Goal: Information Seeking & Learning: Understand process/instructions

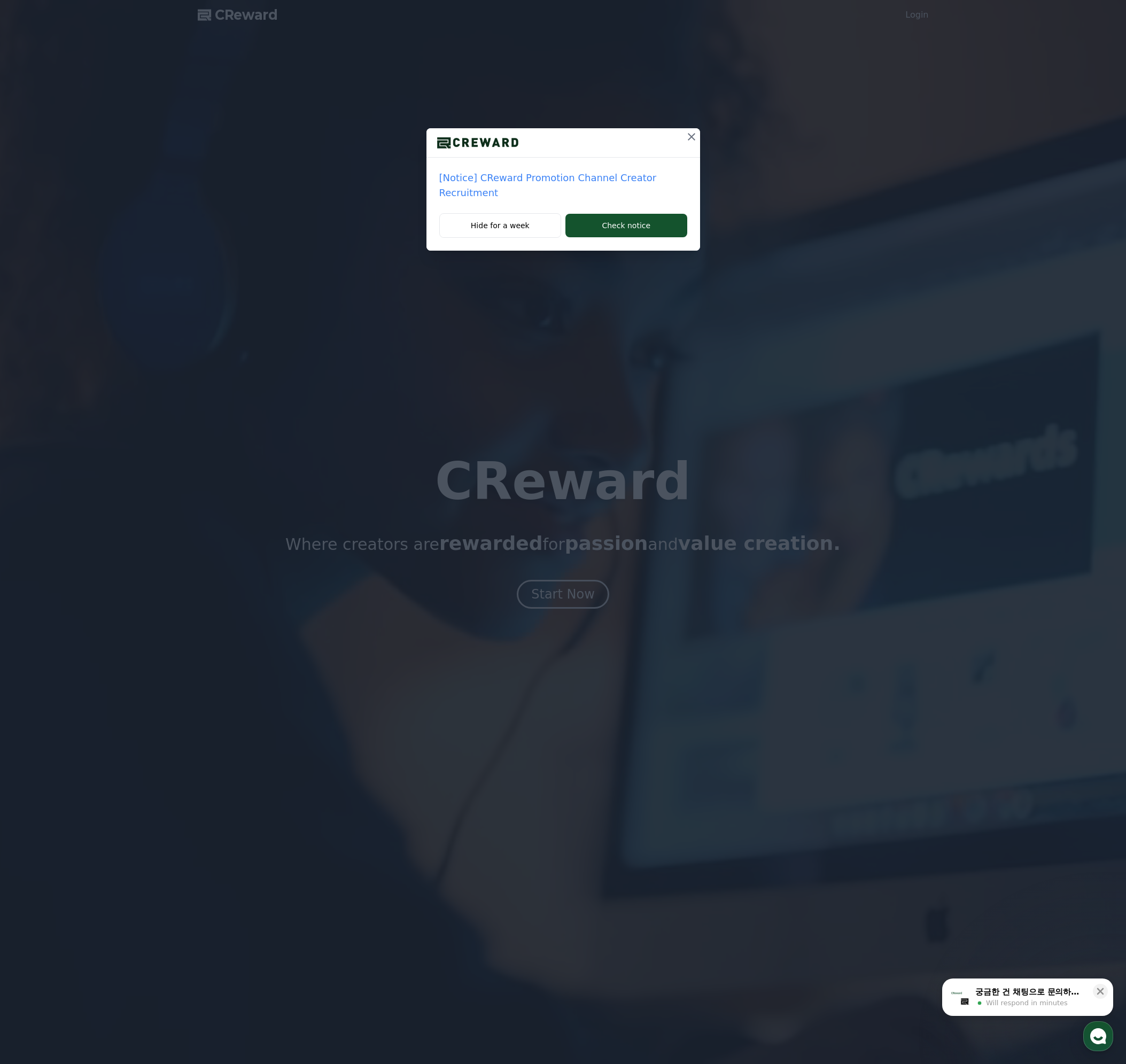
click at [690, 138] on icon at bounding box center [691, 136] width 8 height 8
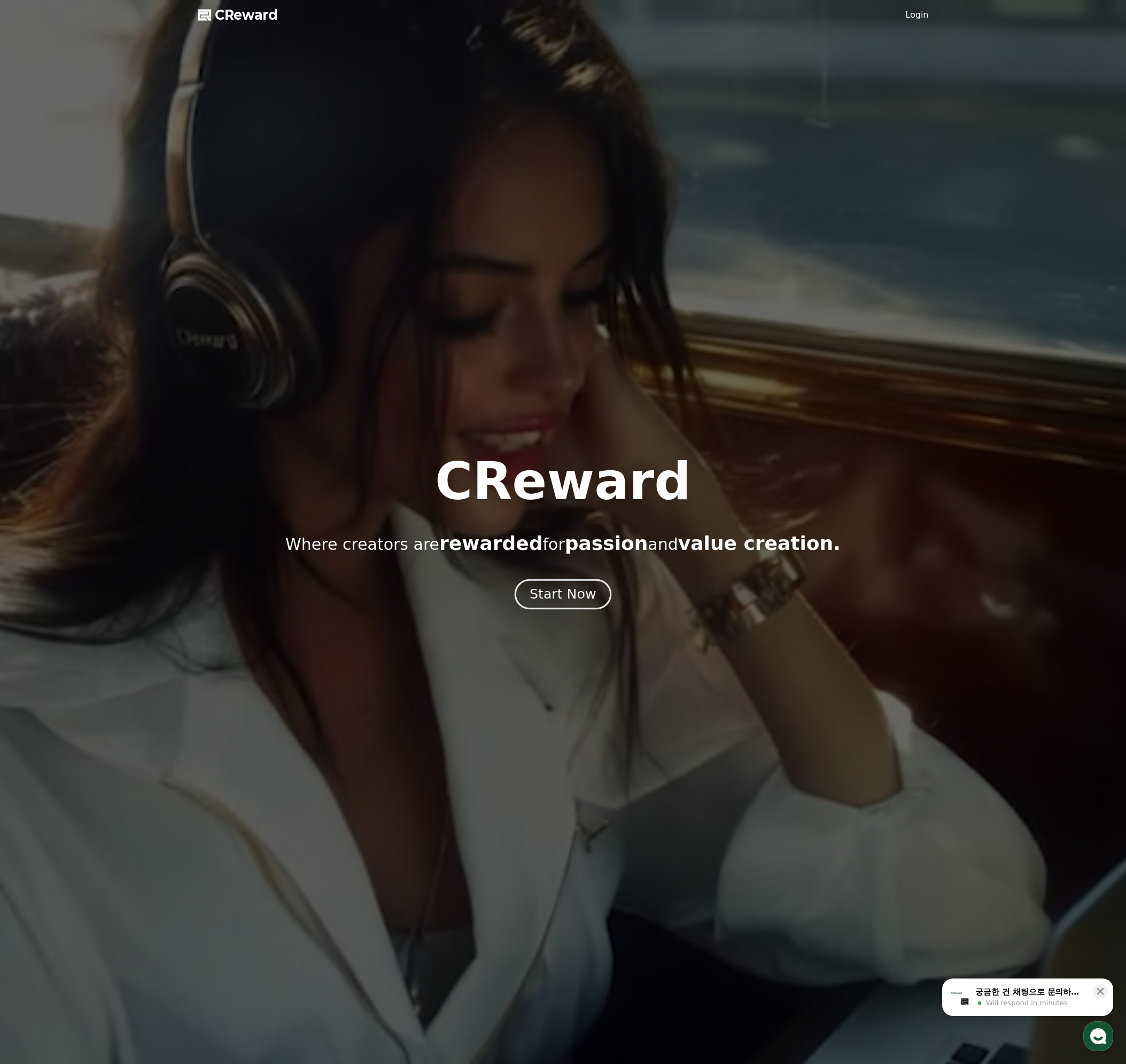
click at [575, 597] on div "Start Now" at bounding box center [562, 594] width 66 height 18
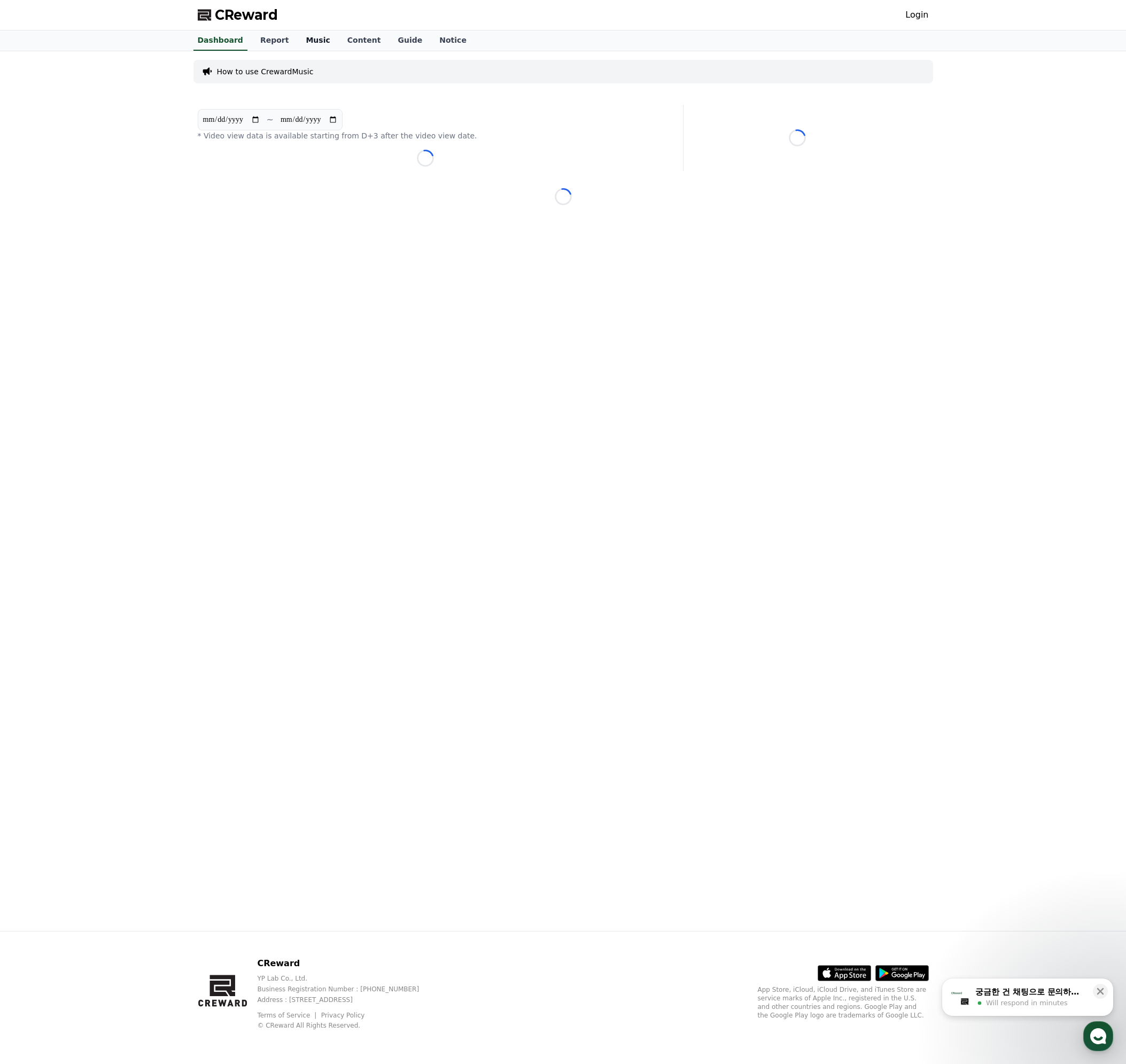
click at [307, 39] on link "Music" at bounding box center [318, 40] width 41 height 21
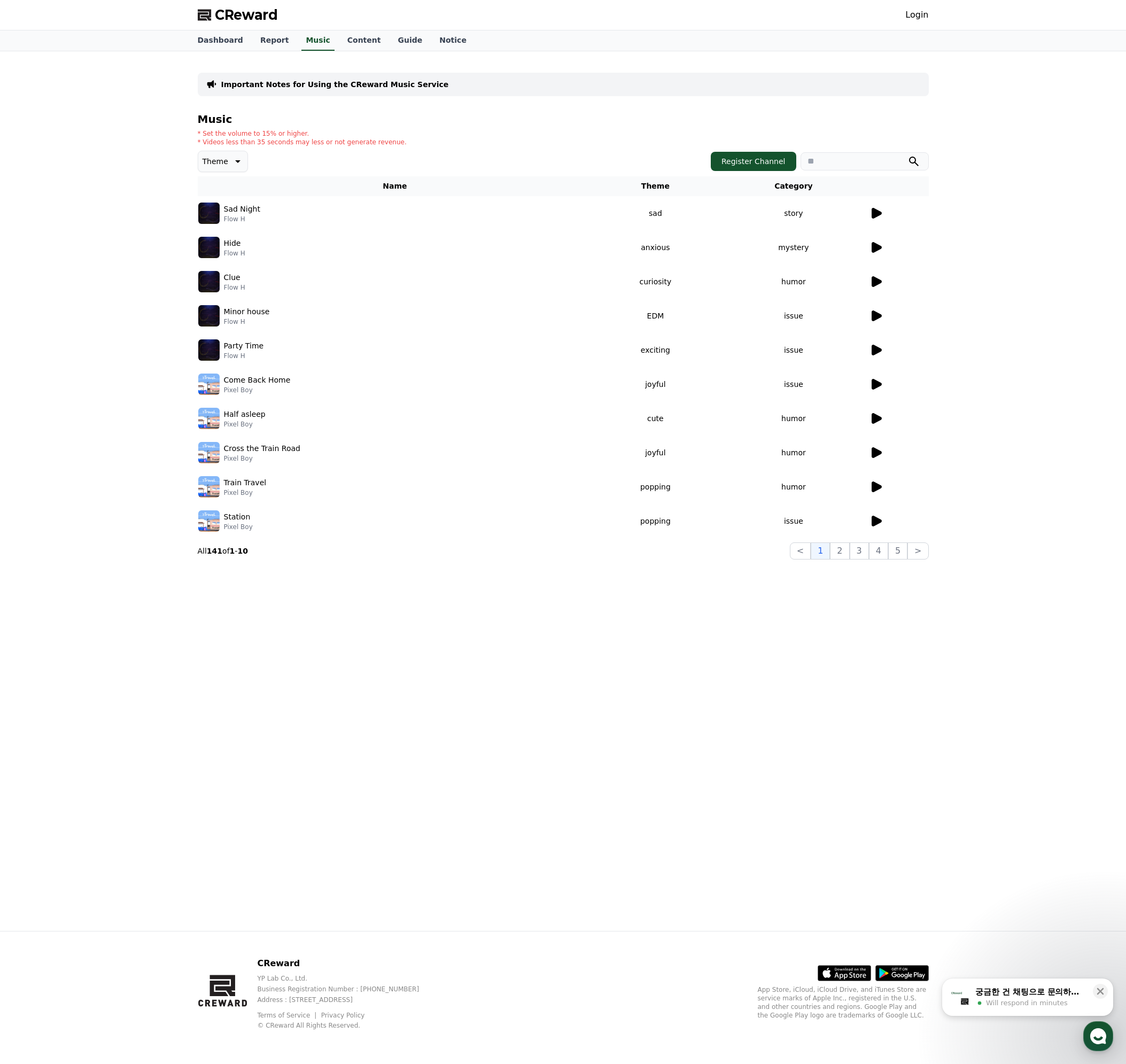
click at [874, 212] on icon at bounding box center [876, 213] width 10 height 10
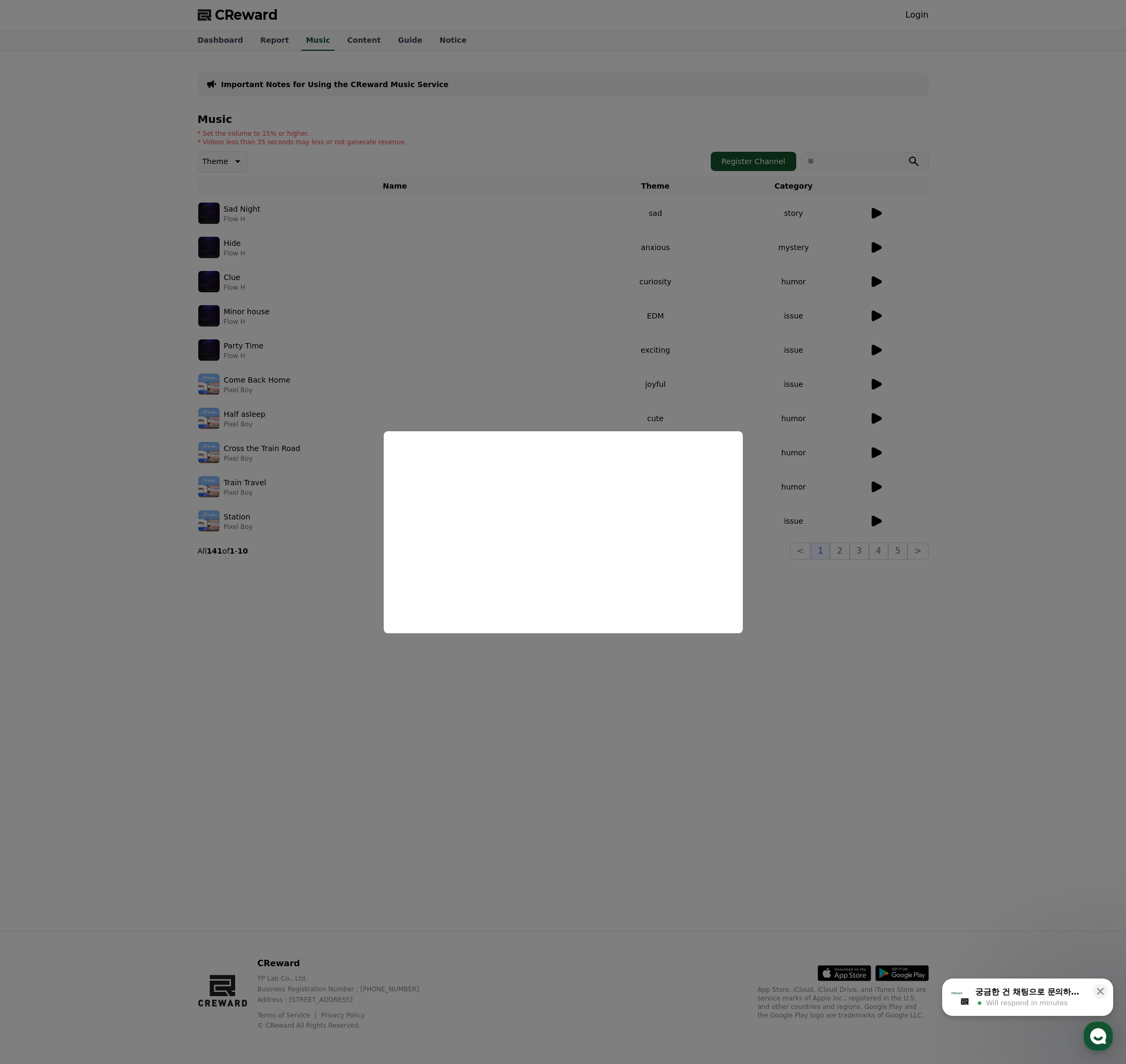
click at [896, 644] on button "close modal" at bounding box center [563, 532] width 1126 height 1064
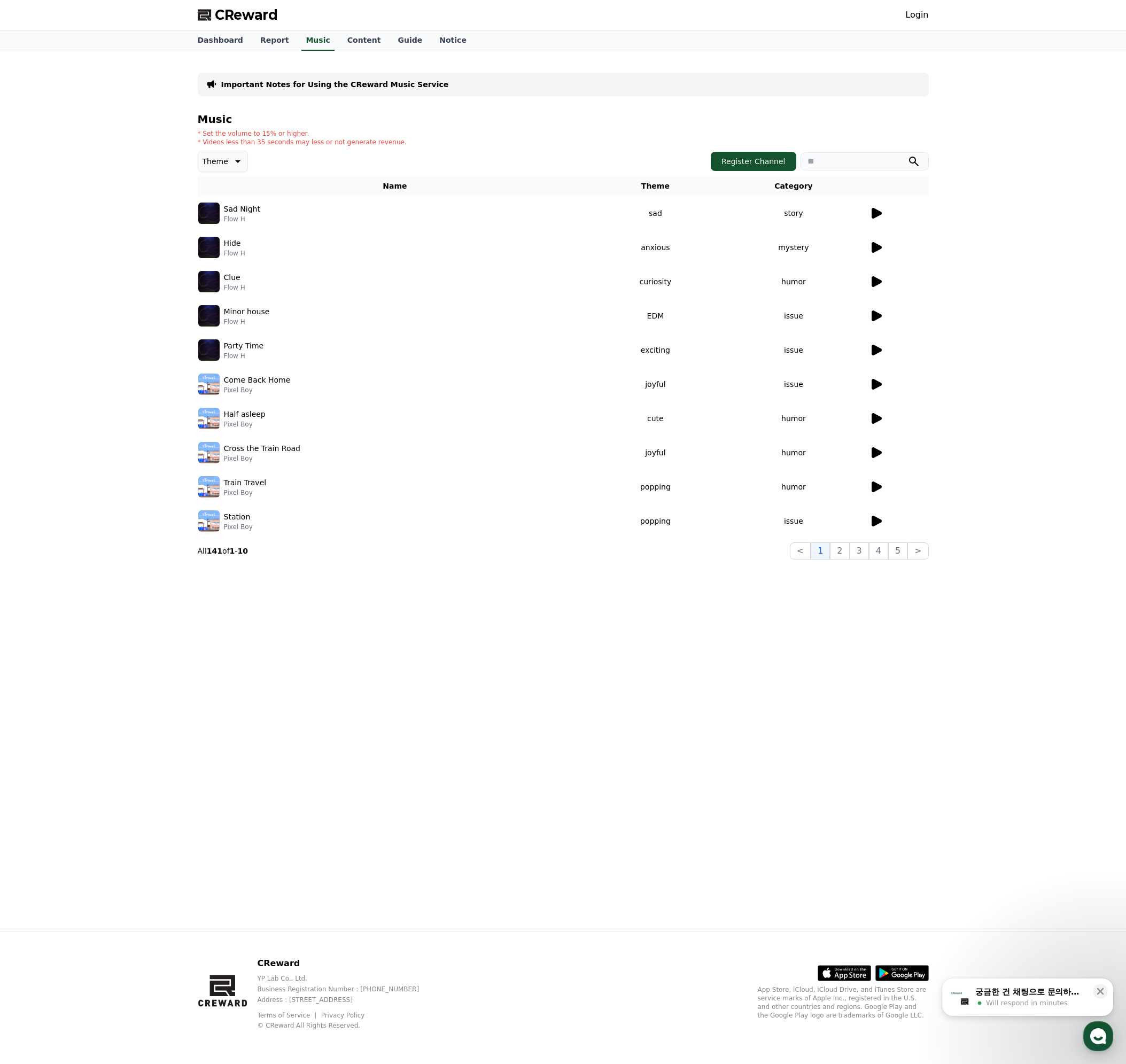
click at [664, 215] on td "sad" at bounding box center [655, 214] width 126 height 34
click at [215, 40] on link "Dashboard" at bounding box center [221, 40] width 63 height 21
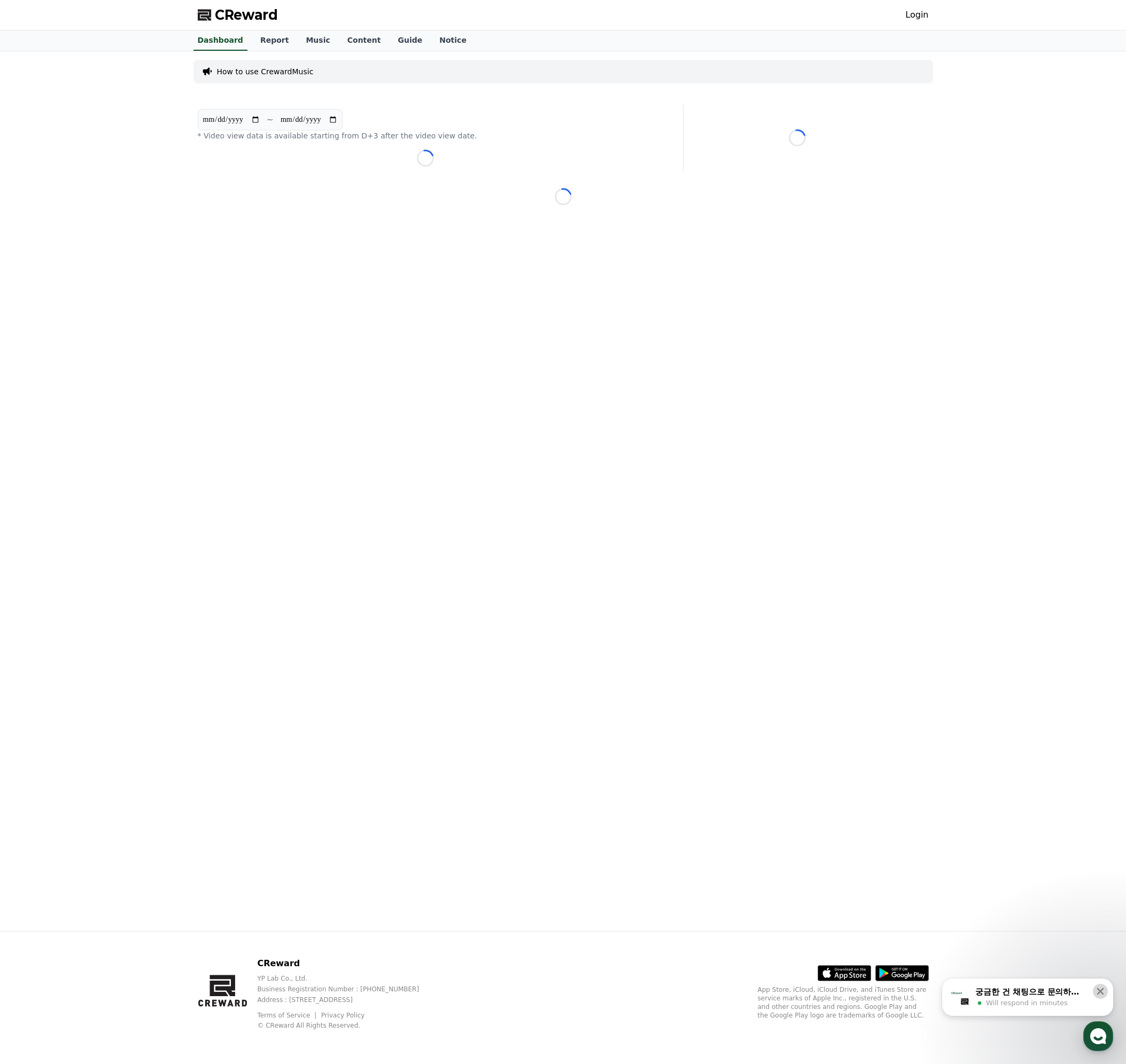
click at [1099, 989] on icon at bounding box center [1100, 991] width 10 height 10
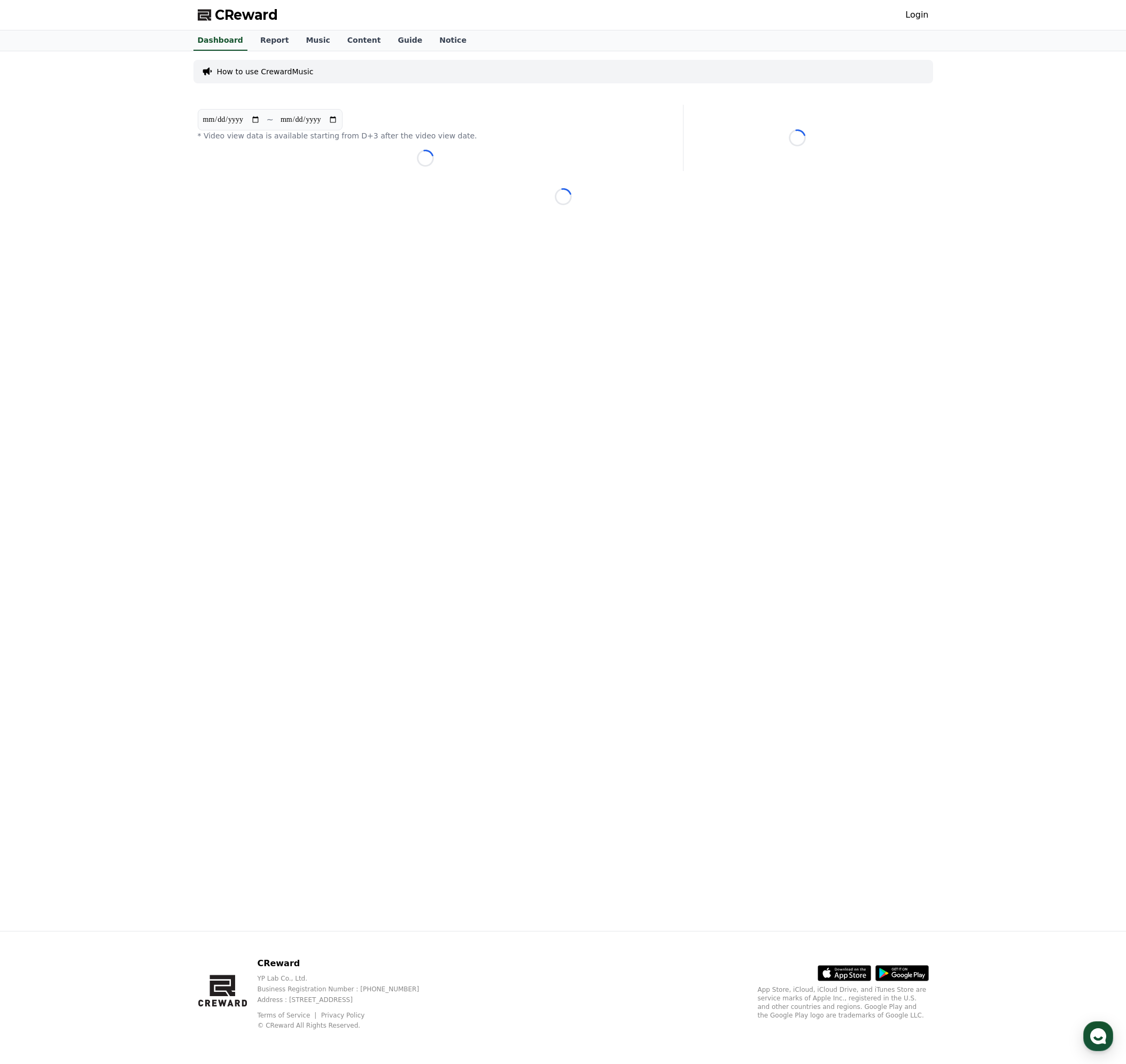
click at [253, 70] on p "How to use CrewardMusic" at bounding box center [265, 72] width 96 height 10
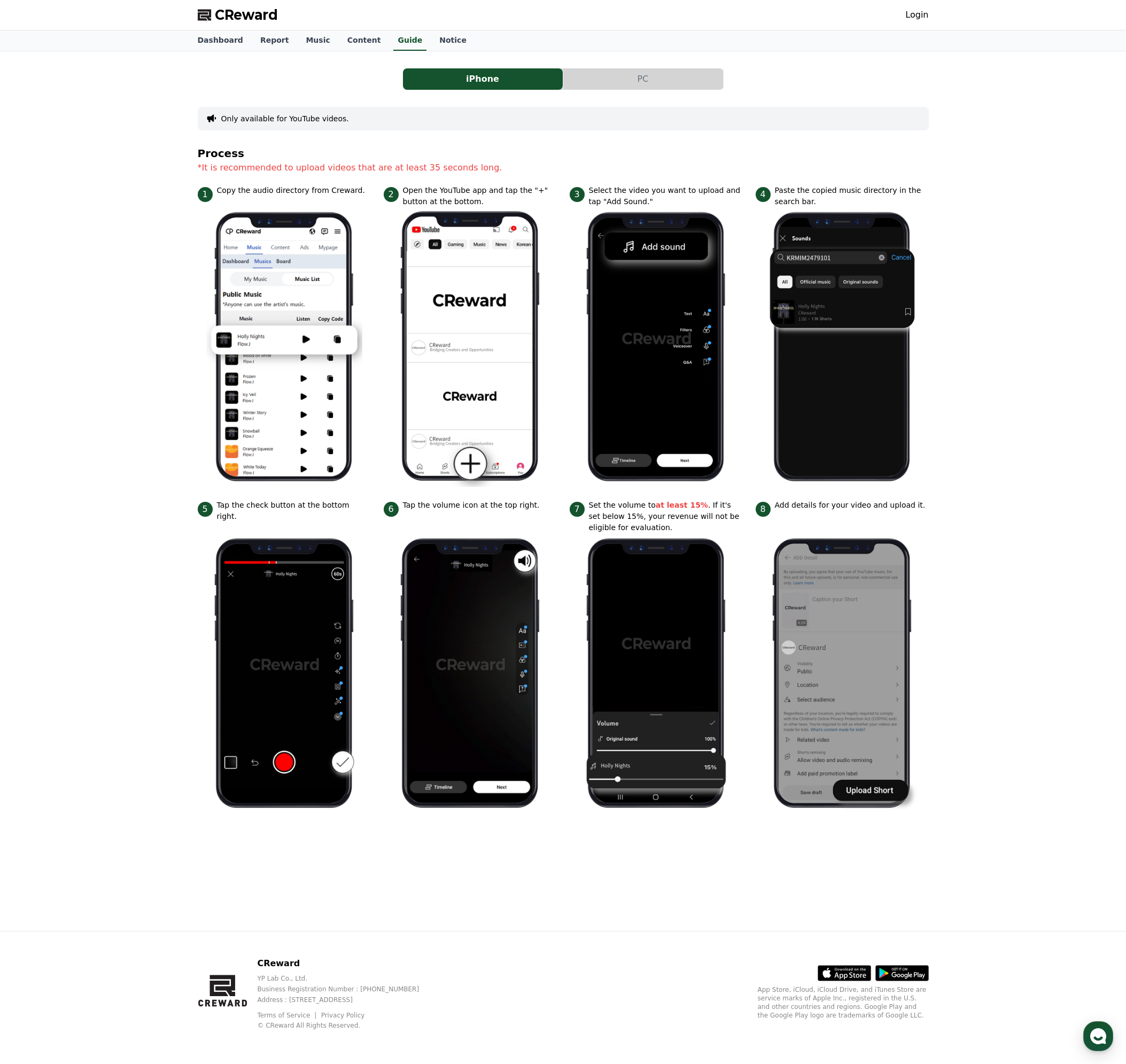
click at [619, 84] on button "PC" at bounding box center [643, 78] width 159 height 22
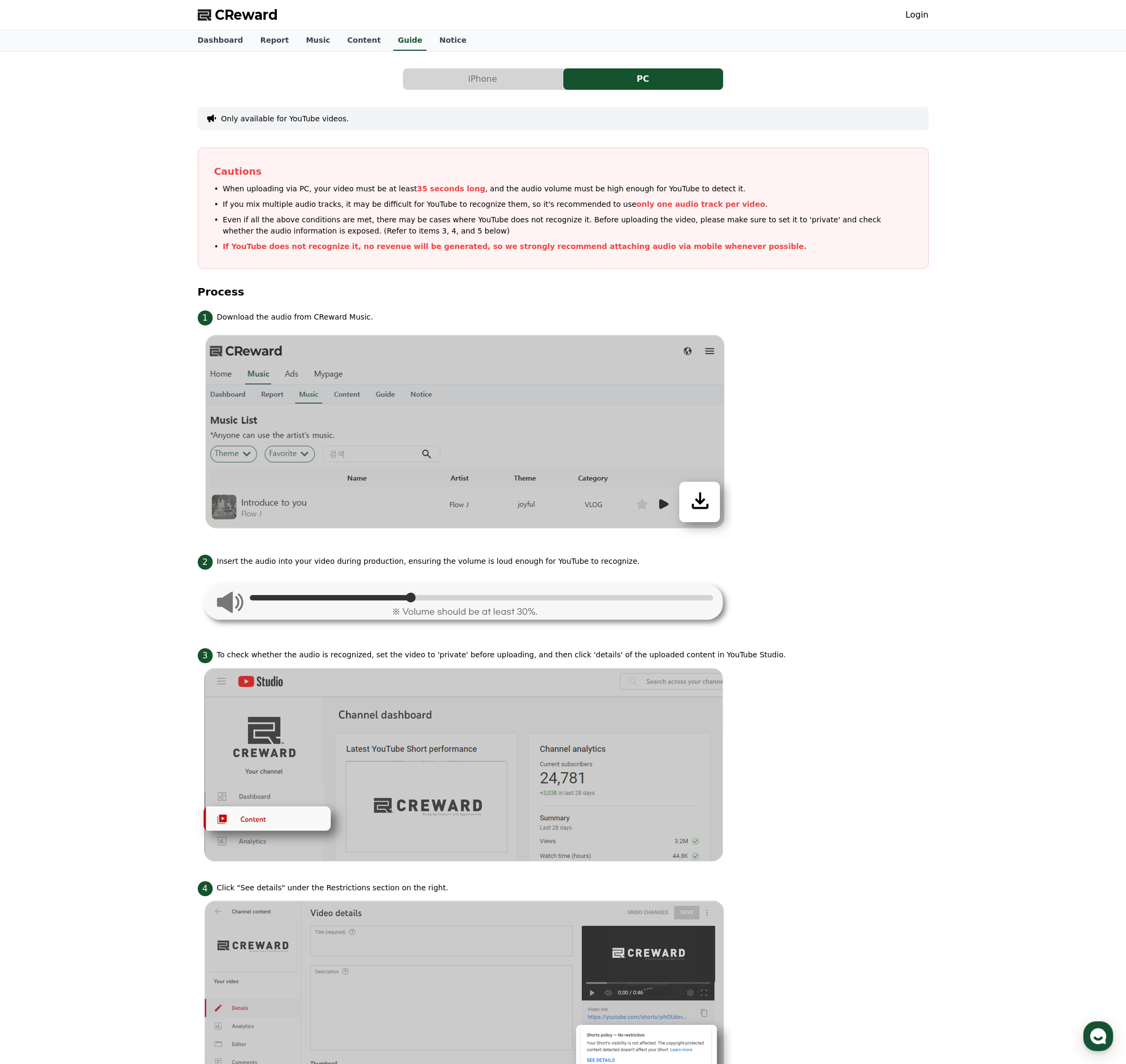
drag, startPoint x: 240, startPoint y: 202, endPoint x: 729, endPoint y: 252, distance: 491.5
click at [673, 246] on ul "When uploading via PC, your video must be at least 35 seconds long , and the au…" at bounding box center [563, 218] width 698 height 69
click at [1060, 444] on div "iPhone PC Only available for YouTube videos. Cautions When uploading via PC, yo…" at bounding box center [563, 696] width 1126 height 1289
click at [902, 523] on li "1 Download the audio from CReward Music." at bounding box center [563, 424] width 731 height 231
drag, startPoint x: 405, startPoint y: 187, endPoint x: 434, endPoint y: 182, distance: 29.4
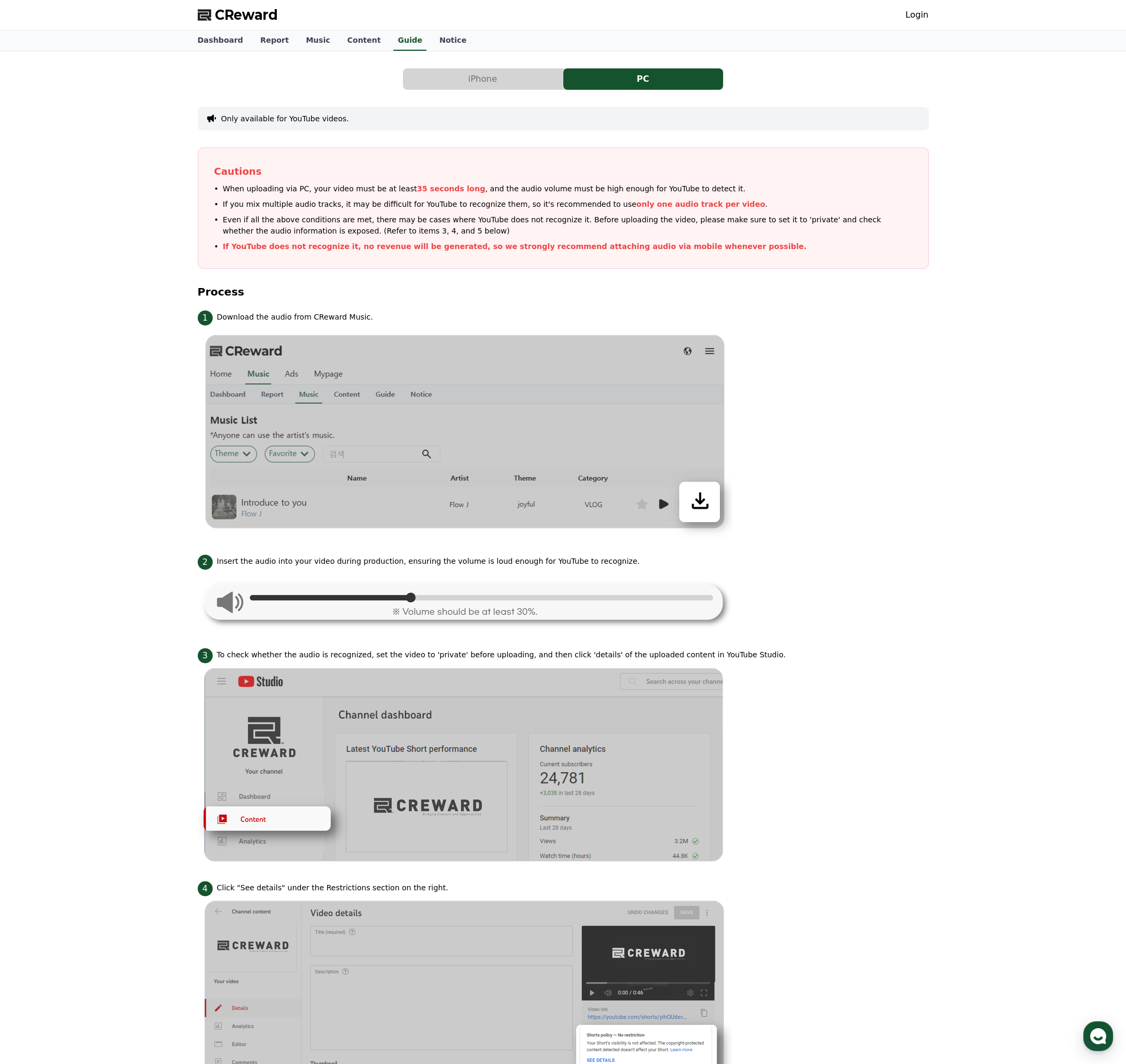
click at [433, 182] on div "Cautions When uploading via PC, your video must be at least 35 seconds long , a…" at bounding box center [563, 208] width 731 height 121
drag, startPoint x: 434, startPoint y: 183, endPoint x: 468, endPoint y: 195, distance: 36.1
click at [435, 184] on div "Cautions When uploading via PC, your video must be at least 35 seconds long , a…" at bounding box center [563, 208] width 731 height 121
drag, startPoint x: 466, startPoint y: 186, endPoint x: 698, endPoint y: 187, distance: 232.0
click at [698, 187] on p "When uploading via PC, your video must be at least 35 seconds long , and the au…" at bounding box center [484, 189] width 522 height 11
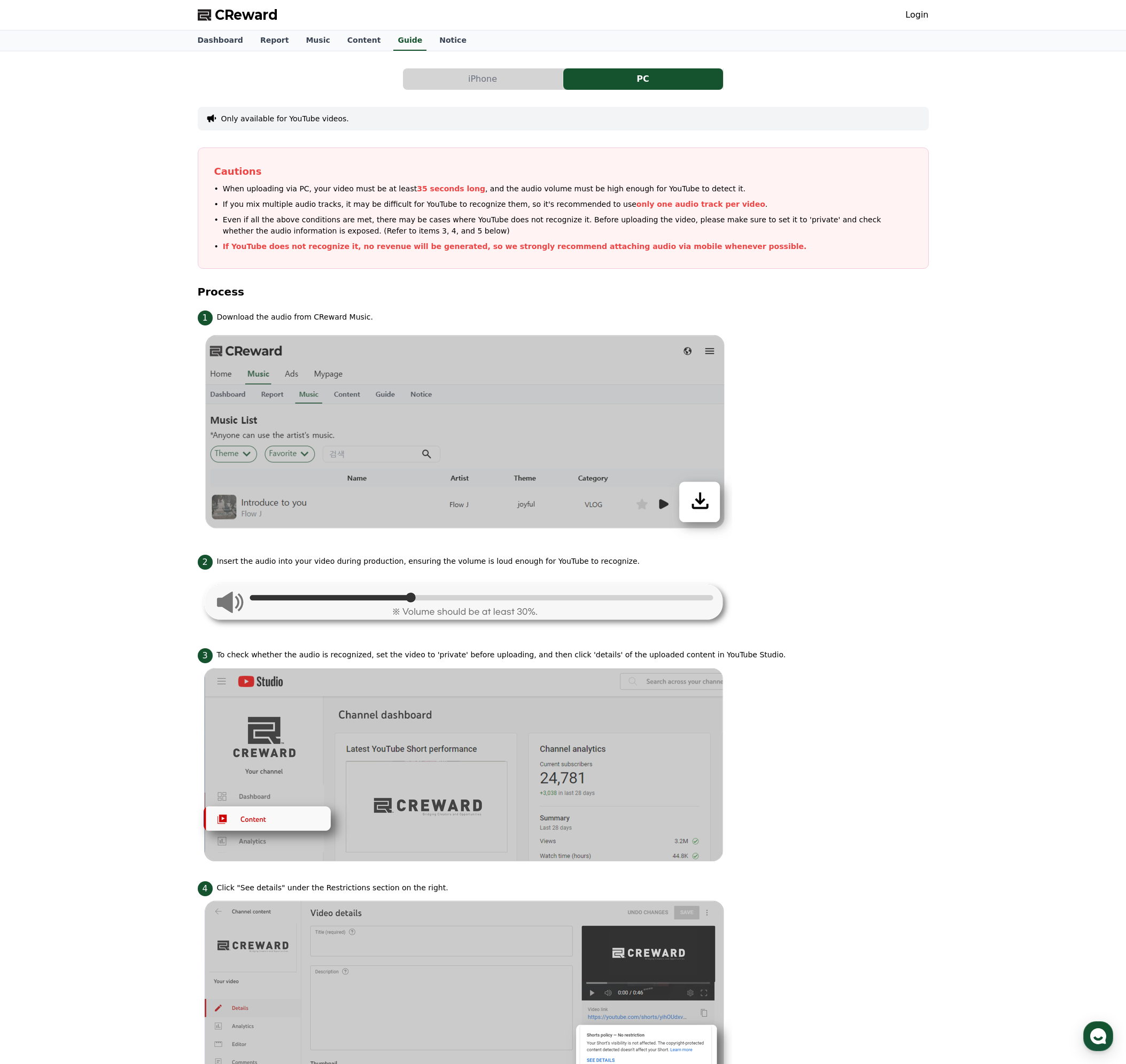
drag, startPoint x: 247, startPoint y: 199, endPoint x: 750, endPoint y: 199, distance: 503.0
click at [741, 199] on li "If you mix multiple audio tracks, it may be difficult for YouTube to recognize …" at bounding box center [563, 204] width 698 height 11
click at [846, 432] on li "1 Download the audio from CReward Music." at bounding box center [563, 424] width 731 height 231
click at [308, 40] on link "Music" at bounding box center [318, 40] width 41 height 21
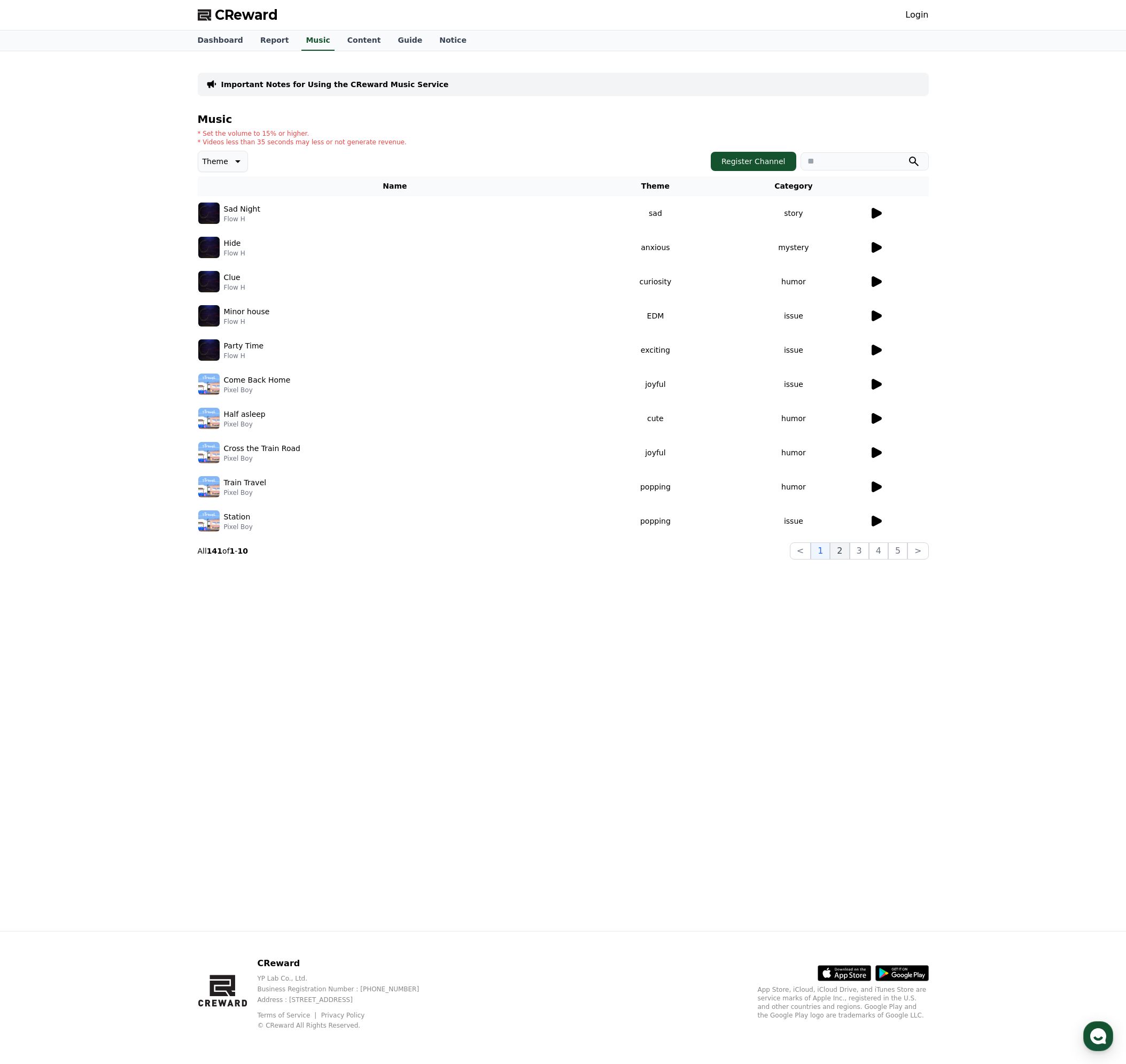
click at [843, 556] on button "2" at bounding box center [839, 551] width 19 height 17
click at [925, 13] on link "Login" at bounding box center [916, 15] width 23 height 13
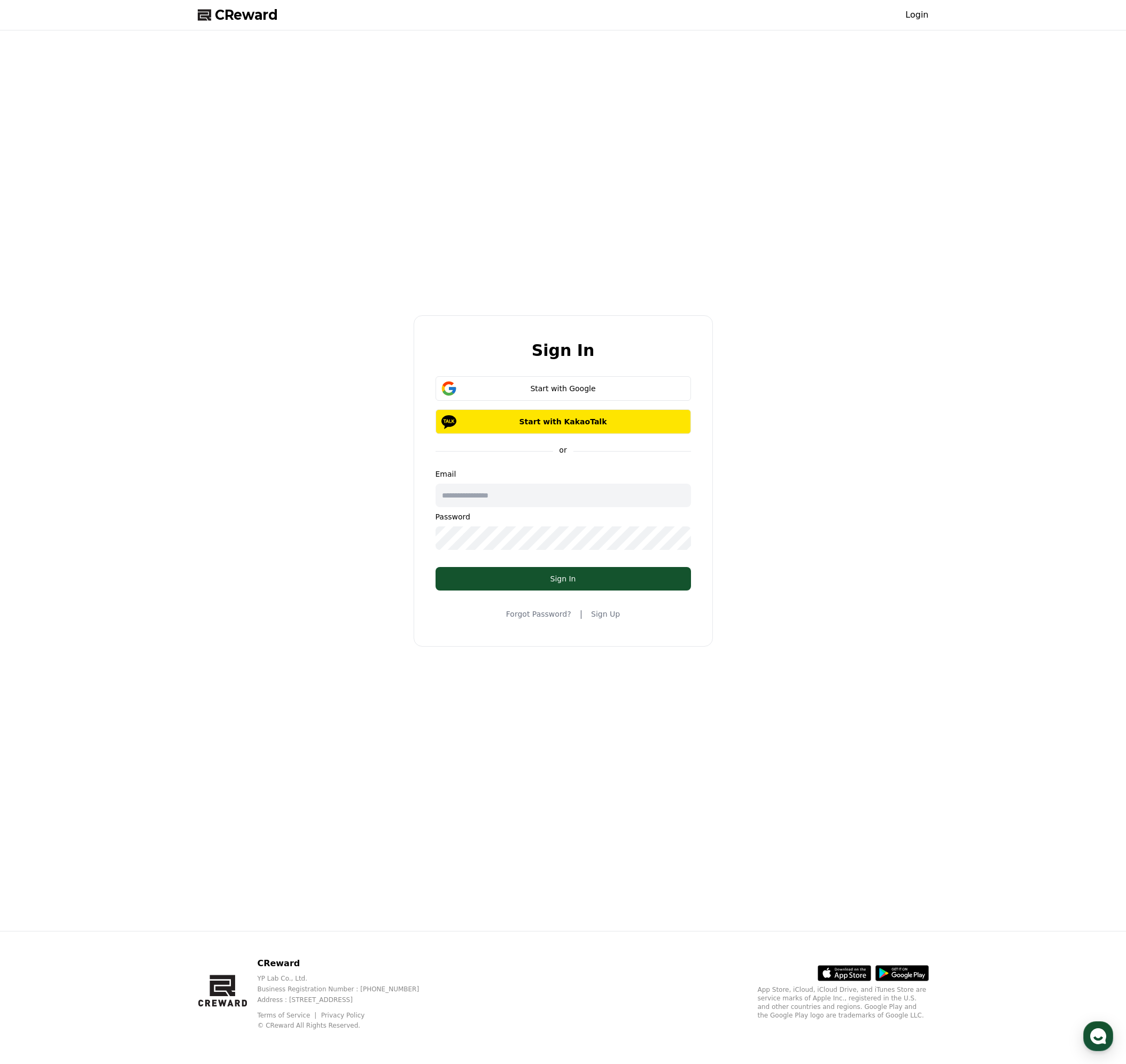
drag, startPoint x: 844, startPoint y: 553, endPoint x: 837, endPoint y: 555, distance: 7.3
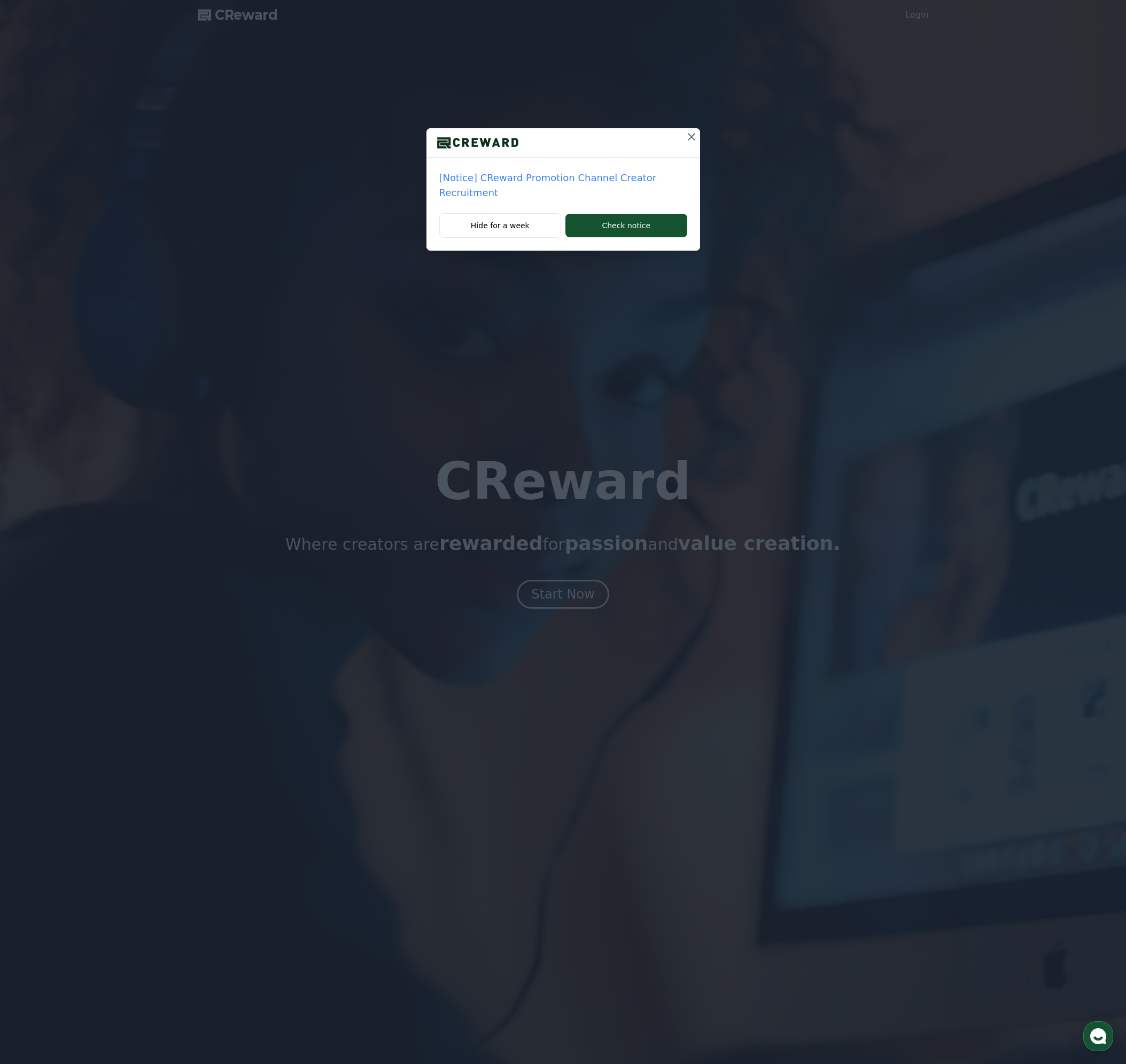
click at [693, 140] on icon at bounding box center [691, 136] width 13 height 13
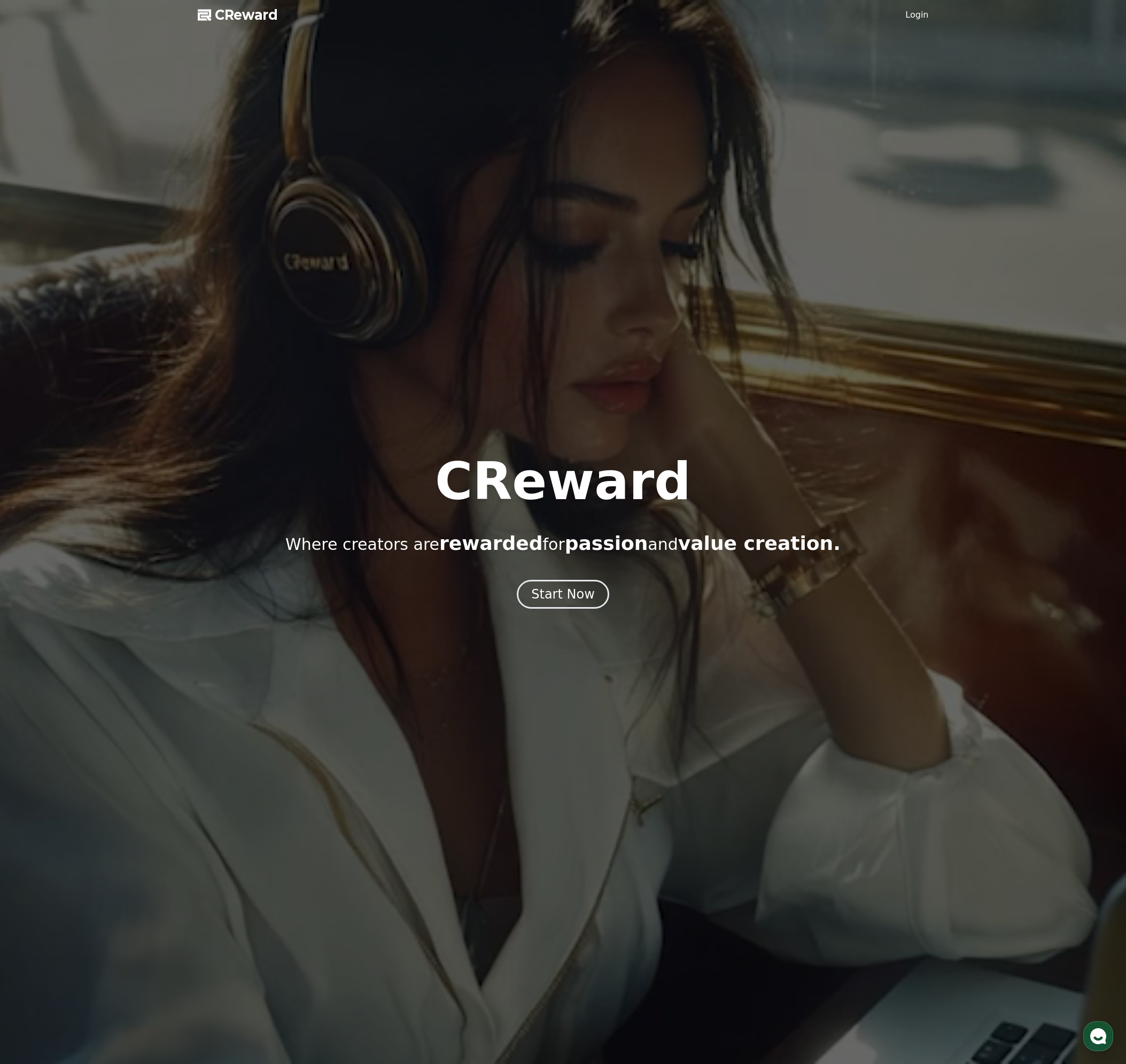
click at [913, 17] on link "Login" at bounding box center [916, 15] width 23 height 13
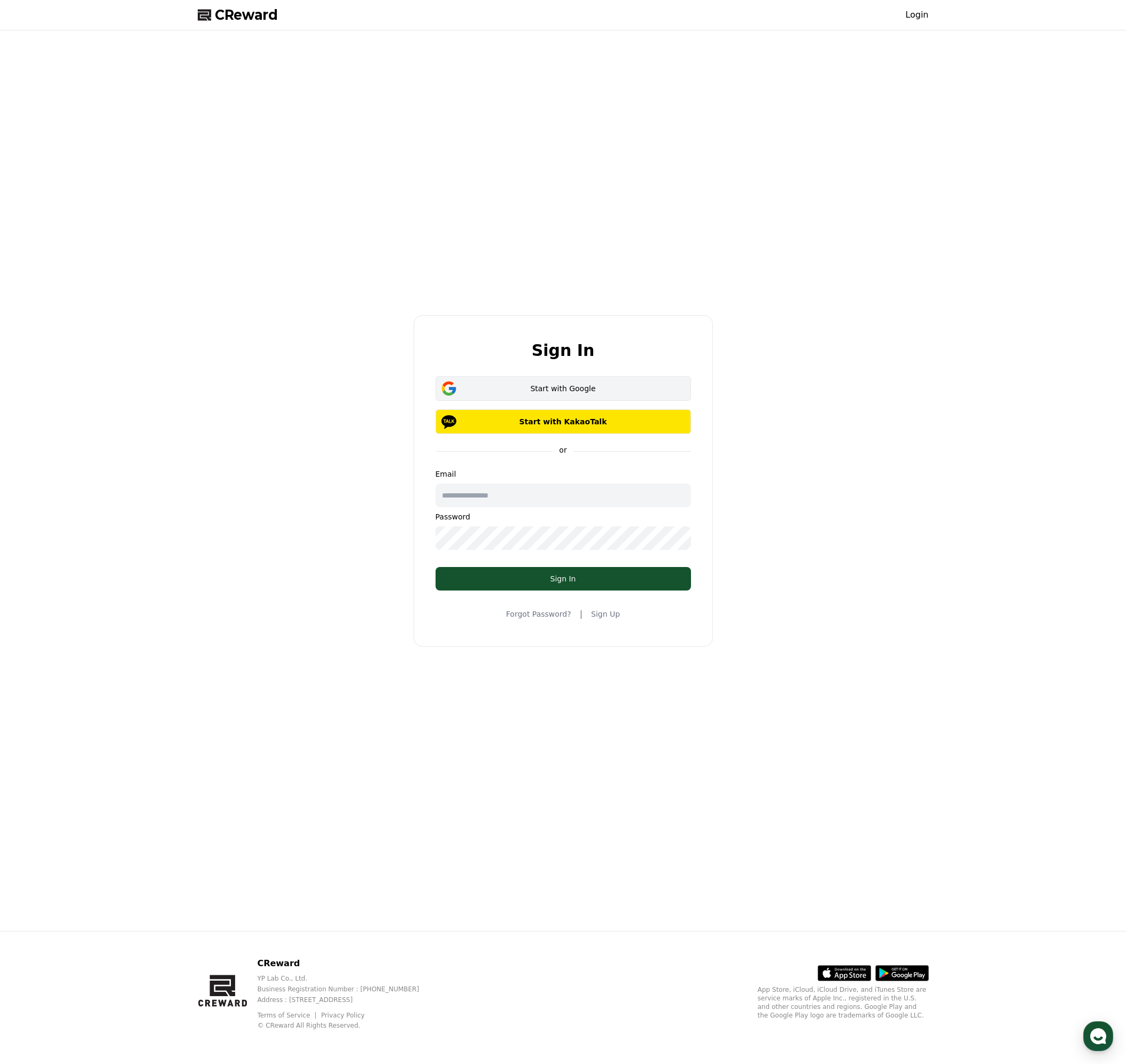
click at [548, 388] on div "Start with Google" at bounding box center [563, 389] width 224 height 10
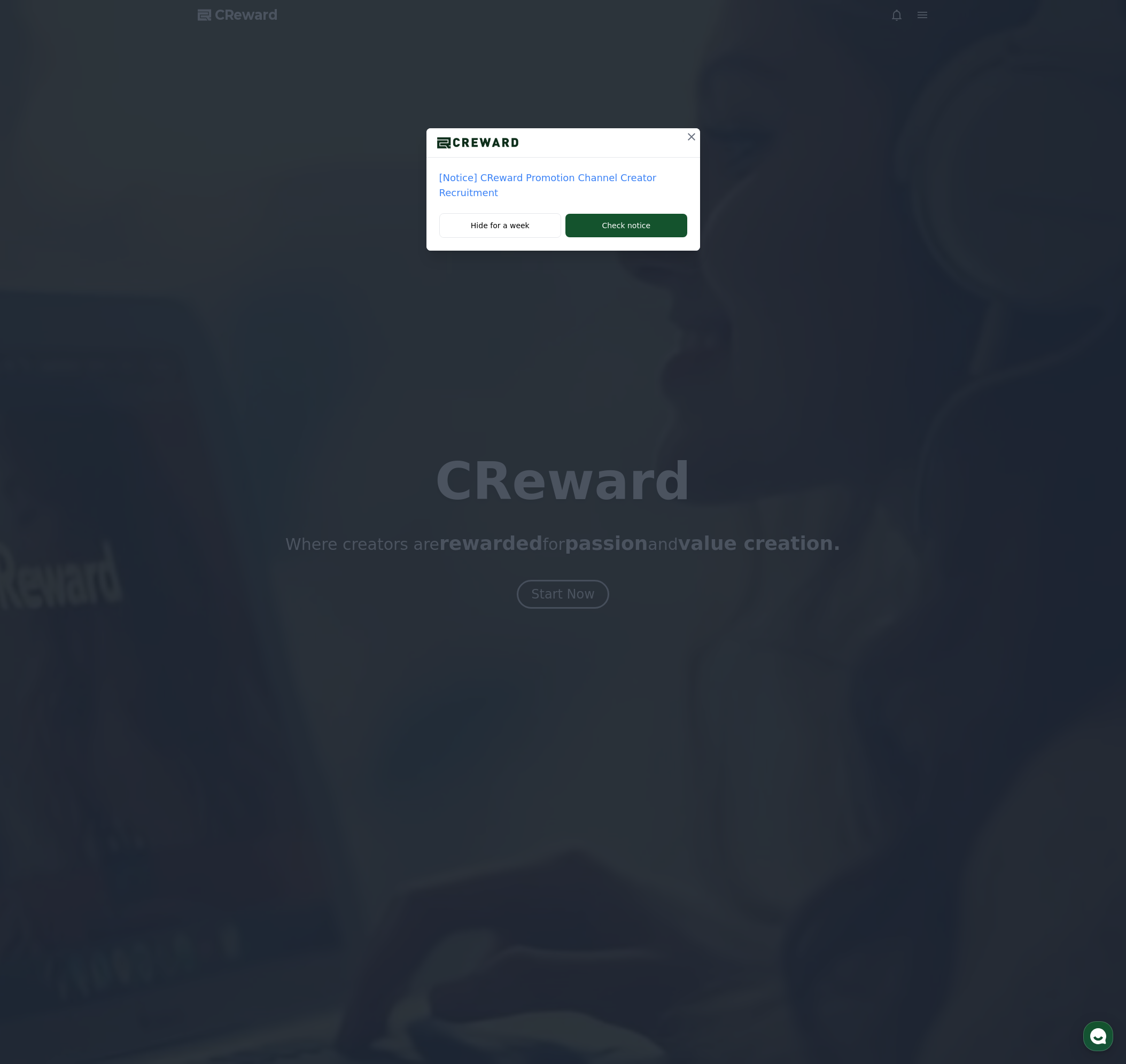
click at [695, 134] on icon at bounding box center [691, 136] width 13 height 13
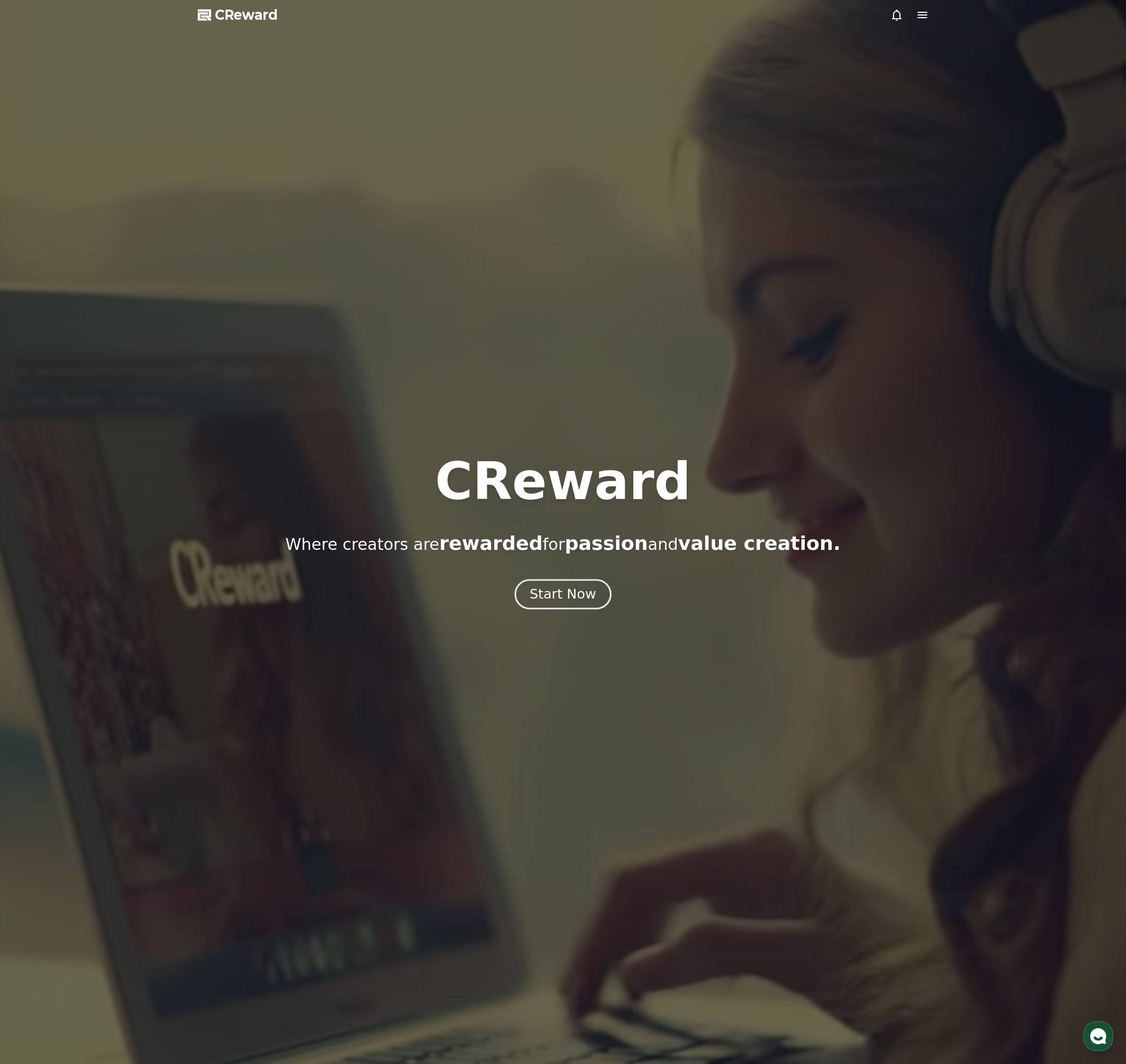
click at [569, 594] on div "Start Now" at bounding box center [562, 594] width 66 height 18
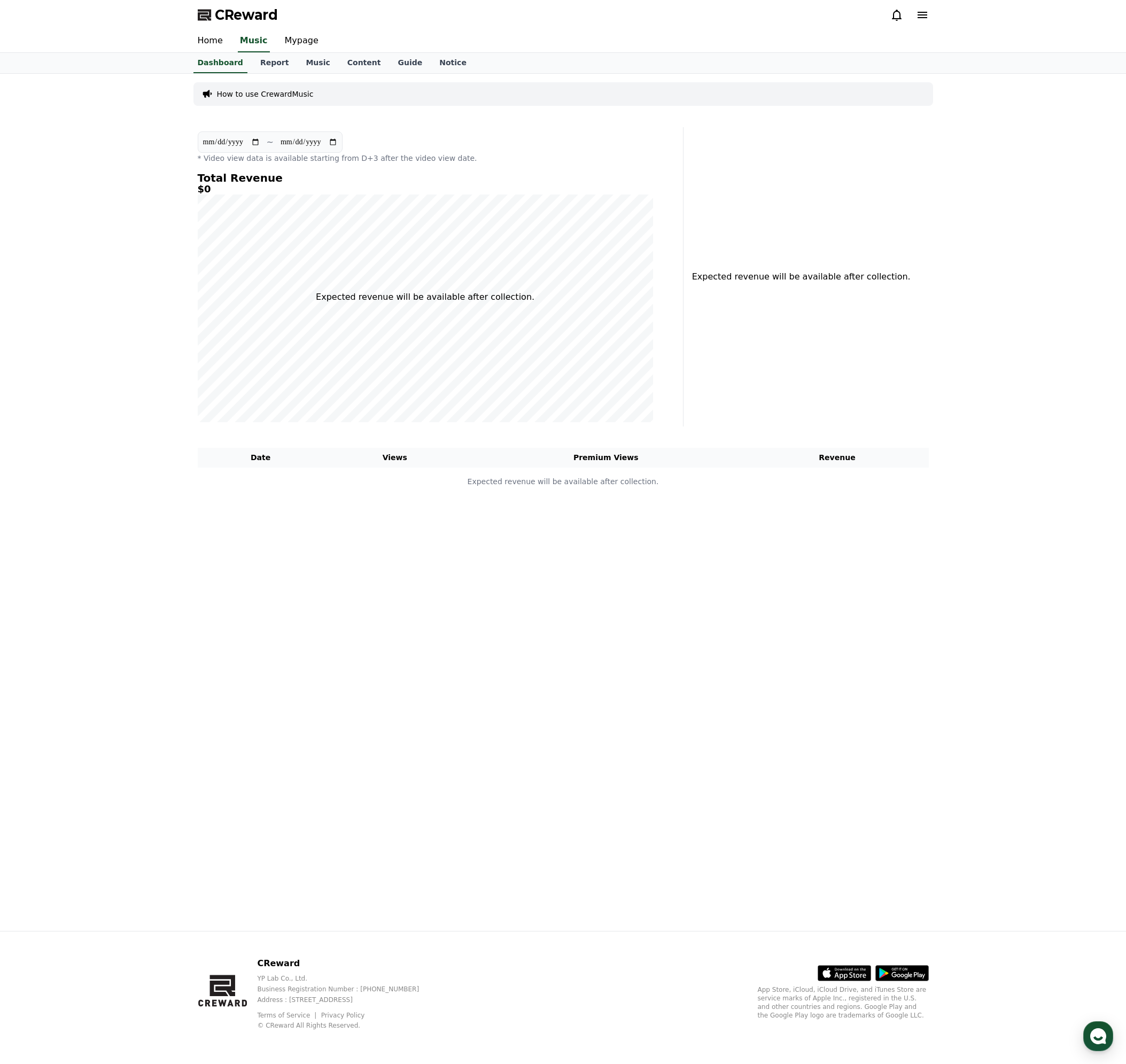
click at [758, 283] on div "Expected revenue will be available after collection." at bounding box center [798, 277] width 221 height 22
click at [424, 587] on div "**********" at bounding box center [563, 502] width 748 height 857
click at [922, 21] on icon at bounding box center [922, 15] width 13 height 13
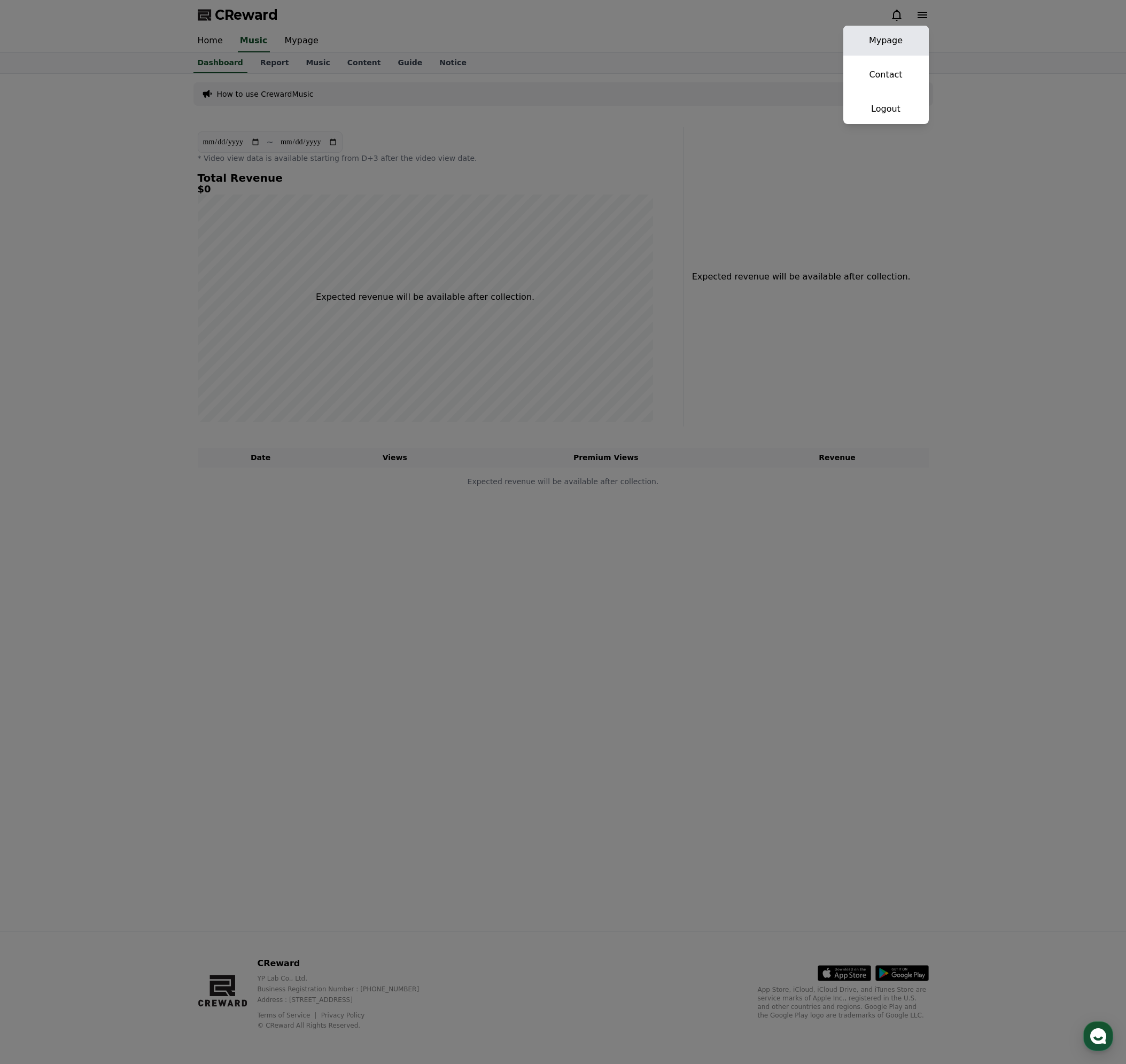
click at [893, 39] on link "Mypage" at bounding box center [885, 40] width 85 height 30
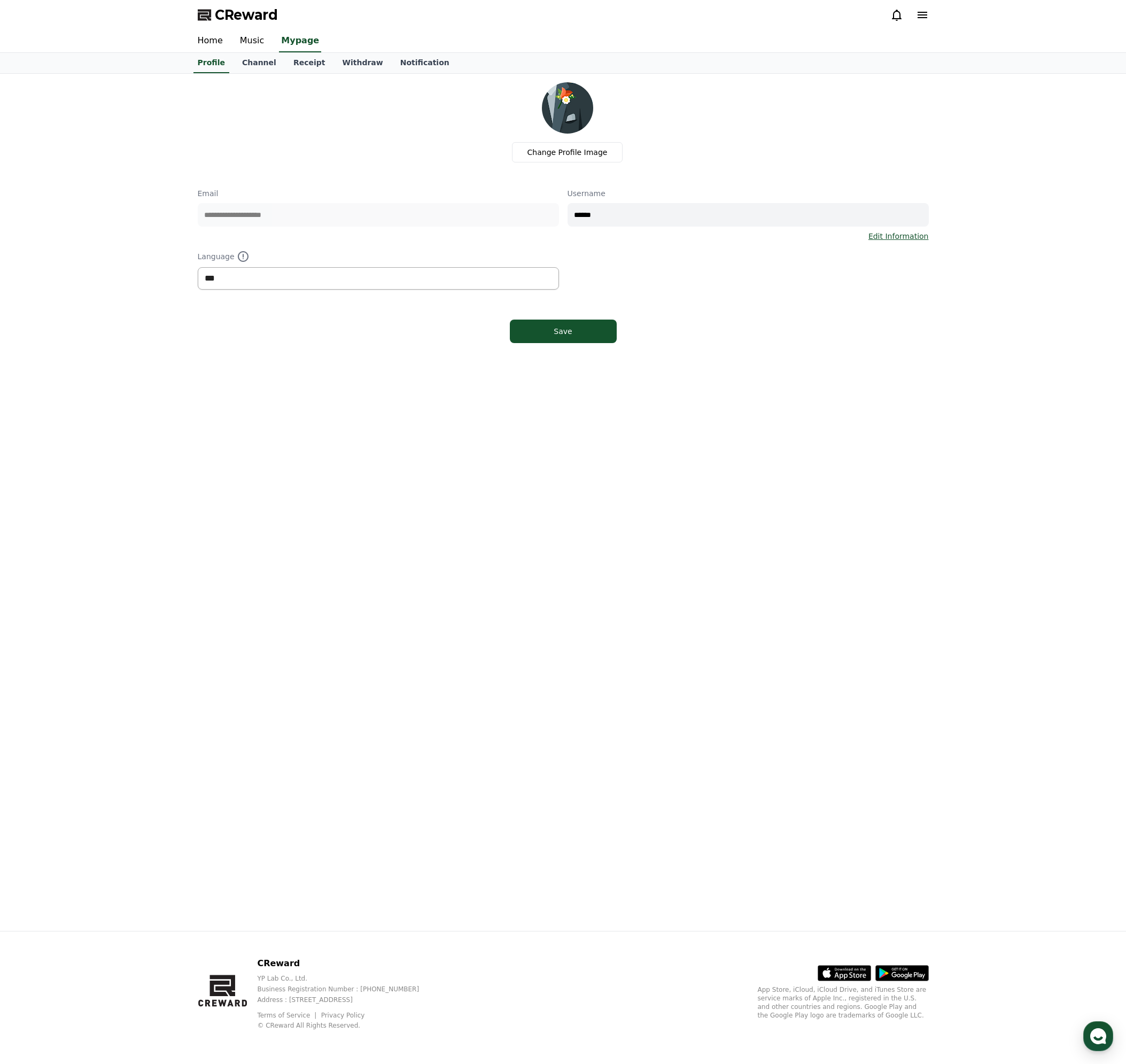
click select "*** ******* ***"
select select "**********"
click select "*** ******* ***"
click div "Save"
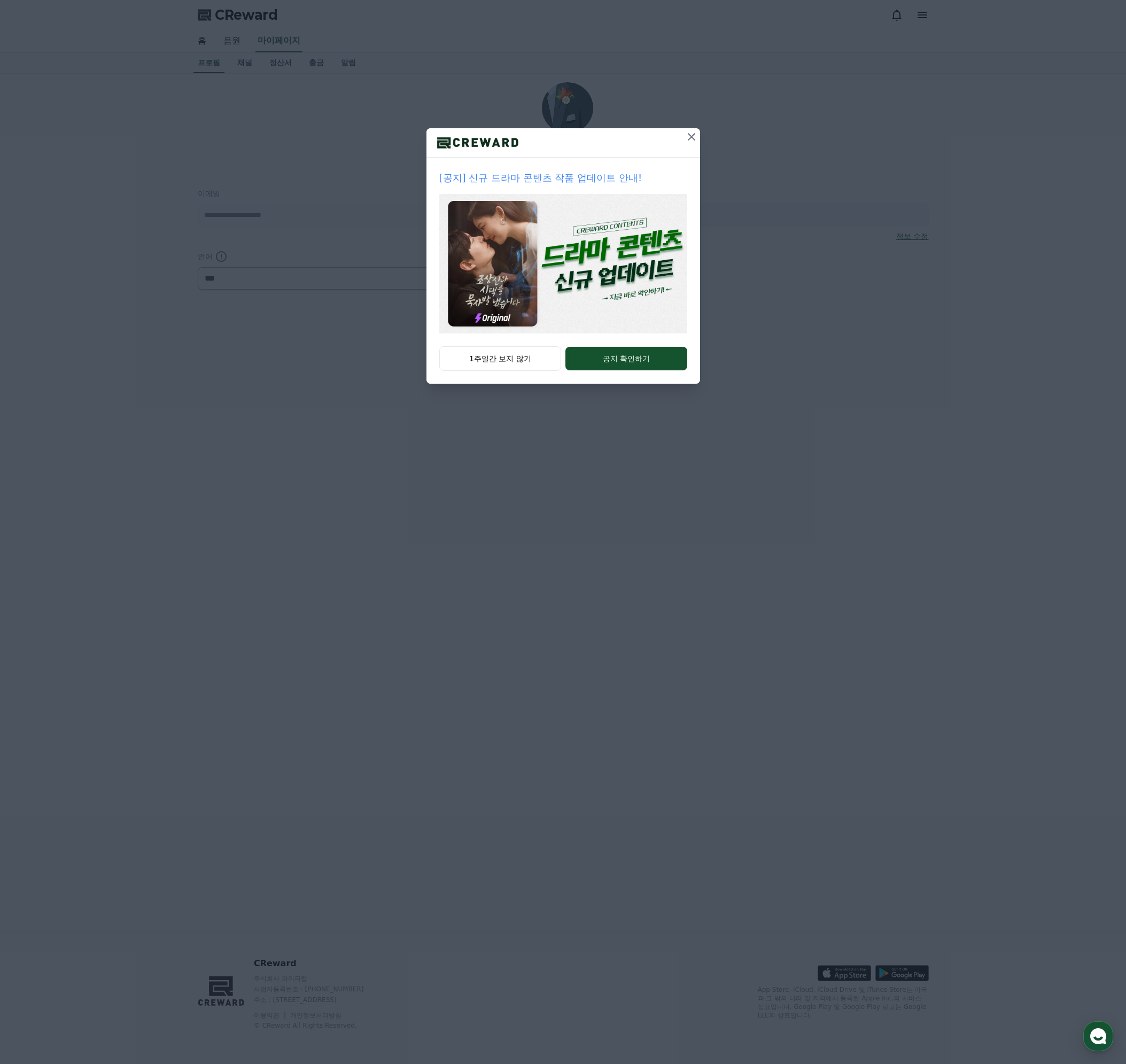
select select "**********"
click at [696, 134] on icon at bounding box center [691, 136] width 13 height 13
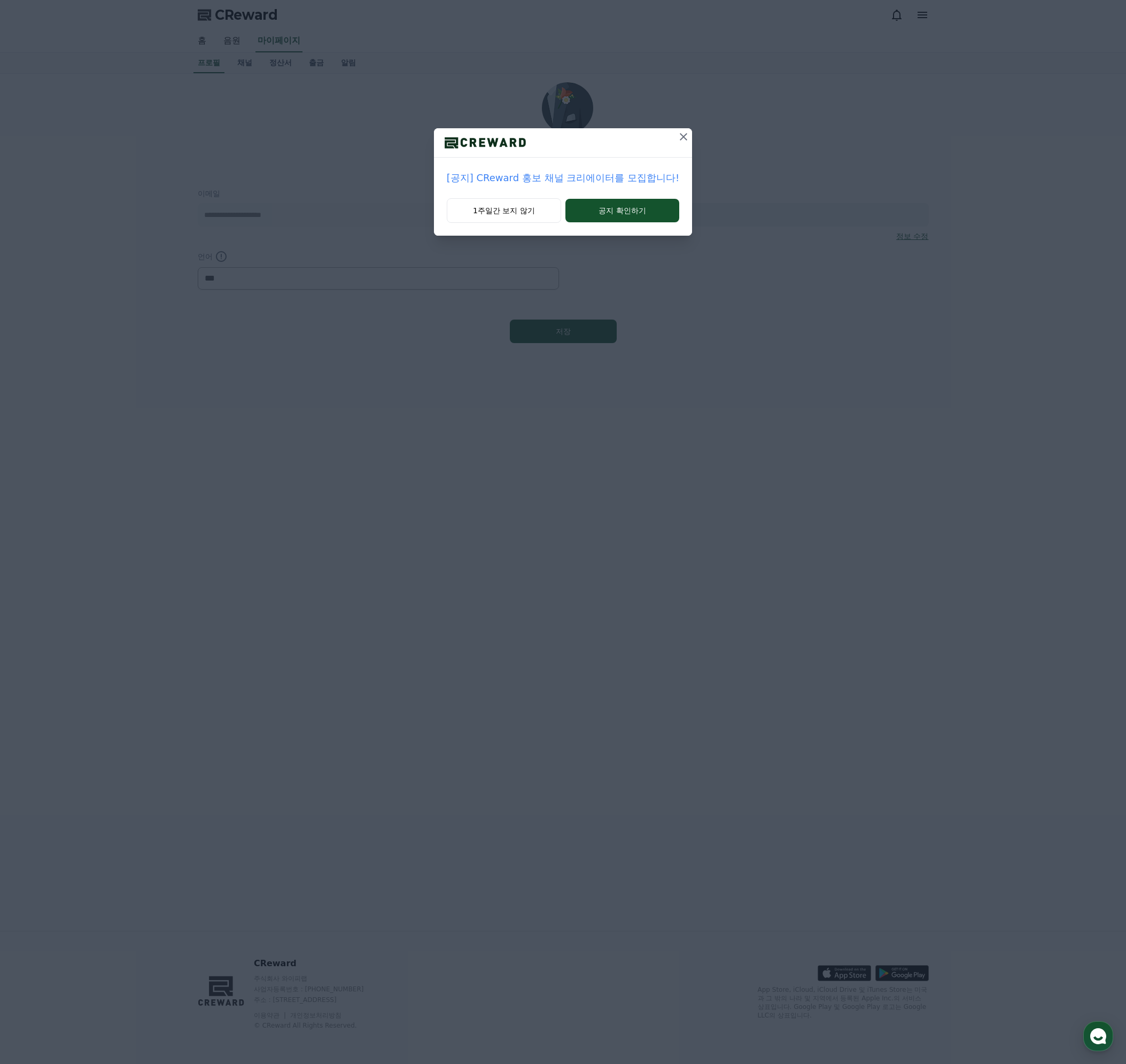
click at [685, 140] on icon at bounding box center [683, 136] width 13 height 13
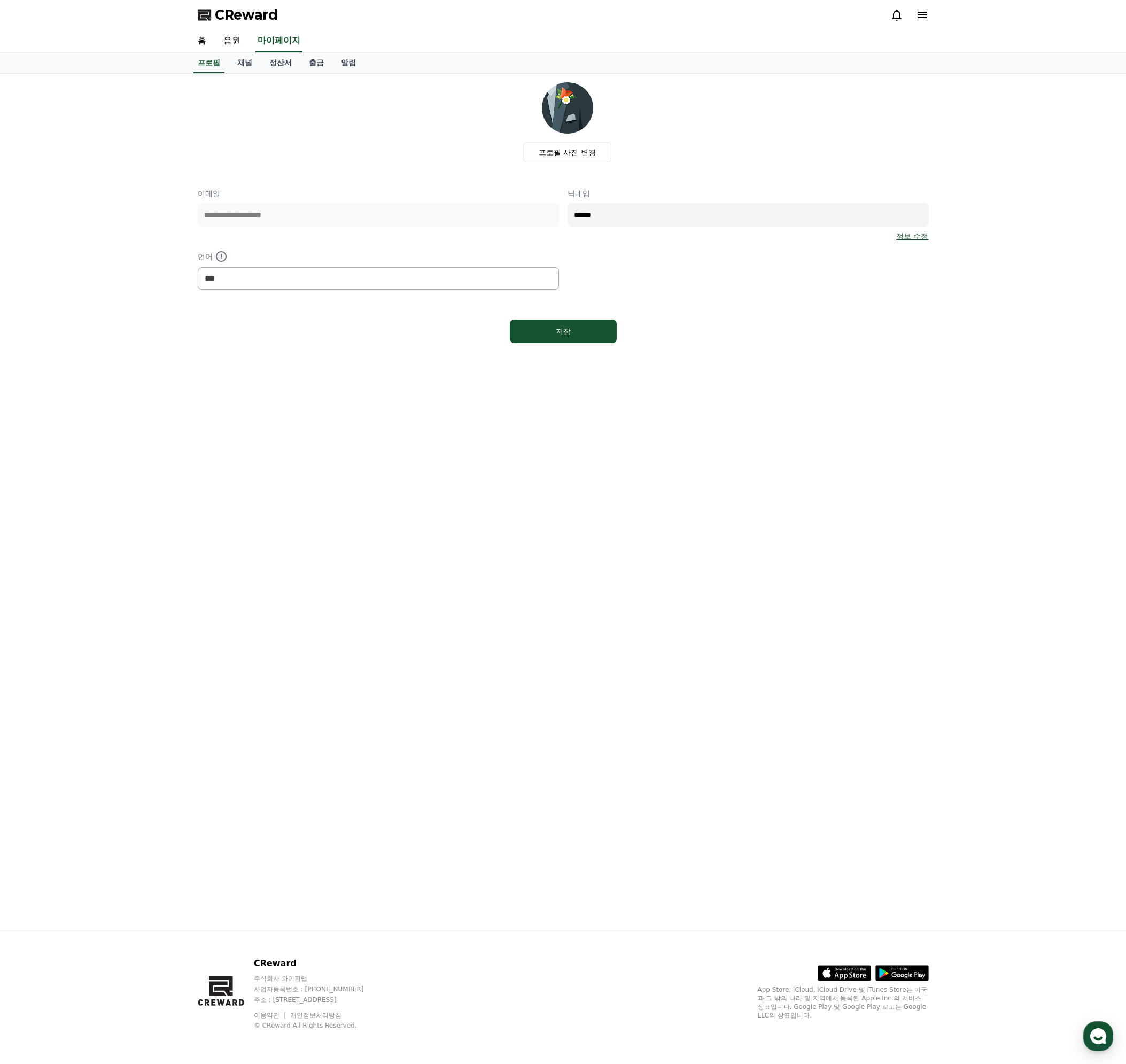
drag, startPoint x: 279, startPoint y: 409, endPoint x: 283, endPoint y: 392, distance: 17.5
click at [279, 405] on div "**********" at bounding box center [563, 502] width 748 height 857
click at [221, 41] on link "음원" at bounding box center [232, 41] width 34 height 22
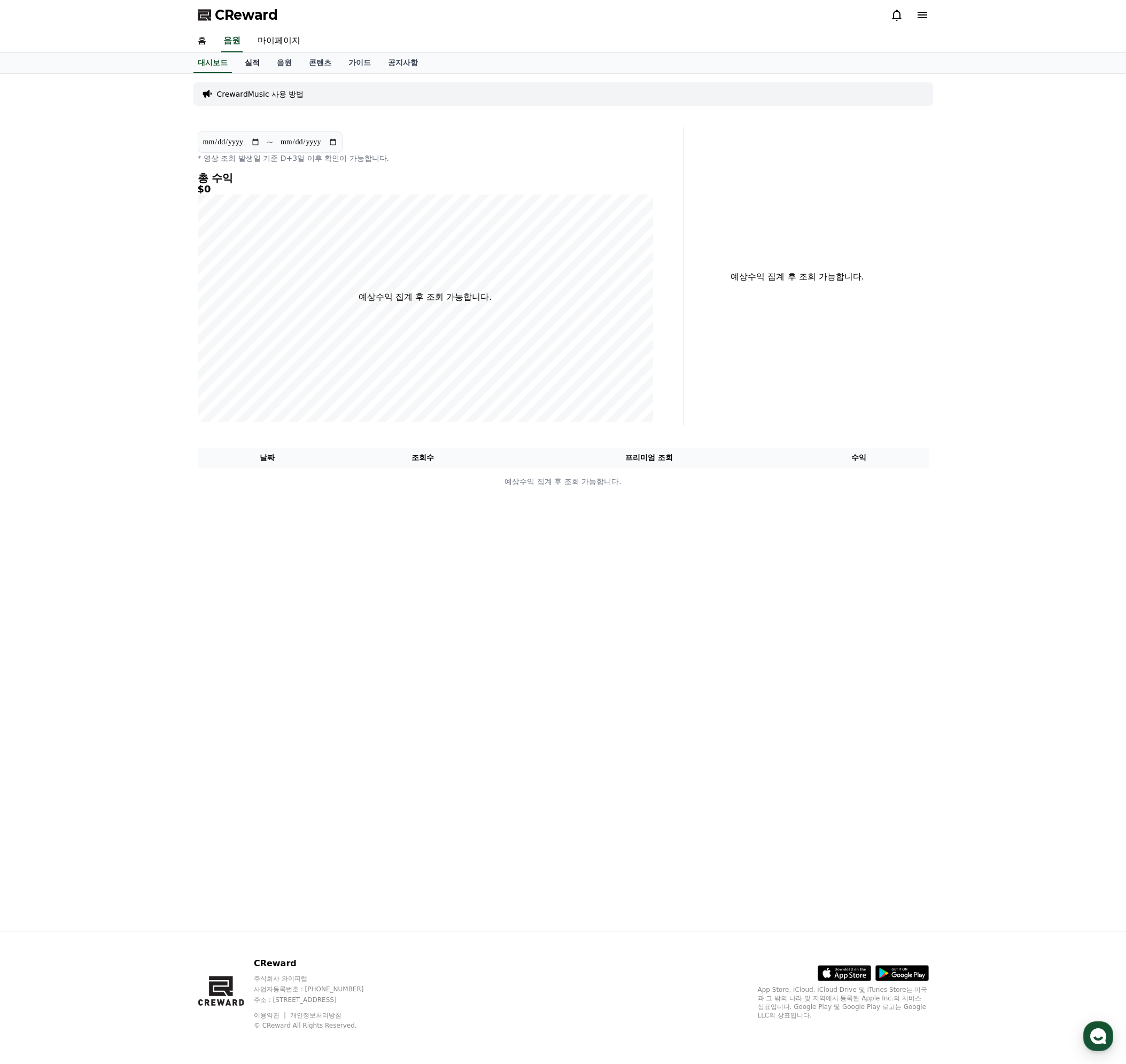
click at [252, 64] on link "실적" at bounding box center [252, 63] width 32 height 21
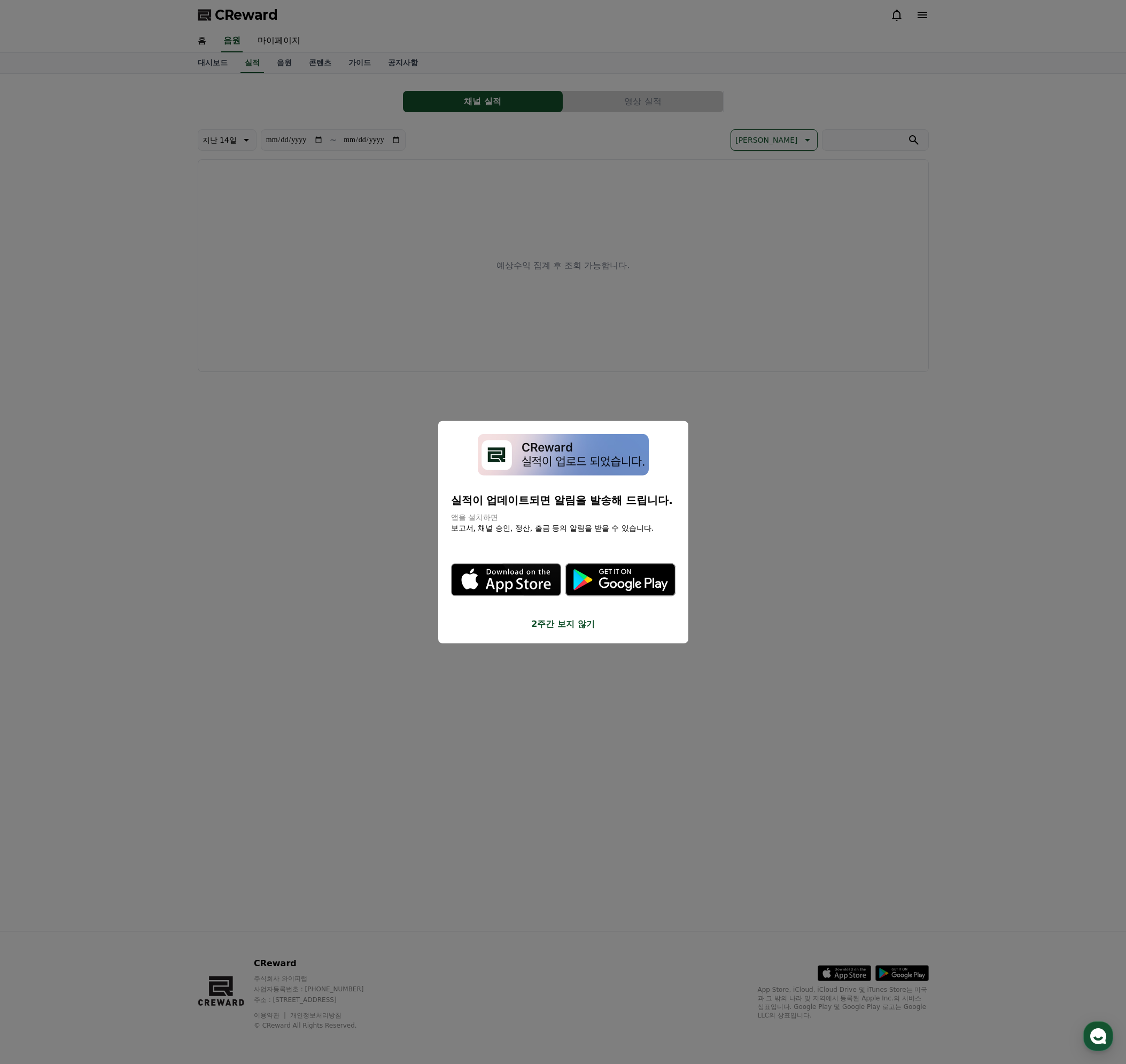
click at [578, 624] on button "2주간 보지 않기" at bounding box center [563, 624] width 224 height 13
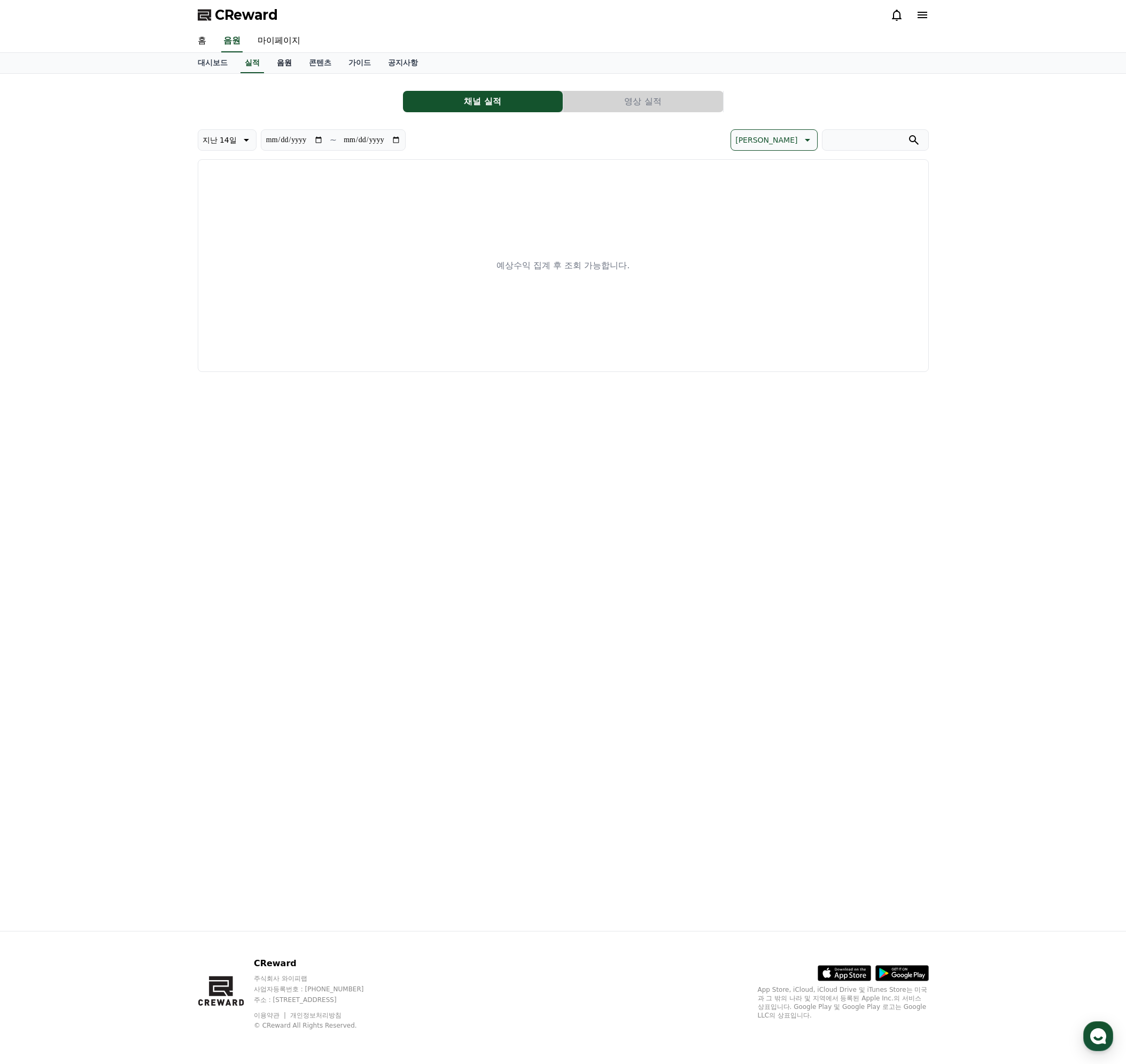
click at [277, 61] on link "음원" at bounding box center [283, 63] width 32 height 21
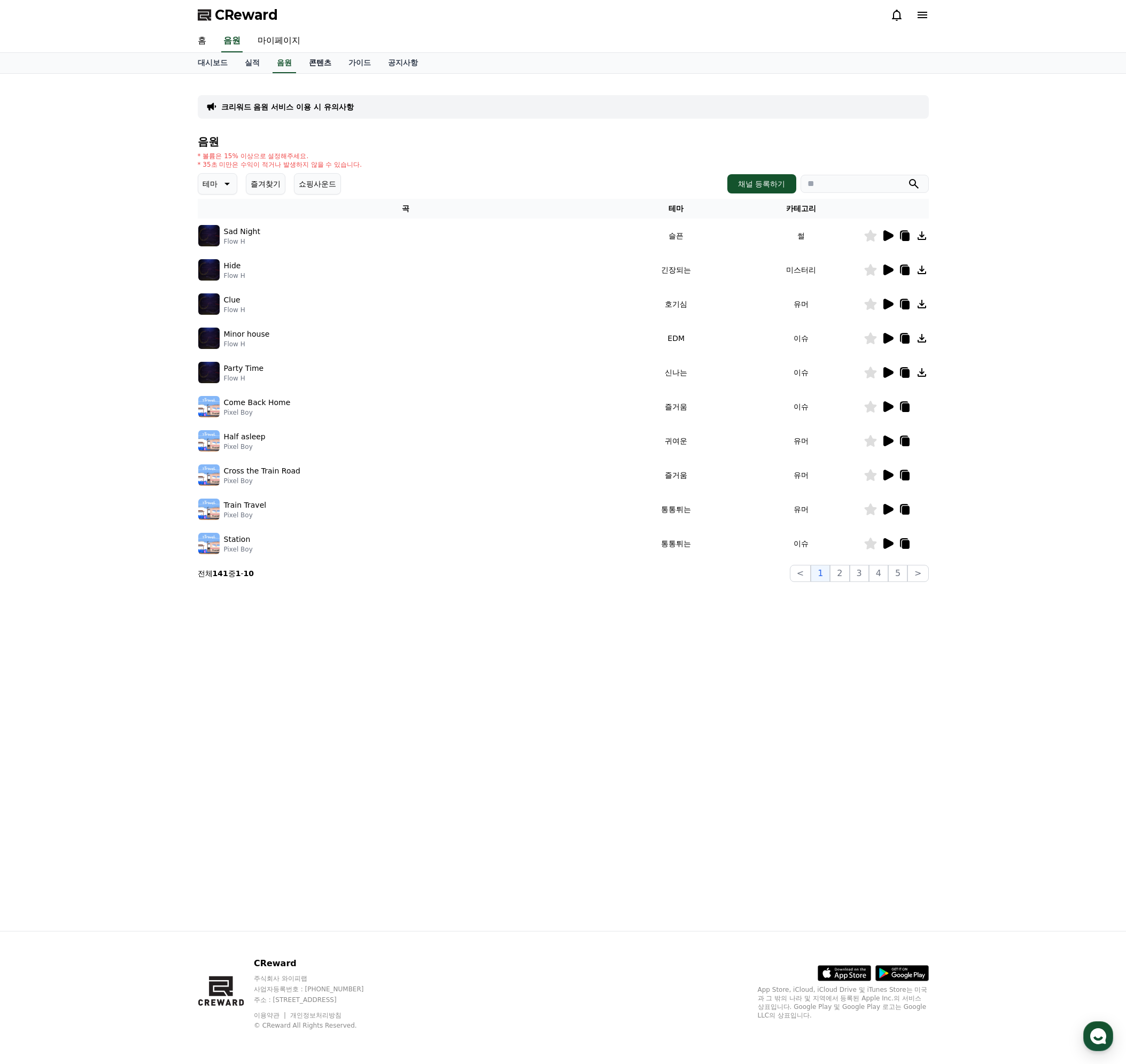
click at [317, 58] on link "콘텐츠" at bounding box center [320, 63] width 40 height 21
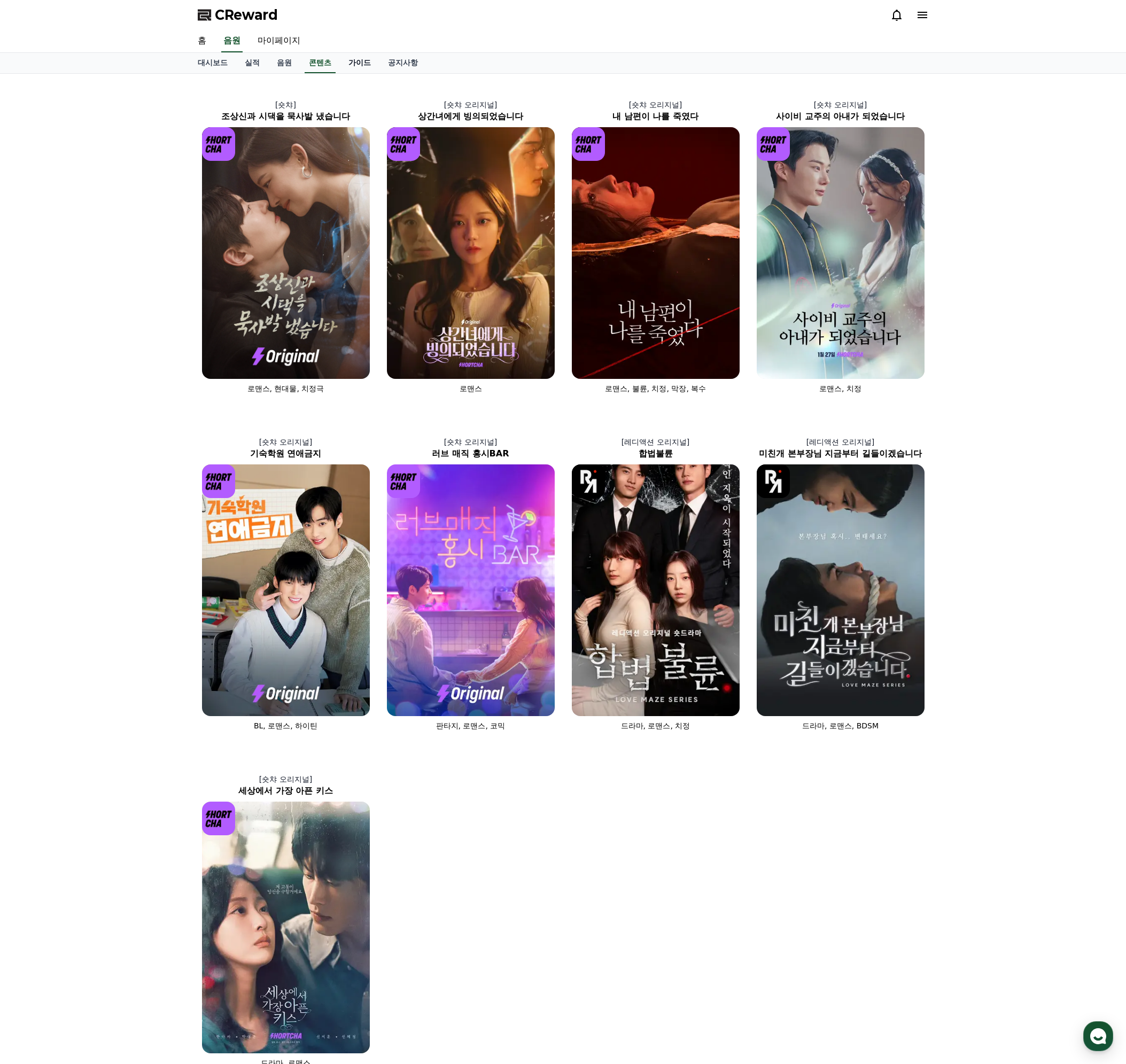
click at [372, 58] on link "가이드" at bounding box center [359, 63] width 40 height 21
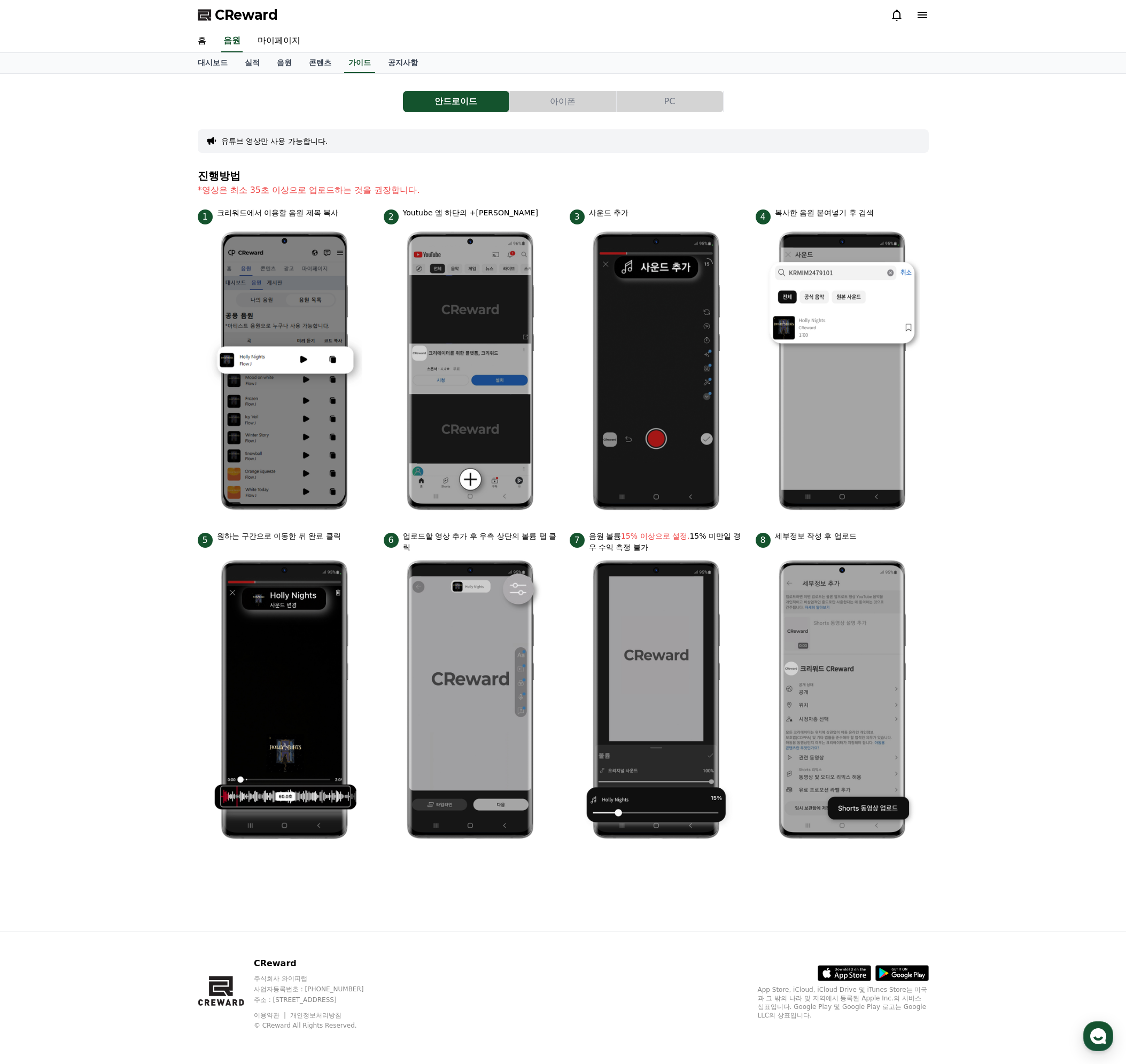
click at [667, 105] on button "PC" at bounding box center [669, 101] width 106 height 22
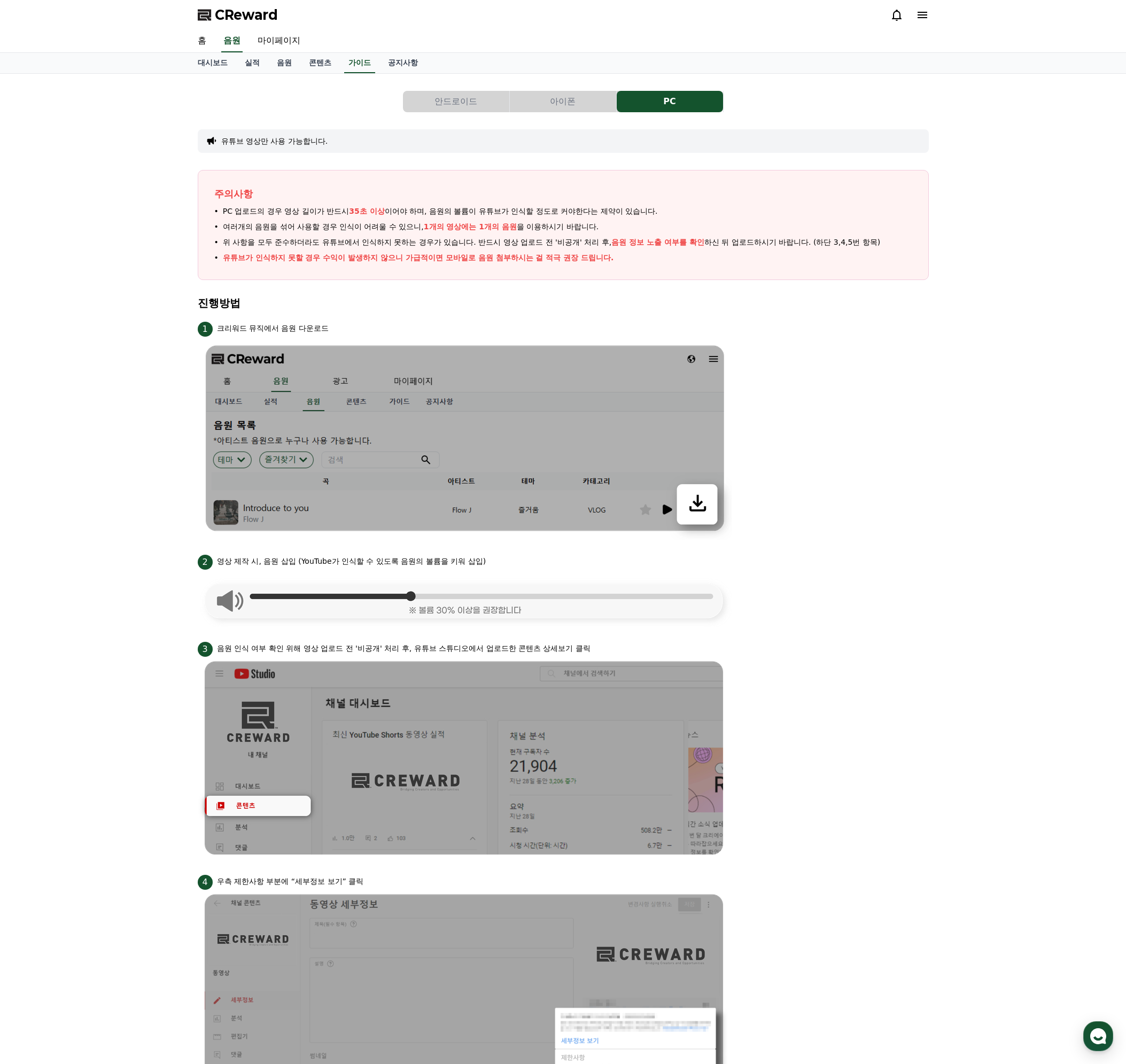
drag, startPoint x: 476, startPoint y: 258, endPoint x: 575, endPoint y: 255, distance: 99.0
click at [575, 255] on p "유튜브가 인식하지 못할 경우 수익이 발생하지 않으니 가급적이면 모바일로 음원 첨부하시는 걸 적극 권장 드립니다." at bounding box center [419, 258] width 391 height 11
click at [579, 254] on p "유튜브가 인식하지 못할 경우 수익이 발생하지 않으니 가급적이면 모바일로 음원 첨부하시는 걸 적극 권장 드립니다." at bounding box center [419, 258] width 391 height 11
drag, startPoint x: 350, startPoint y: 261, endPoint x: 393, endPoint y: 262, distance: 43.0
click at [392, 262] on p "유튜브가 인식하지 못할 경우 수익이 발생하지 않으니 가급적이면 모바일로 음원 첨부하시는 걸 적극 권장 드립니다." at bounding box center [419, 258] width 391 height 11
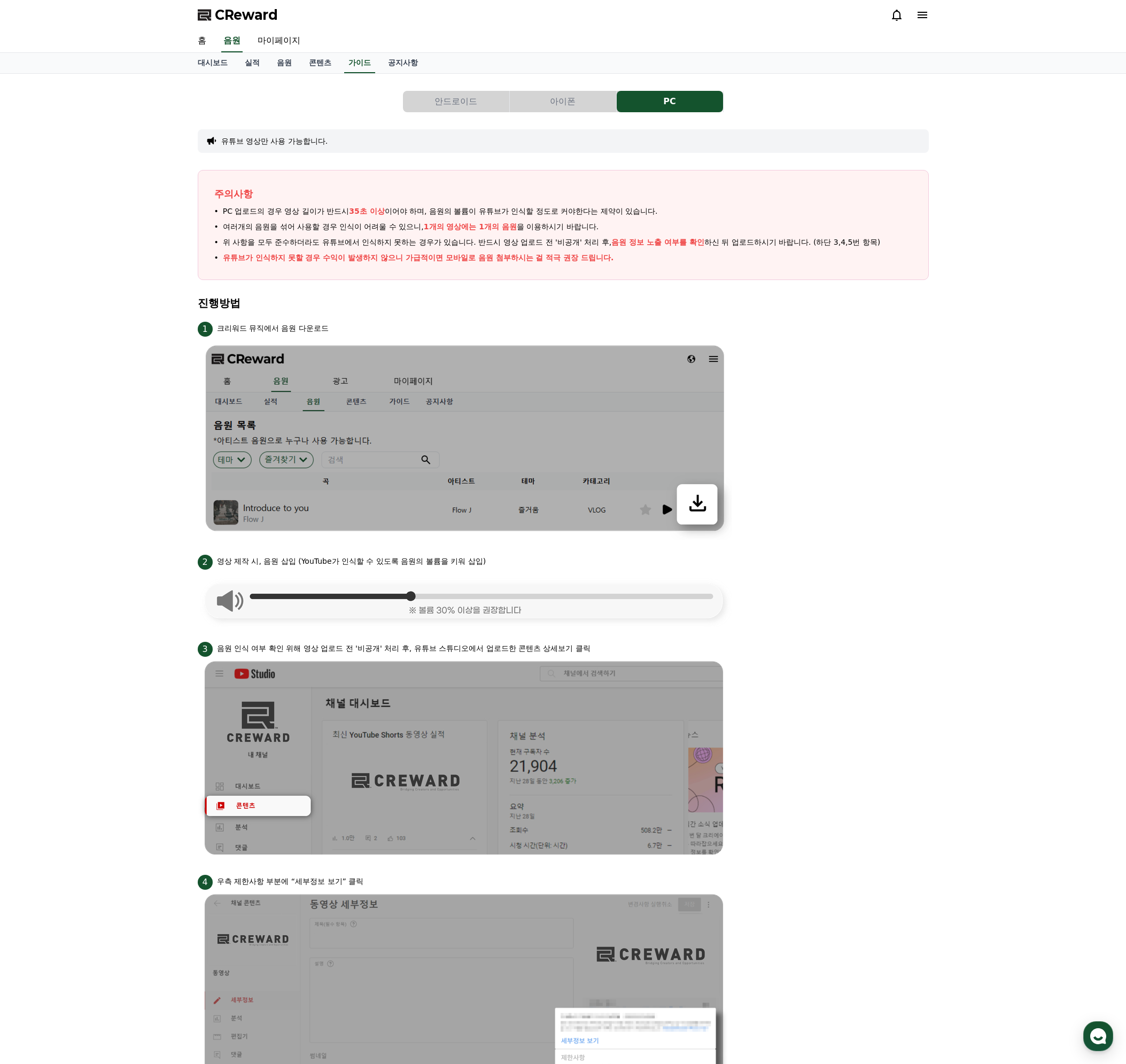
drag, startPoint x: 428, startPoint y: 258, endPoint x: 605, endPoint y: 250, distance: 177.2
click at [605, 250] on ul "PC 업로드의 경우 영상 길이가 반드시 35초 이상 이어야 하며, 음원의 볼륨이 유튜브가 인식할 정도로 커야한다는 제약이 있습니다. 여러개의 …" at bounding box center [563, 234] width 698 height 58
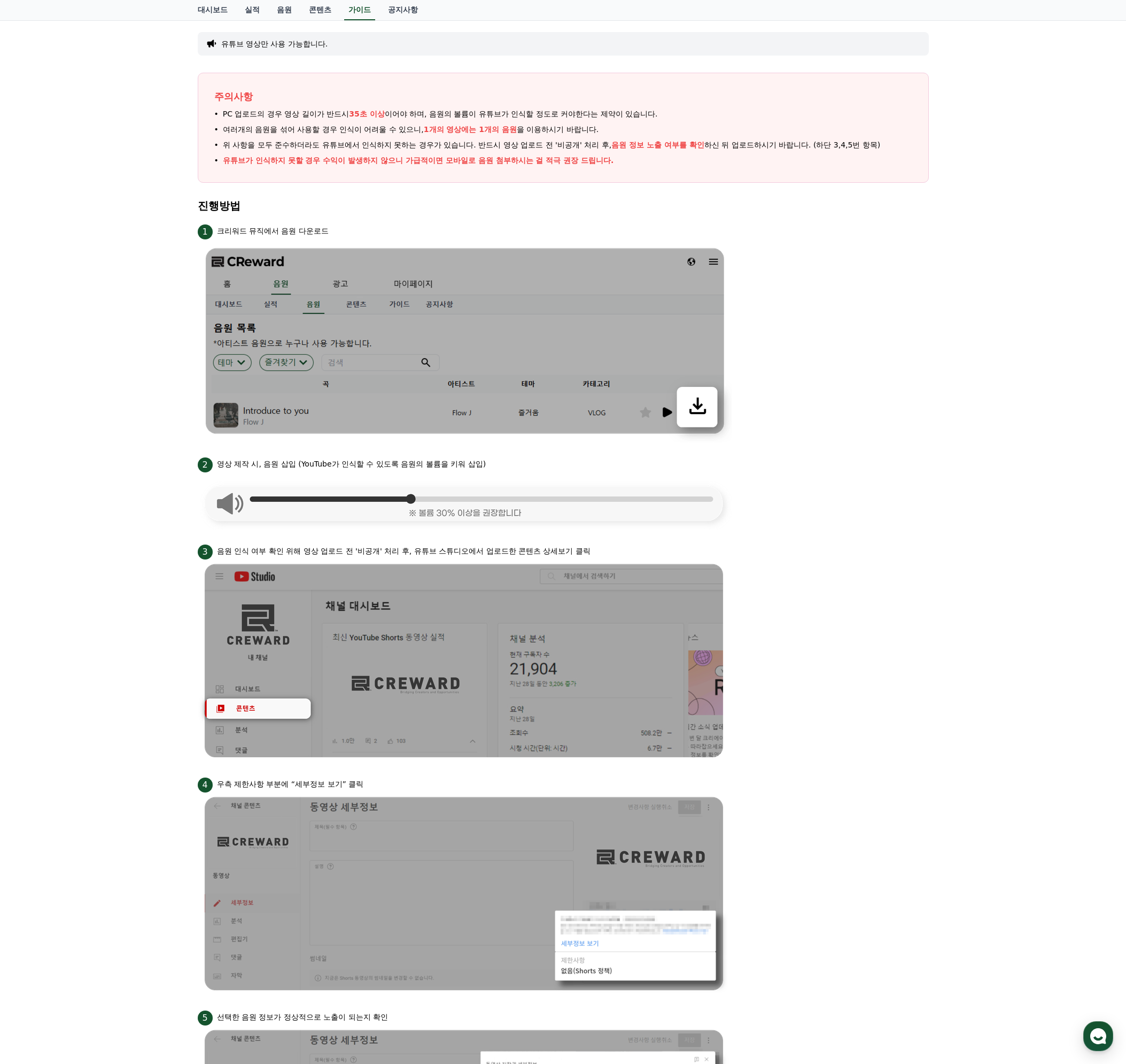
scroll to position [214, 0]
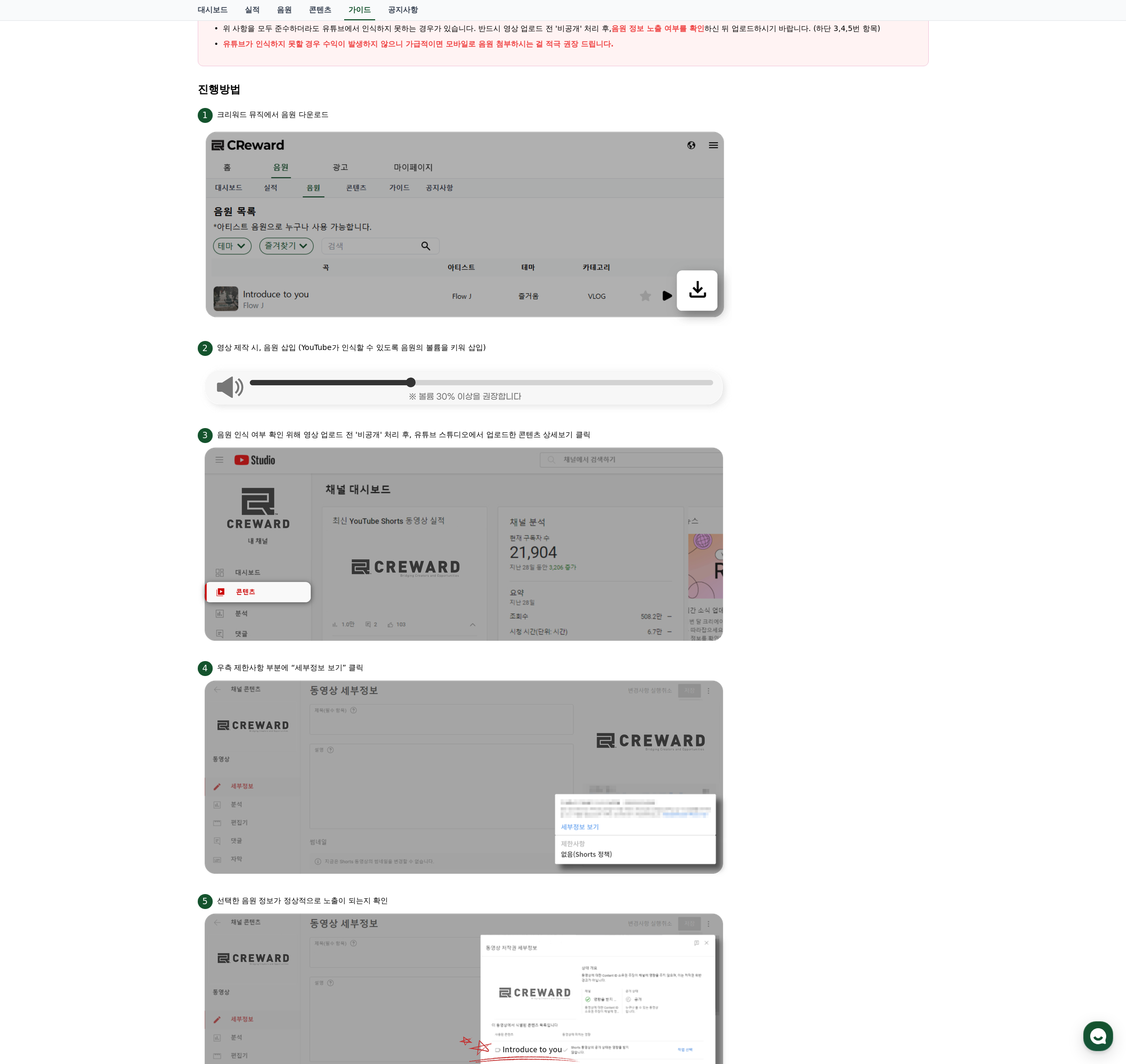
click at [834, 357] on li "2 영상 제작 시, 음원 삽입 (YouTube가 인식할 수 있도록 음원의 볼륨을 키워 삽입)" at bounding box center [563, 376] width 731 height 74
drag, startPoint x: 231, startPoint y: 436, endPoint x: 640, endPoint y: 439, distance: 409.0
click at [637, 441] on div "3 음원 인식 여부 확인 위해 영상 업로드 전 '비공개' 처리 후, 유튜브 스튜디오에서 업로드한 콘텐츠 상세보기 클릭" at bounding box center [563, 434] width 731 height 17
click at [822, 594] on li "3 음원 인식 여부 확인 위해 영상 업로드 전 '비공개' 처리 후, 유튜브 스튜디오에서 업로드한 콘텐츠 상세보기 클릭" at bounding box center [563, 535] width 731 height 220
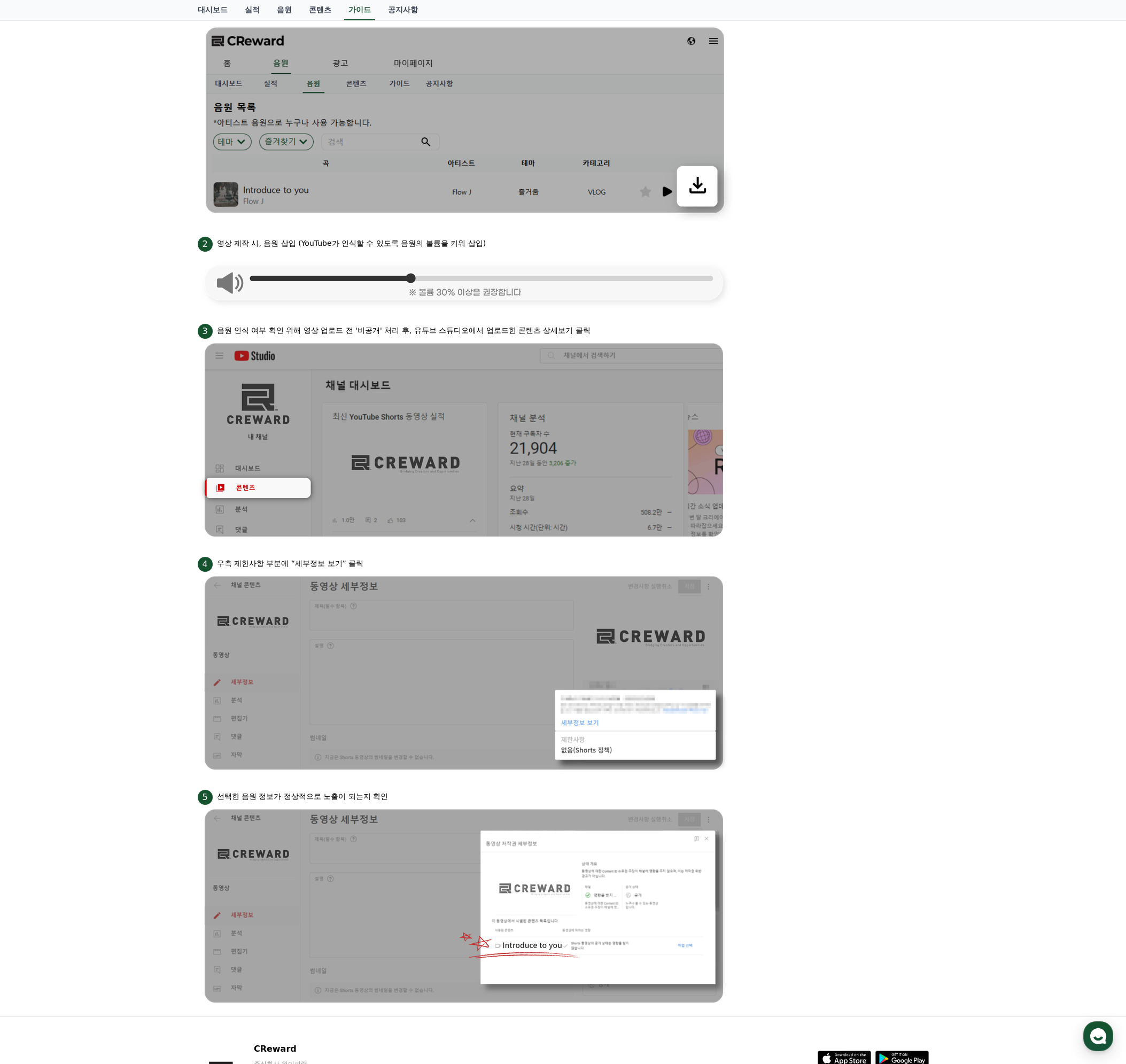
scroll to position [320, 0]
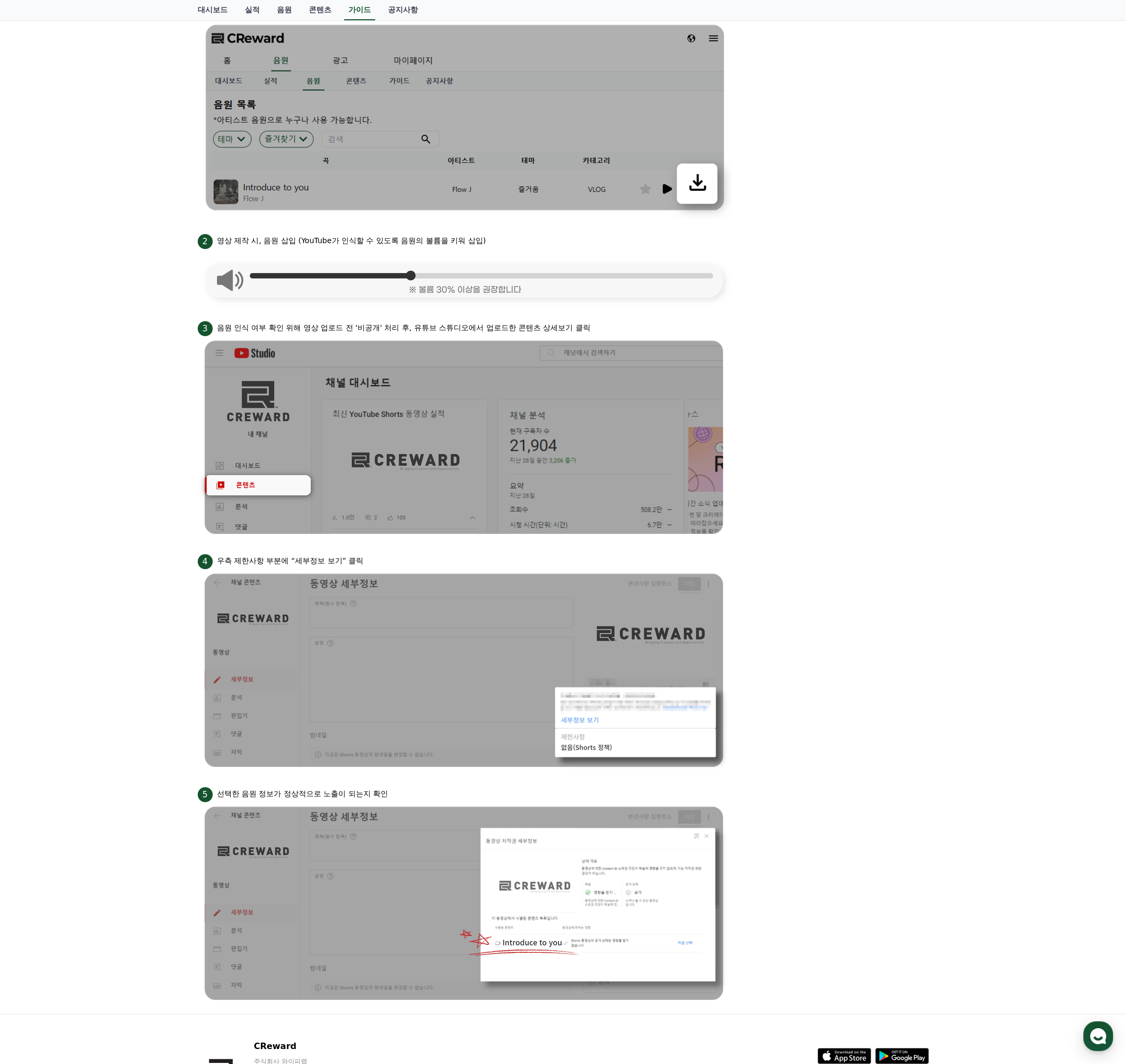
drag, startPoint x: 266, startPoint y: 562, endPoint x: 368, endPoint y: 557, distance: 102.1
click at [367, 557] on div "4 우측 제한사항 부분에 “세부정보 보기” 클릭" at bounding box center [563, 561] width 731 height 17
click at [372, 557] on div "4 우측 제한사항 부분에 “세부정보 보기” 클릭" at bounding box center [563, 561] width 731 height 17
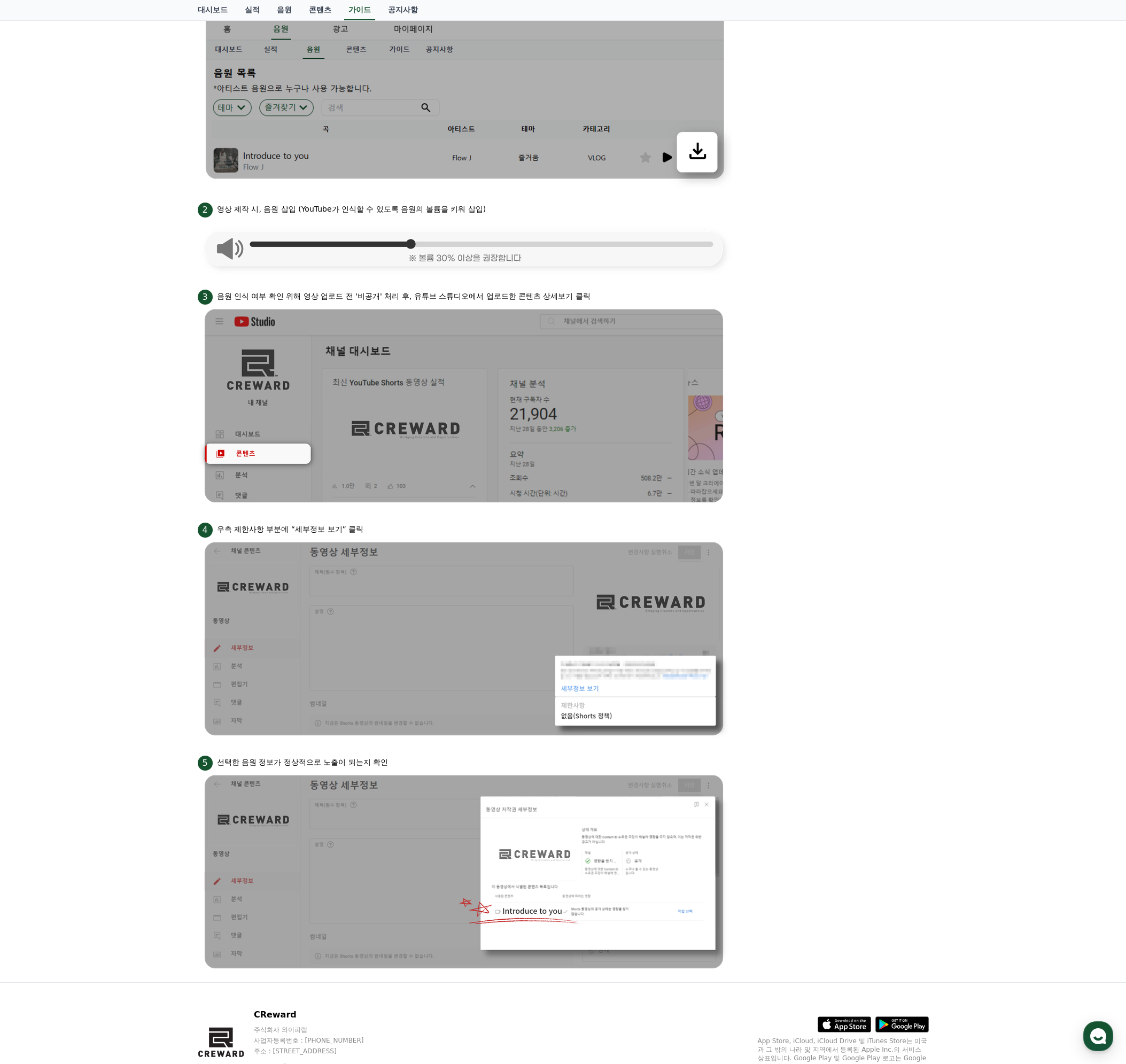
scroll to position [403, 0]
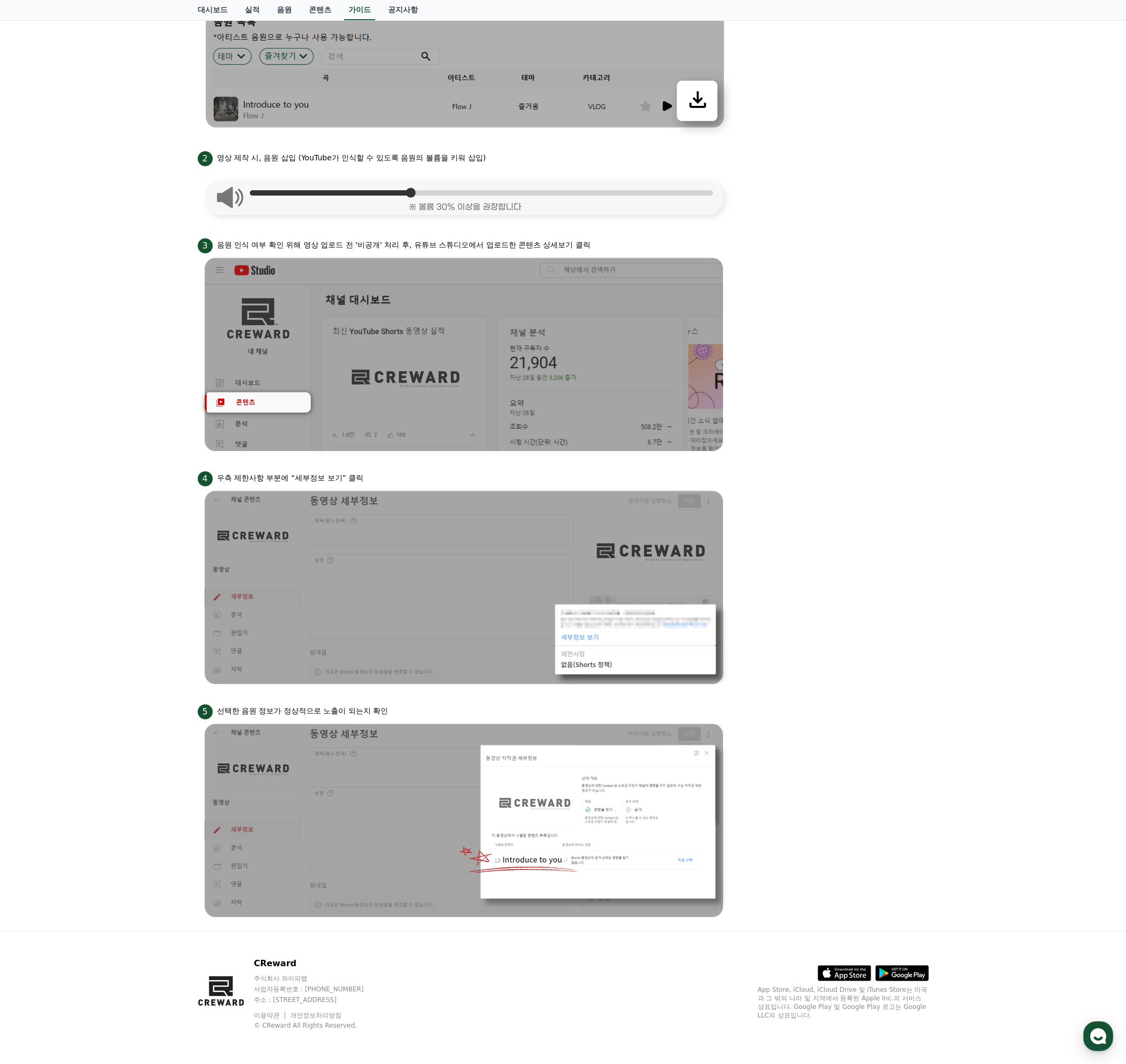
drag, startPoint x: 258, startPoint y: 709, endPoint x: 390, endPoint y: 707, distance: 132.0
click at [382, 707] on p "선택한 음원 정보가 정상적으로 노출이 되는지 확인" at bounding box center [302, 711] width 171 height 11
click at [417, 710] on div "5 선택한 음원 정보가 정상적으로 노출이 되는지 확인" at bounding box center [563, 711] width 731 height 17
drag, startPoint x: 246, startPoint y: 710, endPoint x: 386, endPoint y: 713, distance: 140.0
click at [382, 713] on p "선택한 음원 정보가 정상적으로 노출이 되는지 확인" at bounding box center [302, 711] width 171 height 11
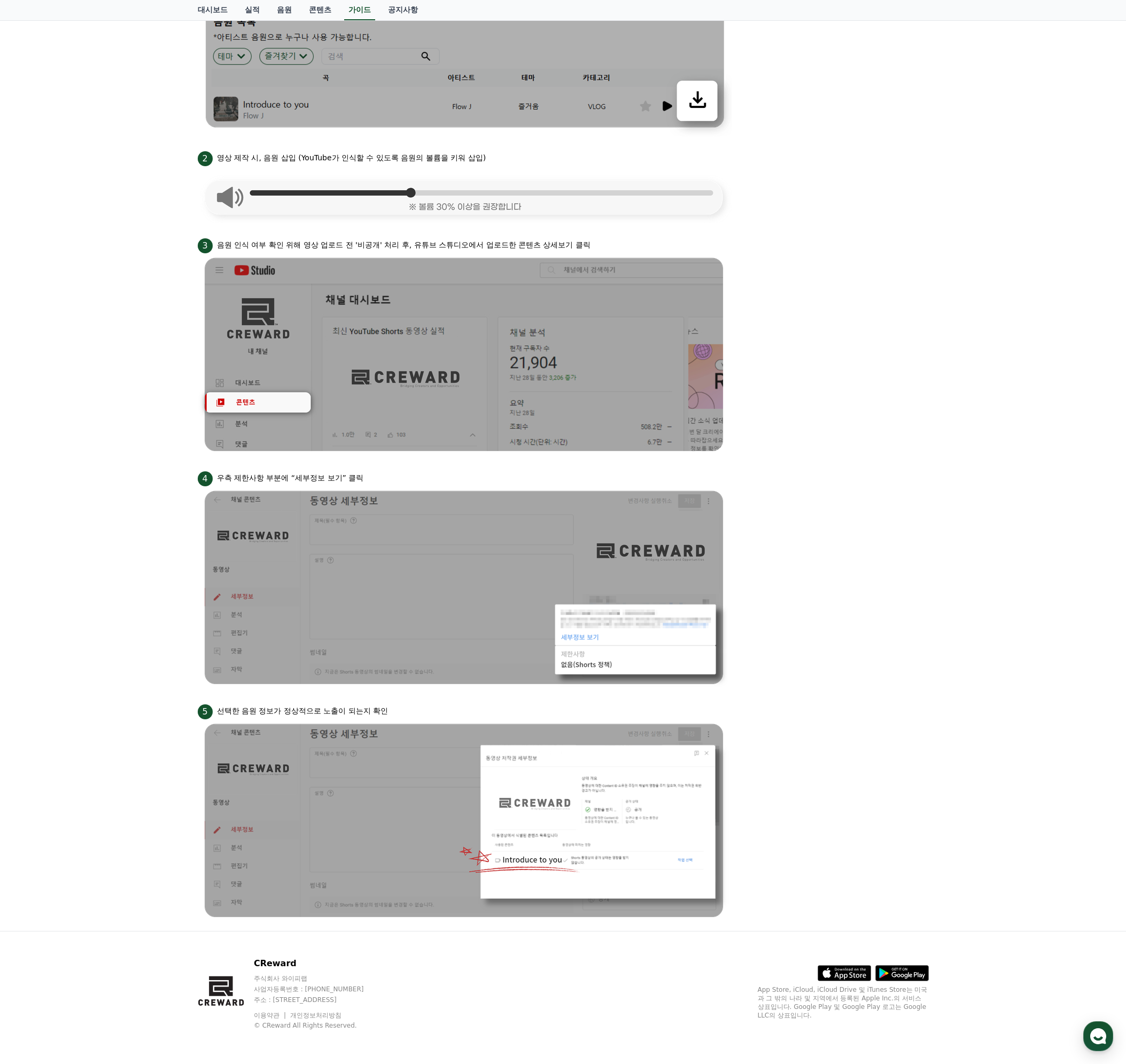
click at [386, 713] on p "선택한 음원 정보가 정상적으로 노출이 되는지 확인" at bounding box center [302, 711] width 171 height 11
click at [818, 795] on li "5 선택한 음원 정보가 정상적으로 노출이 되는지 확인" at bounding box center [563, 812] width 731 height 220
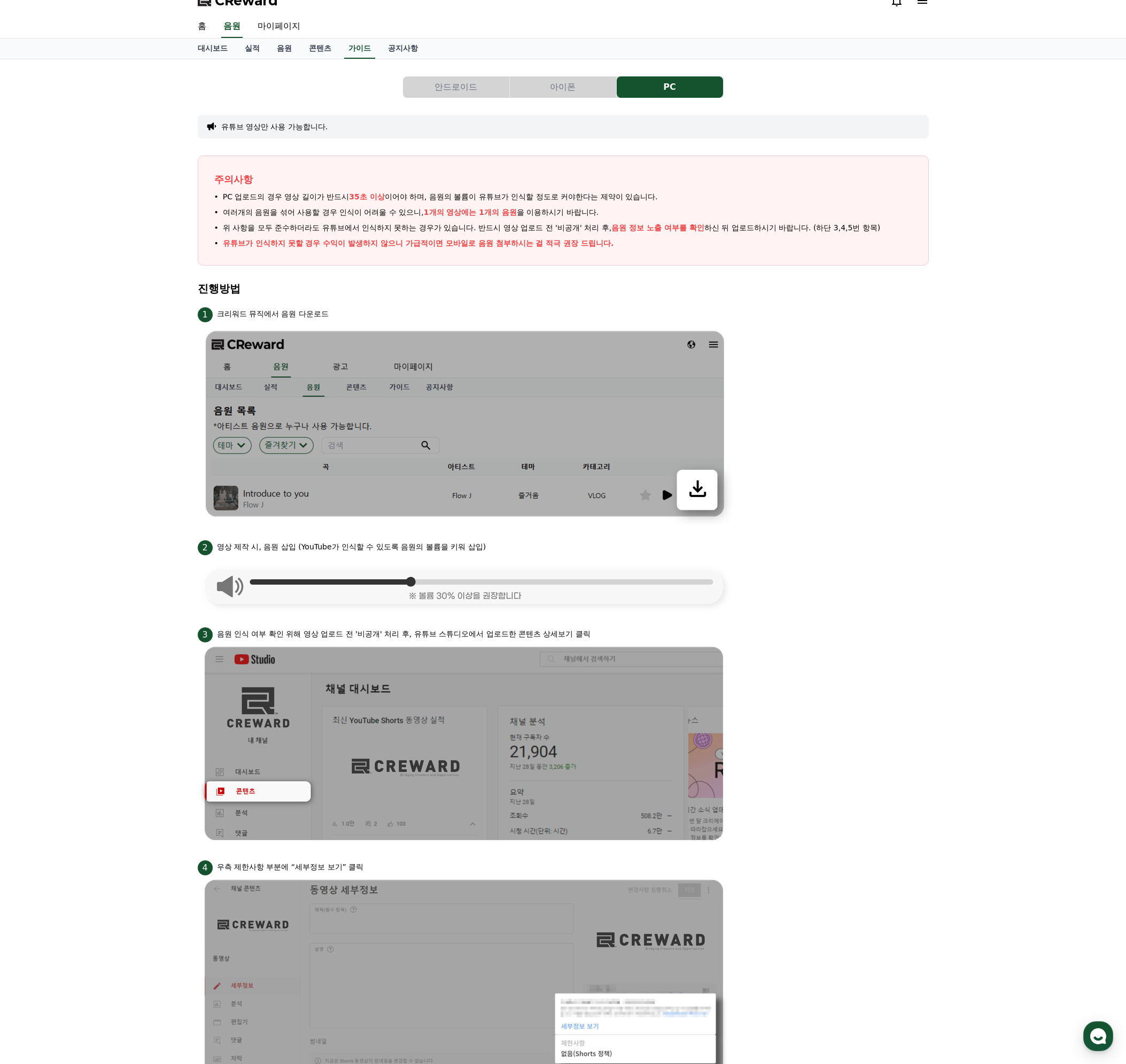
scroll to position [0, 0]
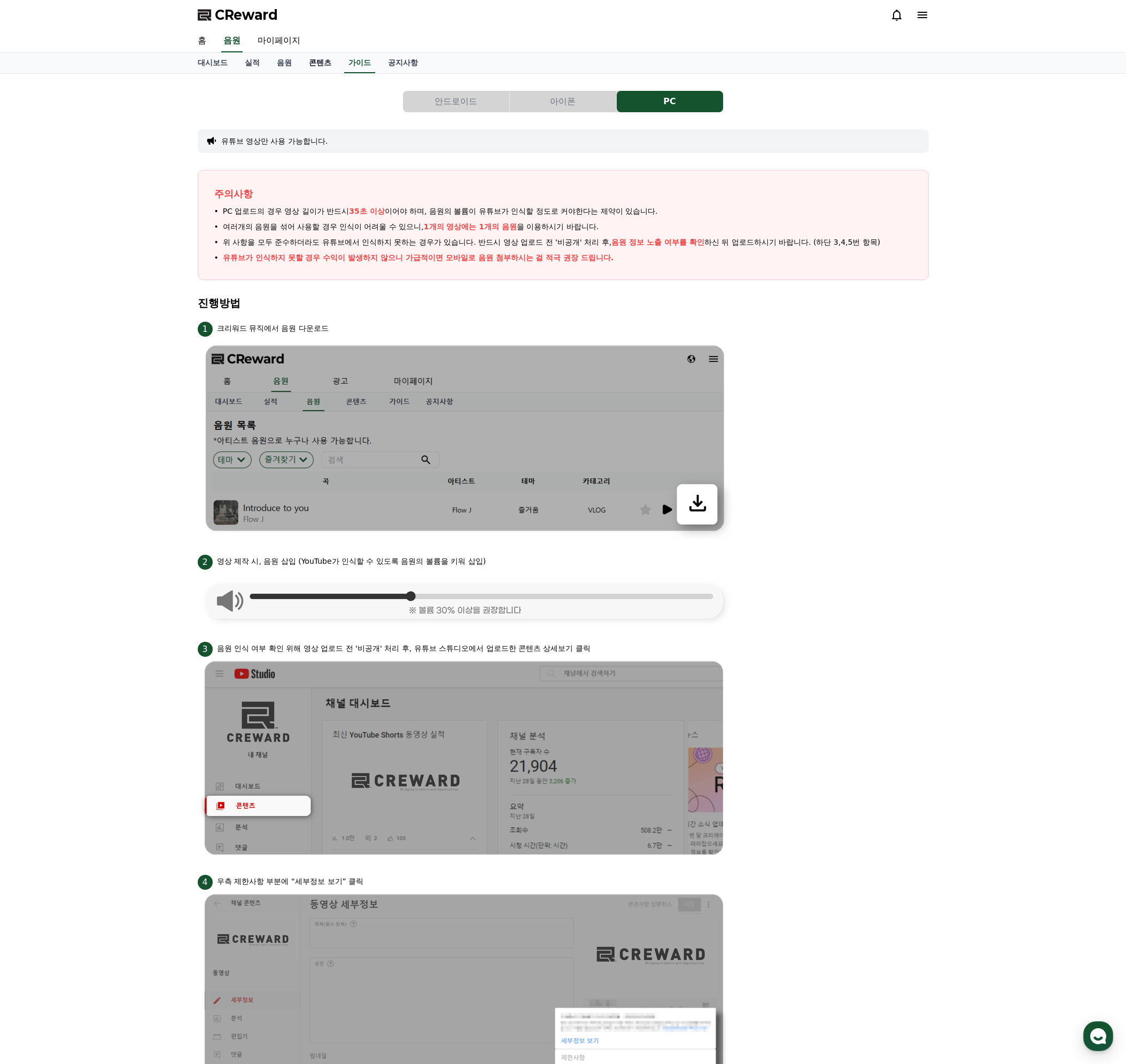
click at [321, 67] on link "콘텐츠" at bounding box center [320, 63] width 40 height 21
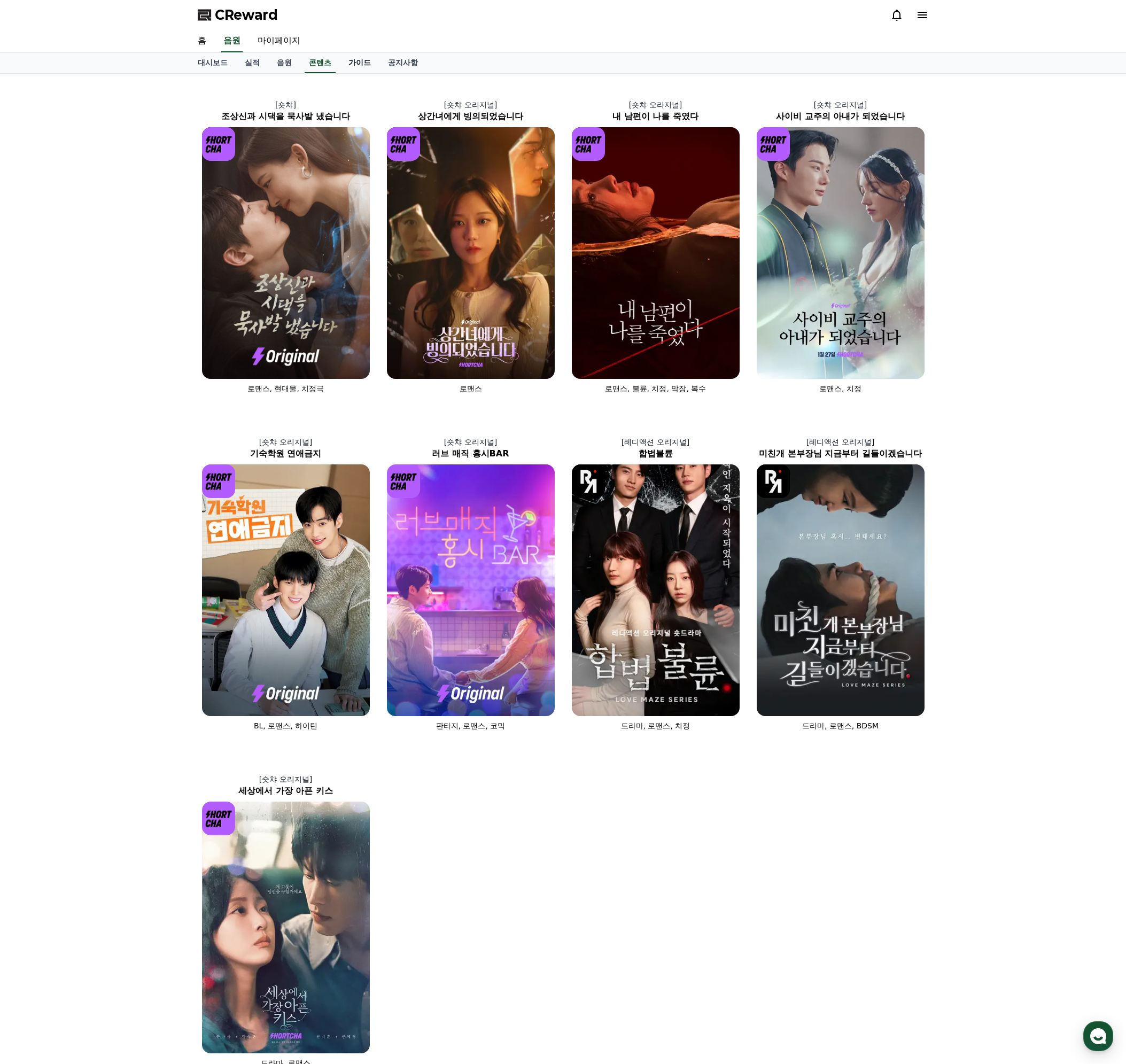
click at [358, 69] on link "가이드" at bounding box center [359, 63] width 40 height 21
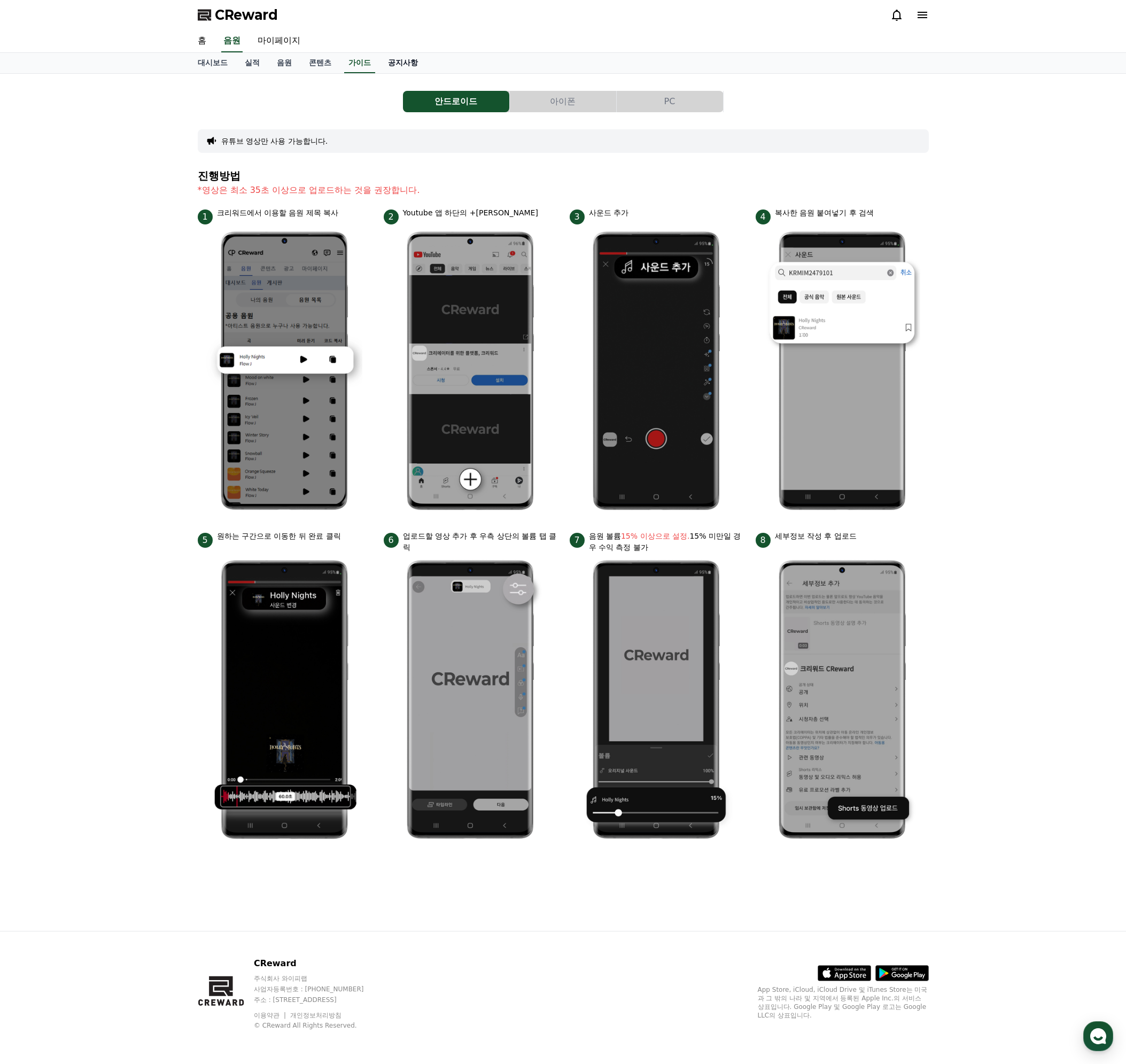
click at [407, 72] on link "공지사항" at bounding box center [402, 63] width 47 height 21
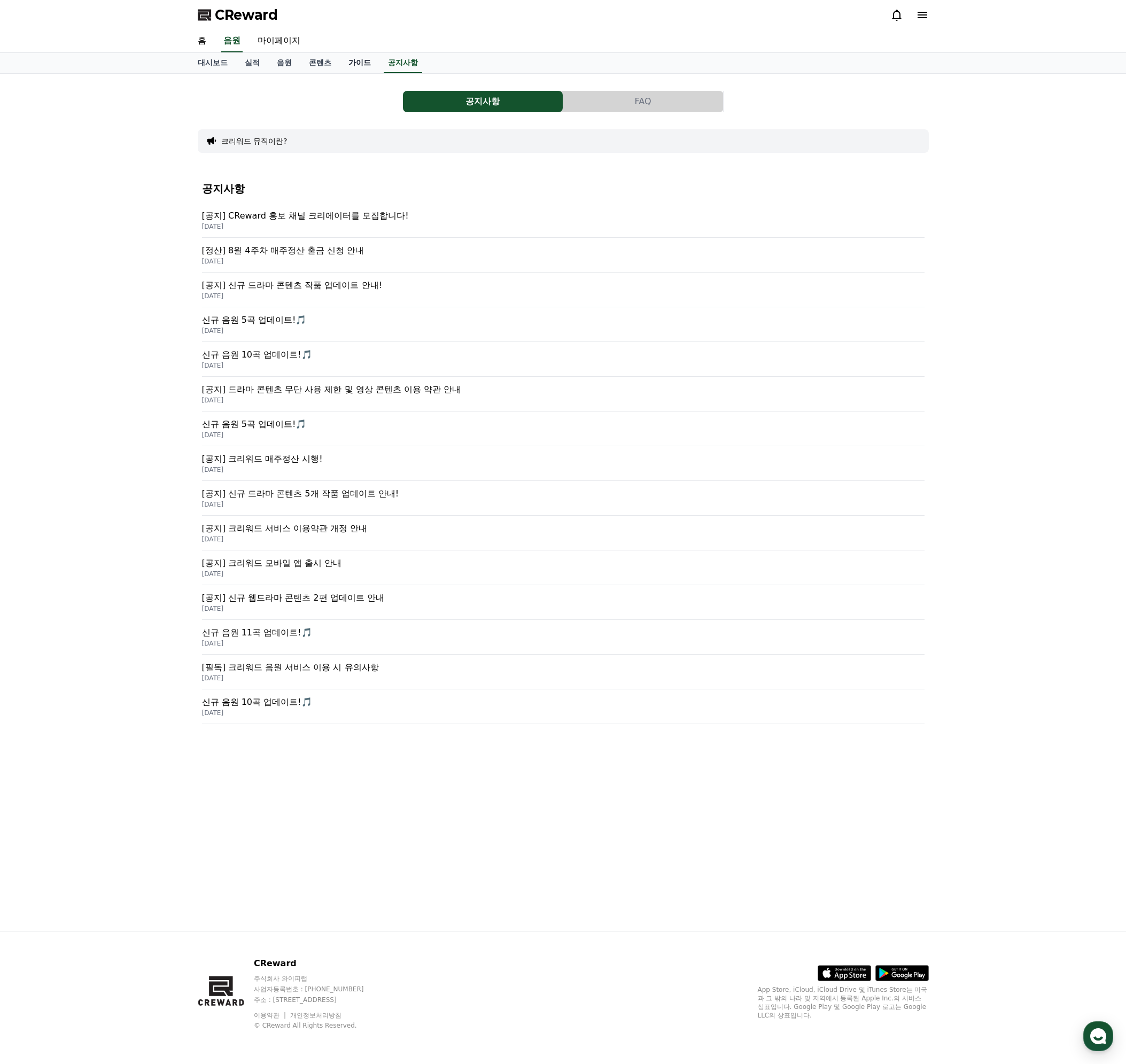
click at [362, 67] on link "가이드" at bounding box center [359, 63] width 40 height 21
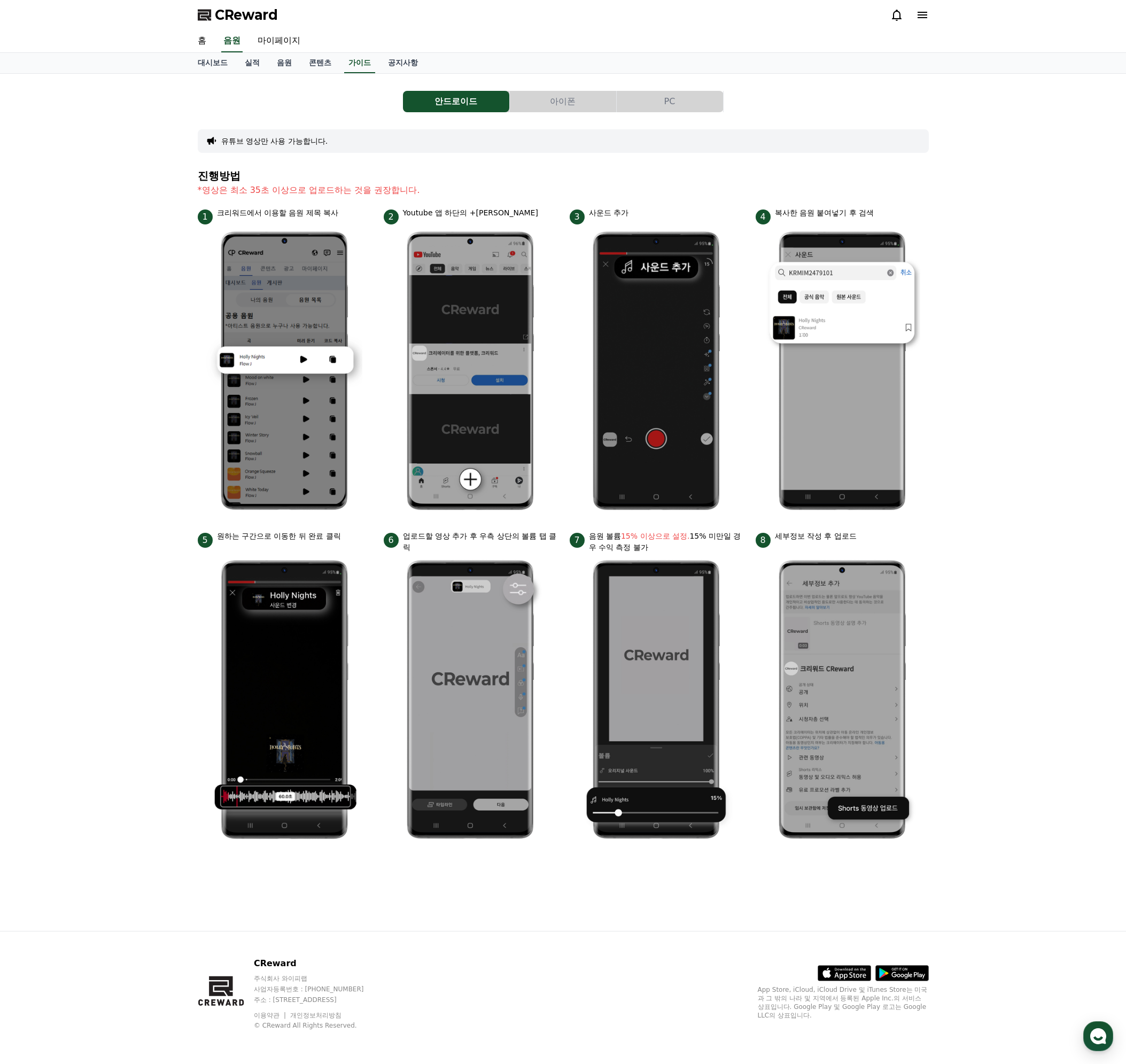
click at [568, 96] on button "아이폰" at bounding box center [563, 101] width 106 height 22
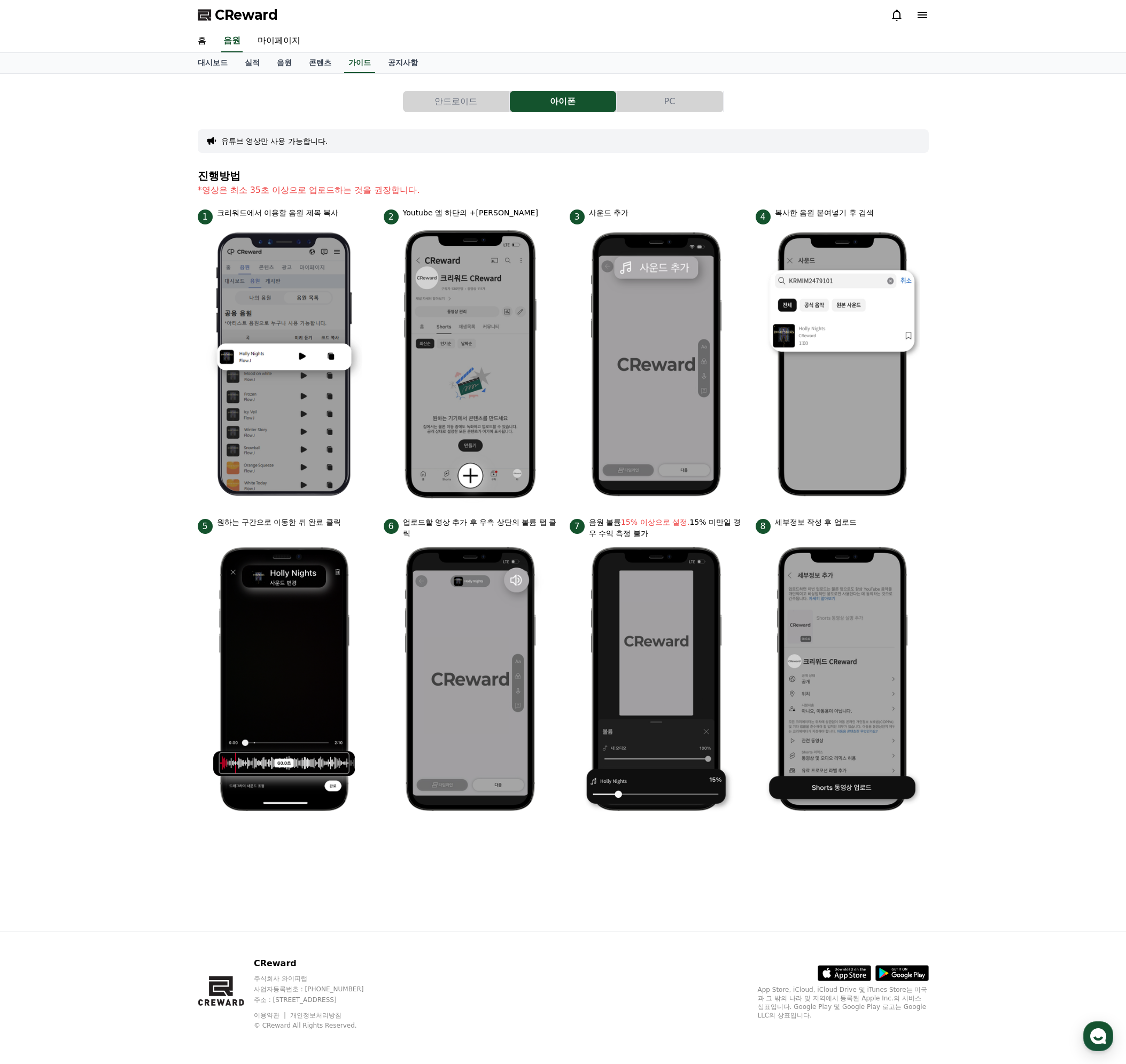
drag, startPoint x: 317, startPoint y: 214, endPoint x: 360, endPoint y: 214, distance: 43.0
click at [360, 214] on div "1 크리워드에서 이용할 음원 제목 복사" at bounding box center [283, 216] width 173 height 17
click at [323, 210] on p "크리워드에서 이용할 음원 제목 복사" at bounding box center [277, 213] width 121 height 11
drag, startPoint x: 357, startPoint y: 192, endPoint x: 426, endPoint y: 190, distance: 69.0
click at [426, 190] on p "*영상은 최소 35초 이상으로 업로드하는 것을 권장합니다." at bounding box center [563, 190] width 731 height 13
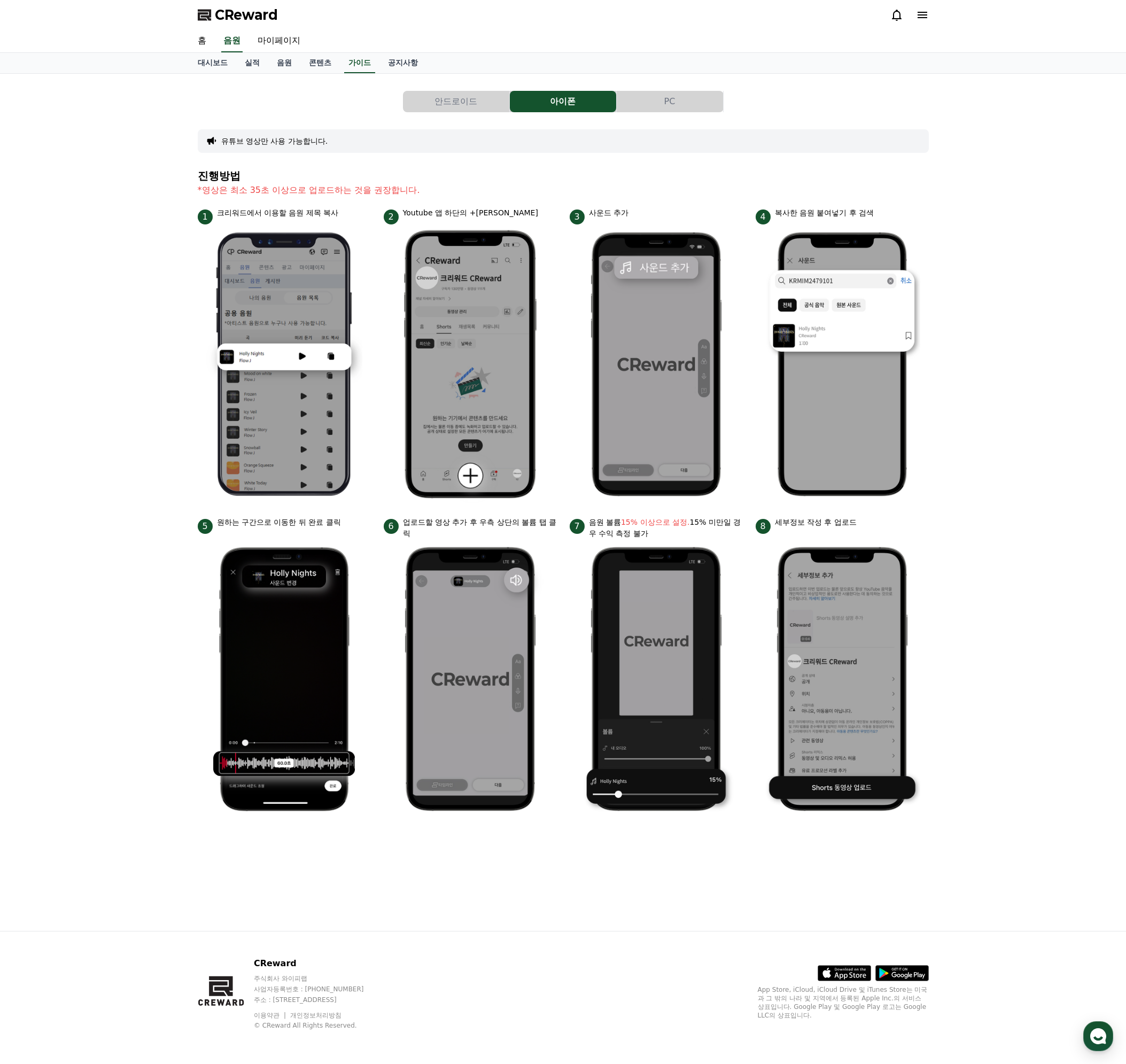
click at [285, 201] on section "진행방법 *영상은 최소 35초 이상으로 업로드하는 것을 권장합니다." at bounding box center [563, 188] width 731 height 37
drag, startPoint x: 283, startPoint y: 208, endPoint x: 282, endPoint y: 201, distance: 7.1
click at [283, 208] on p "크리워드에서 이용할 음원 제목 복사" at bounding box center [277, 213] width 121 height 11
click at [682, 103] on button "PC" at bounding box center [669, 101] width 106 height 22
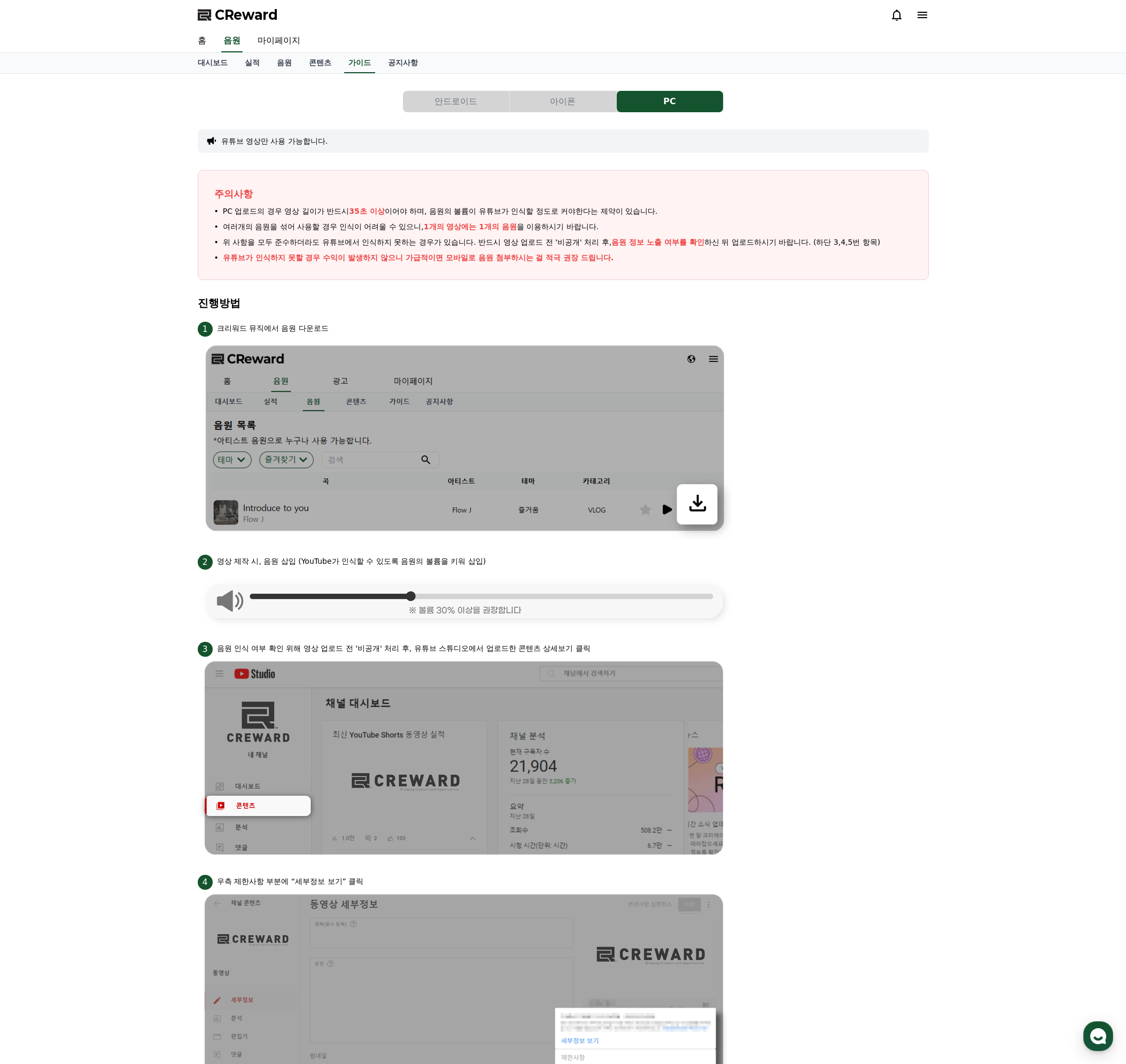
click at [575, 97] on button "아이폰" at bounding box center [563, 101] width 106 height 22
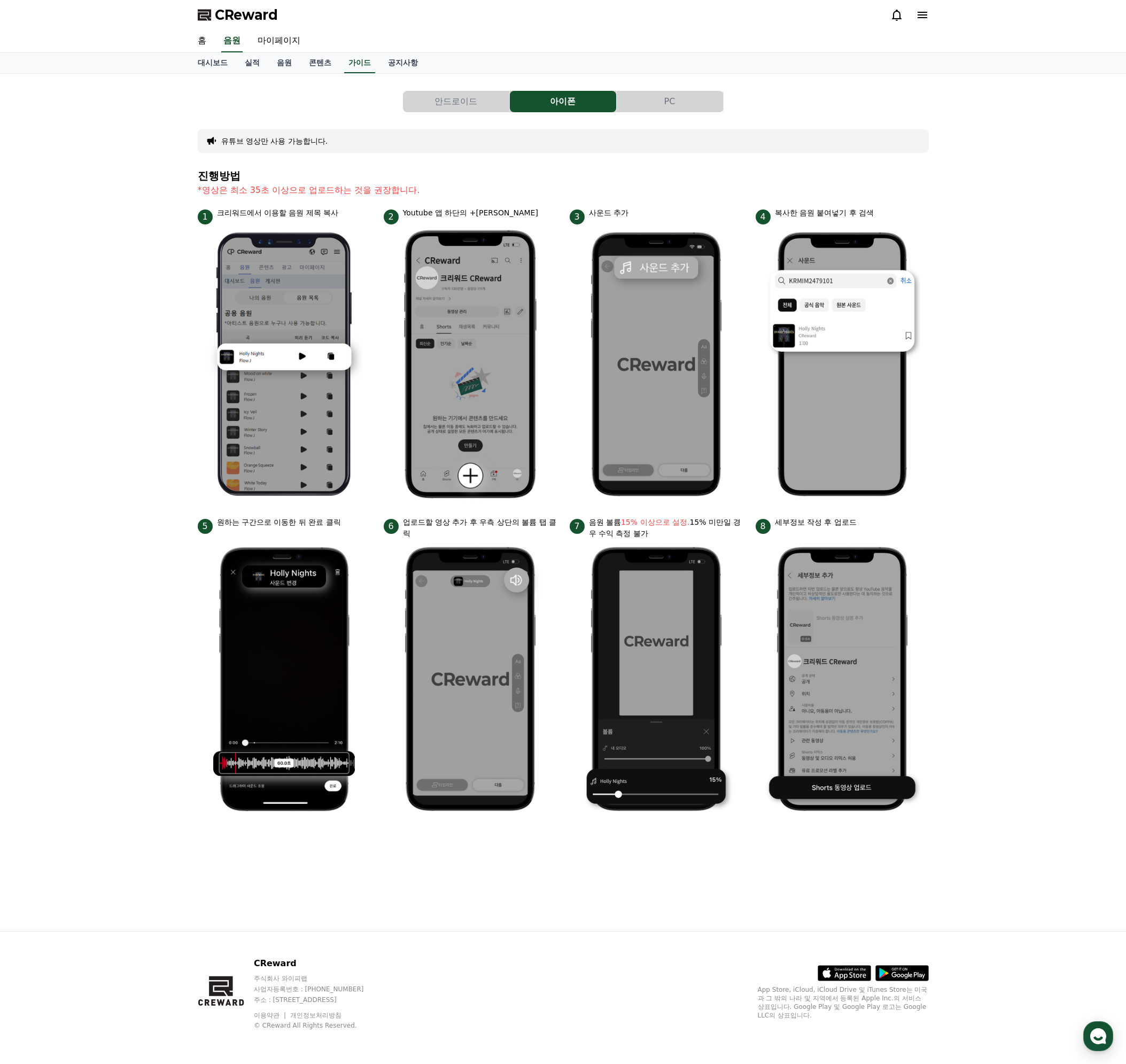
click at [257, 135] on div "유튜브 영상만 사용 가능합니다." at bounding box center [563, 140] width 731 height 23
click at [255, 144] on button "유튜브 영상만 사용 가능합니다." at bounding box center [275, 140] width 107 height 10
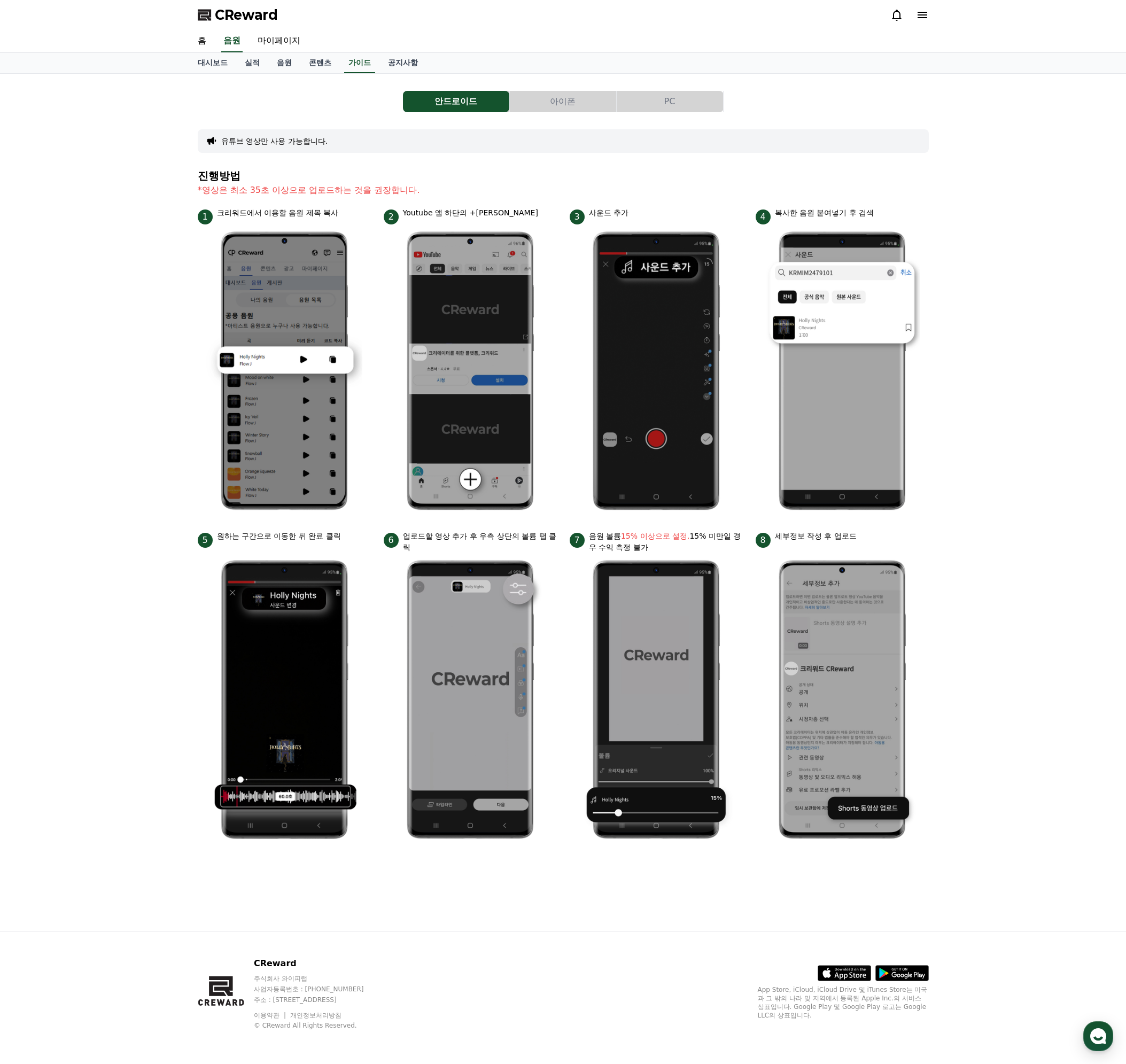
click at [255, 144] on button "유튜브 영상만 사용 가능합니다." at bounding box center [275, 140] width 107 height 10
click at [667, 109] on button "PC" at bounding box center [669, 101] width 106 height 22
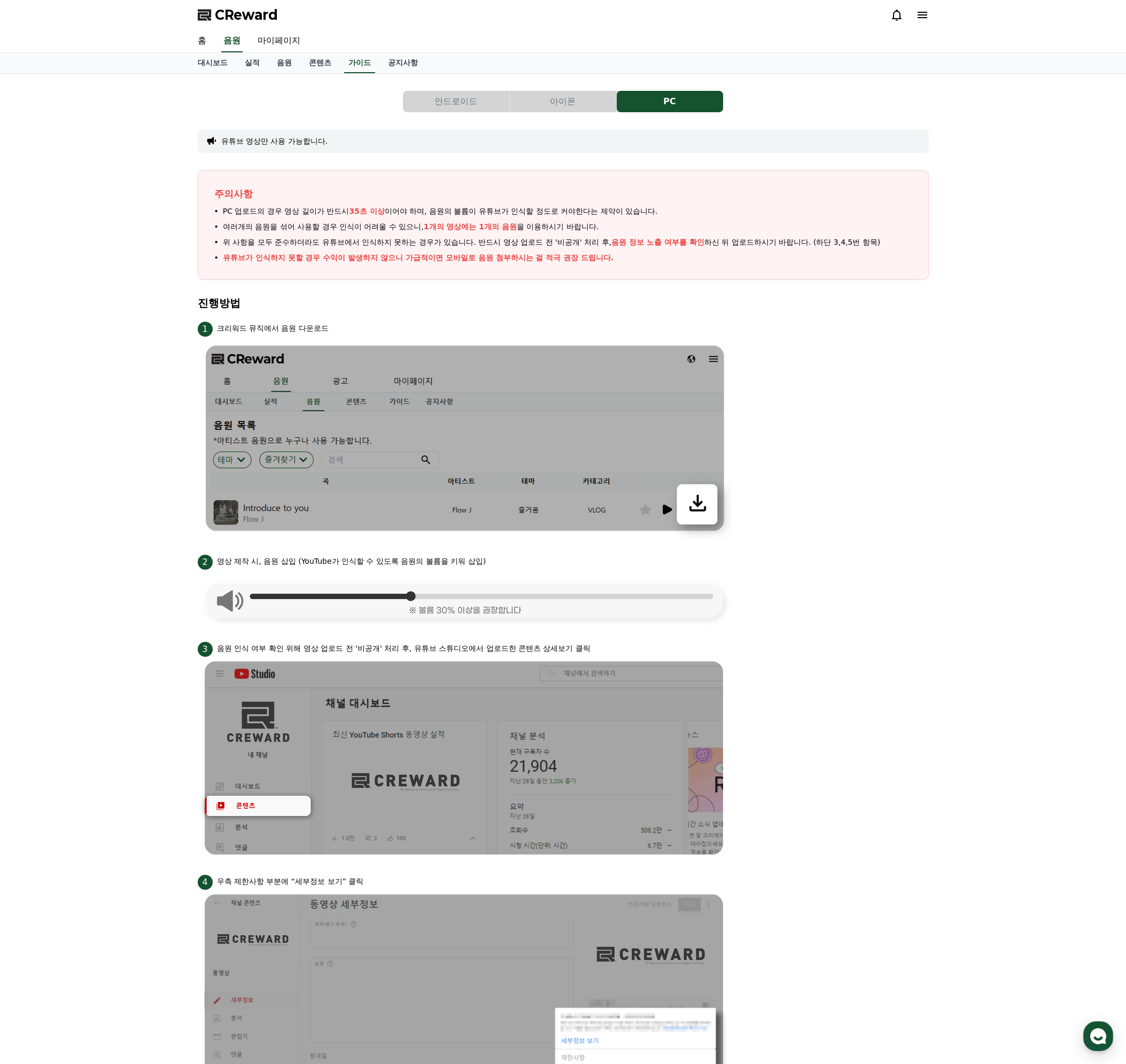
click at [291, 145] on button "유튜브 영상만 사용 가능합니다." at bounding box center [275, 140] width 107 height 10
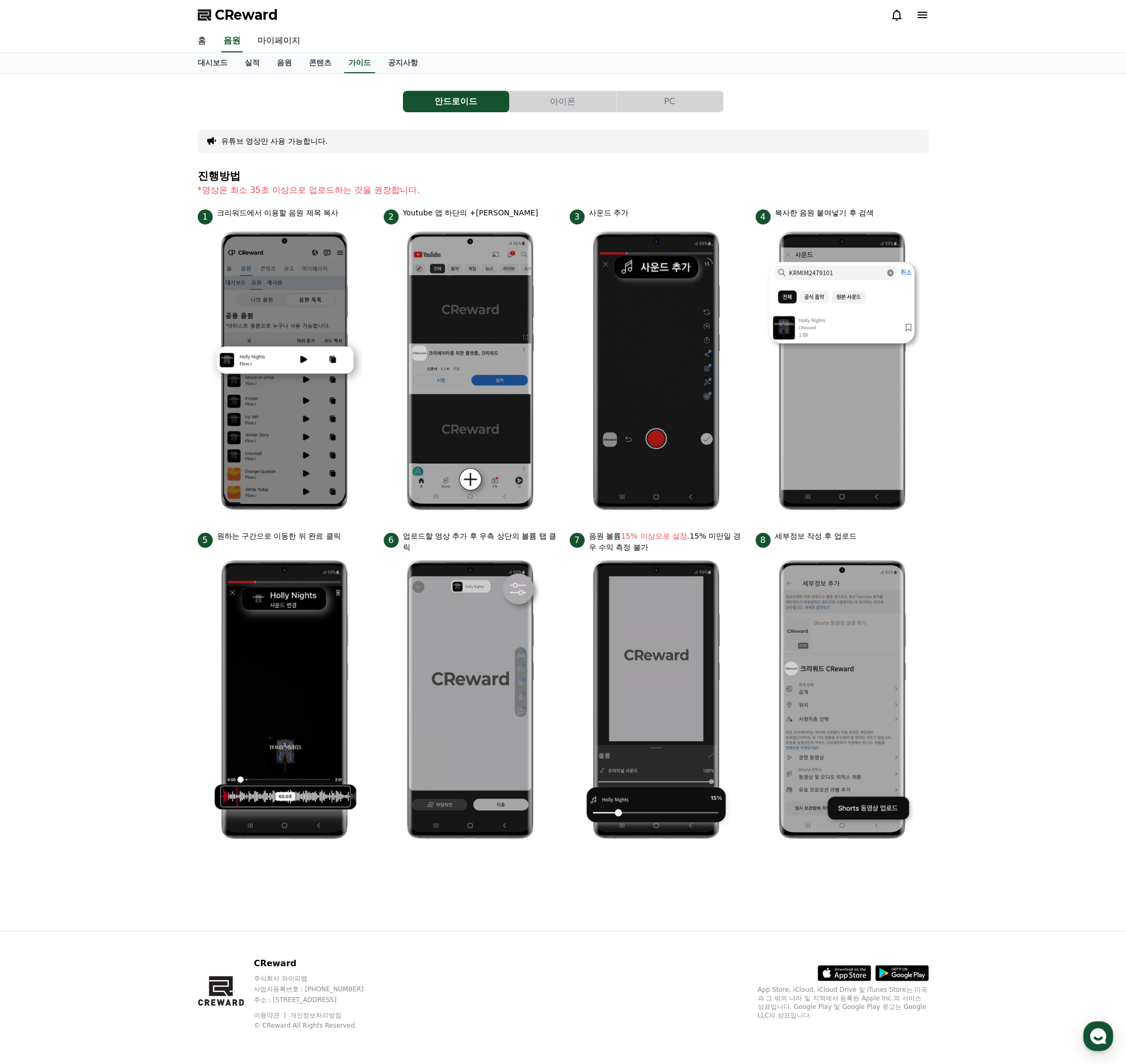
click at [692, 108] on button "PC" at bounding box center [669, 101] width 106 height 22
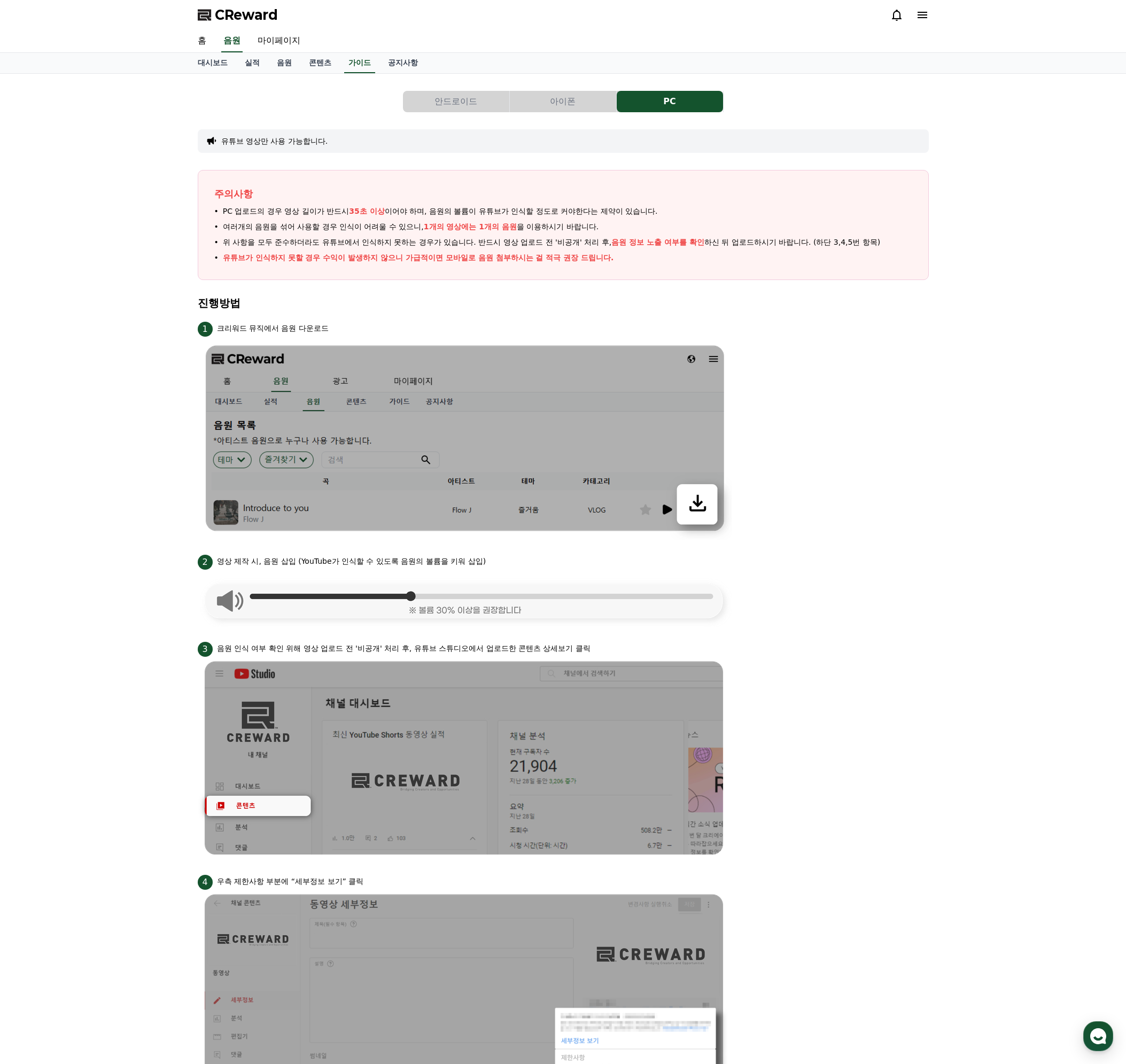
click at [559, 101] on button "아이폰" at bounding box center [563, 101] width 106 height 22
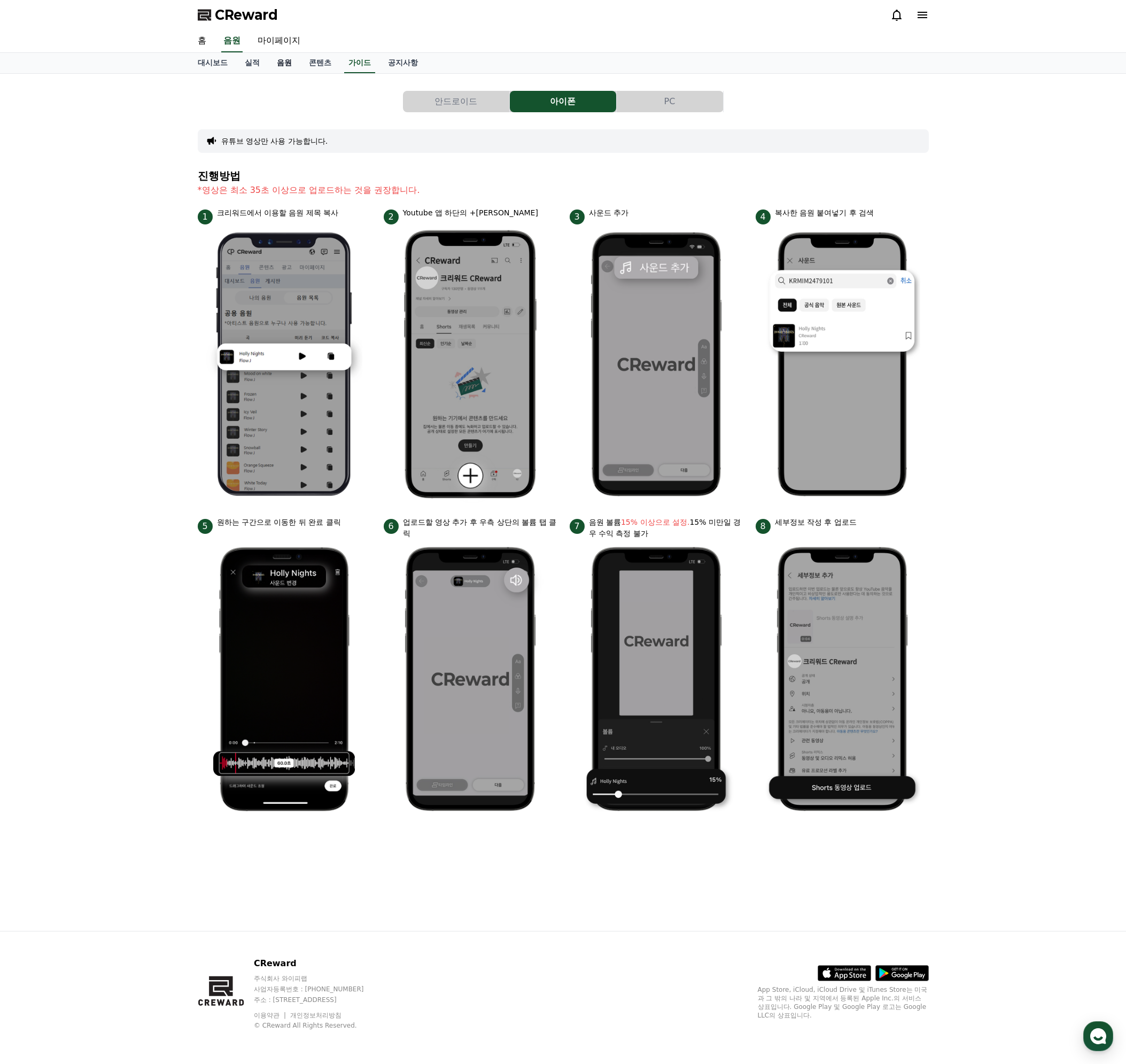
click at [295, 64] on link "음원" at bounding box center [283, 63] width 32 height 21
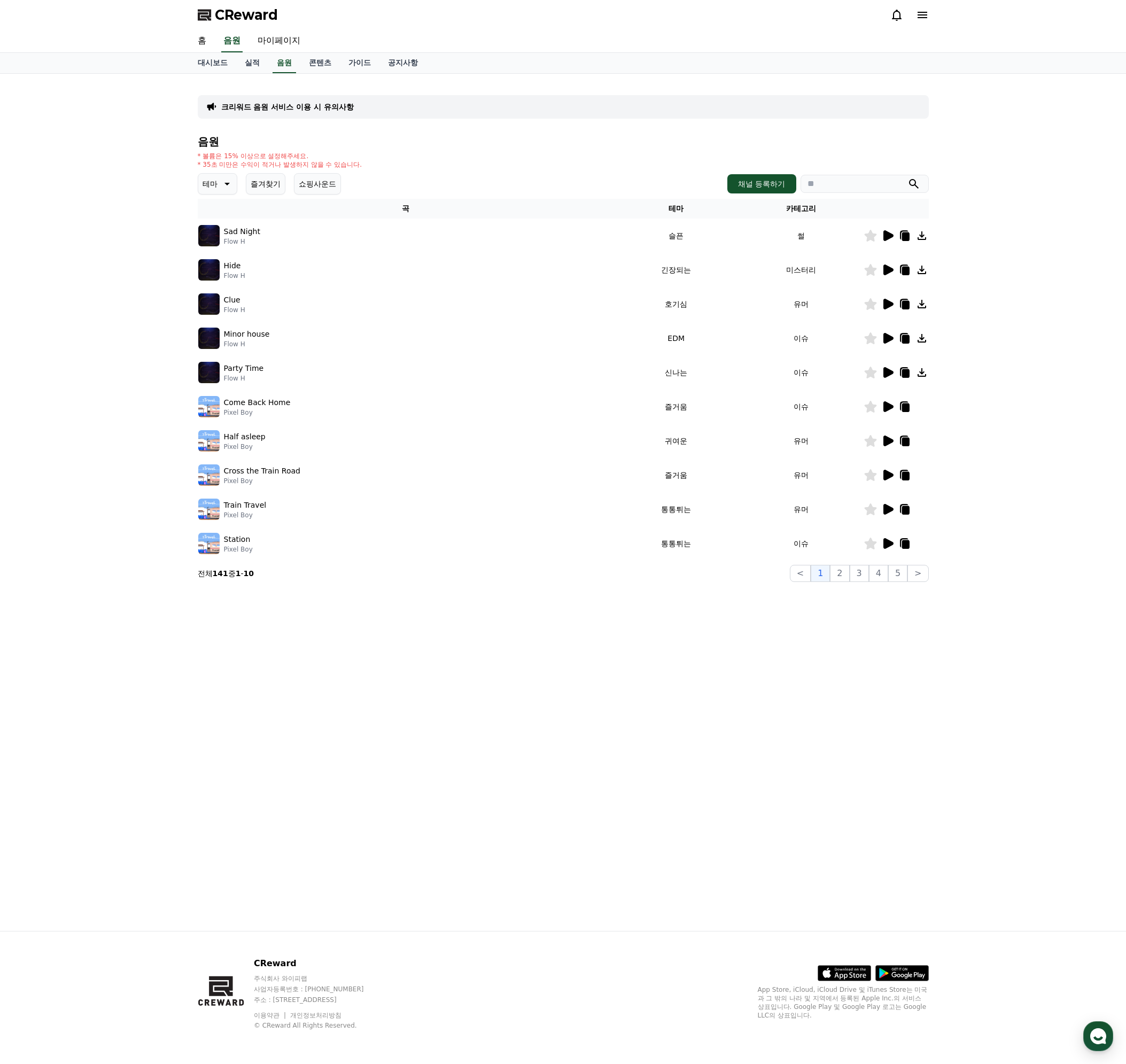
click at [213, 183] on p "테마" at bounding box center [209, 184] width 15 height 15
click at [217, 221] on button "웅장한" at bounding box center [215, 220] width 31 height 23
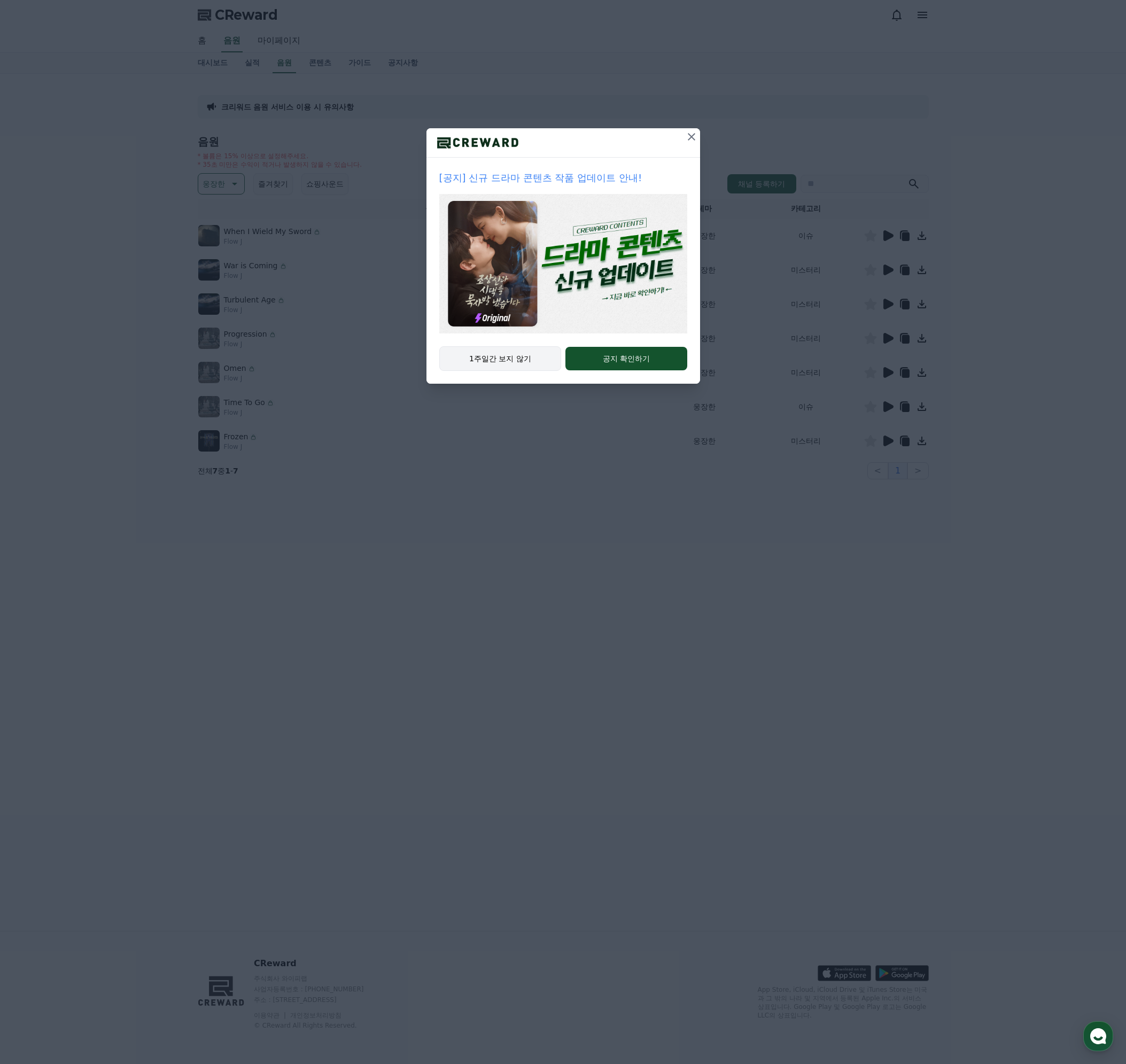
click at [504, 360] on button "1주일간 보지 않기" at bounding box center [501, 358] width 122 height 25
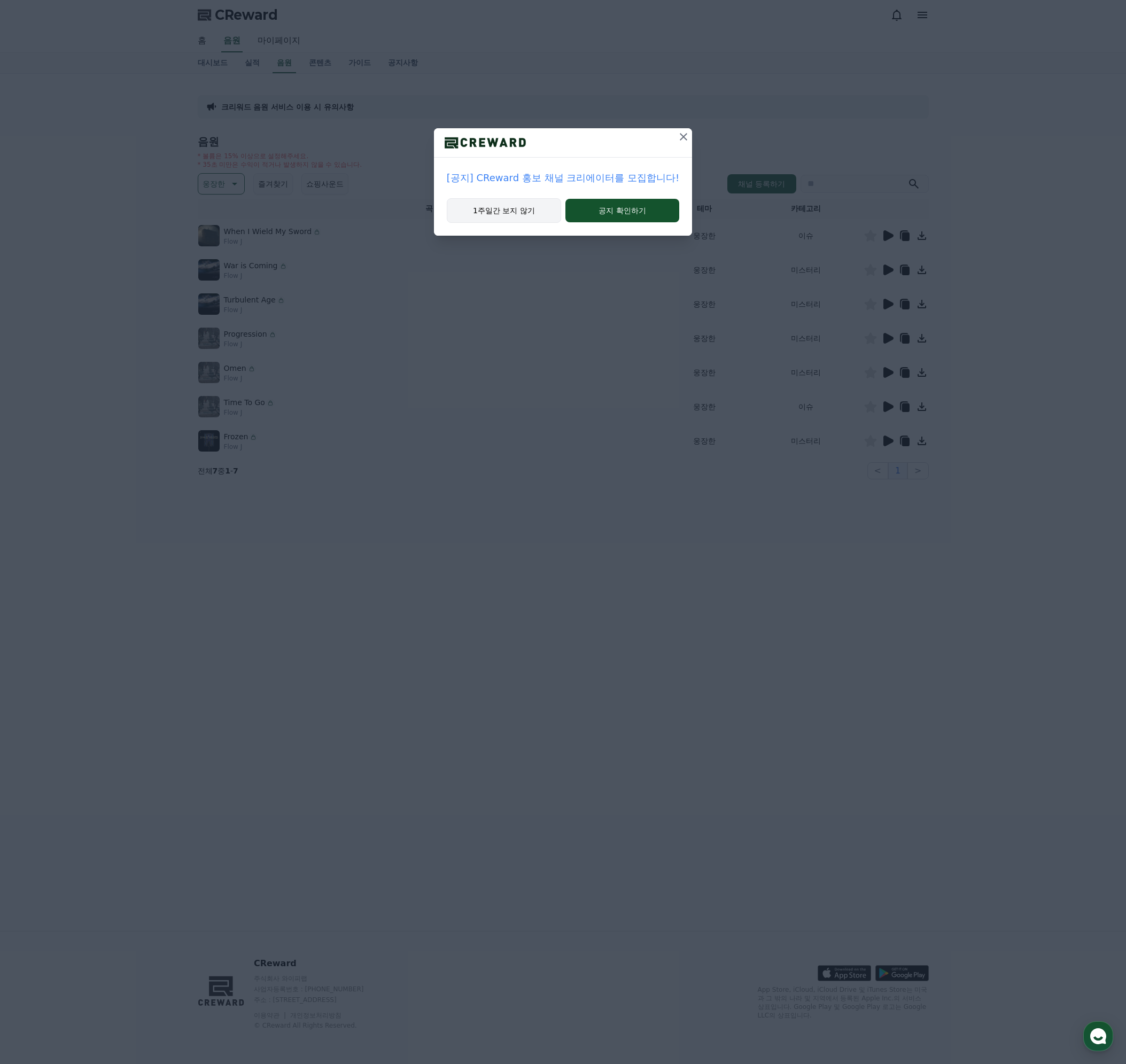
click at [515, 210] on button "1주일간 보지 않기" at bounding box center [503, 210] width 115 height 25
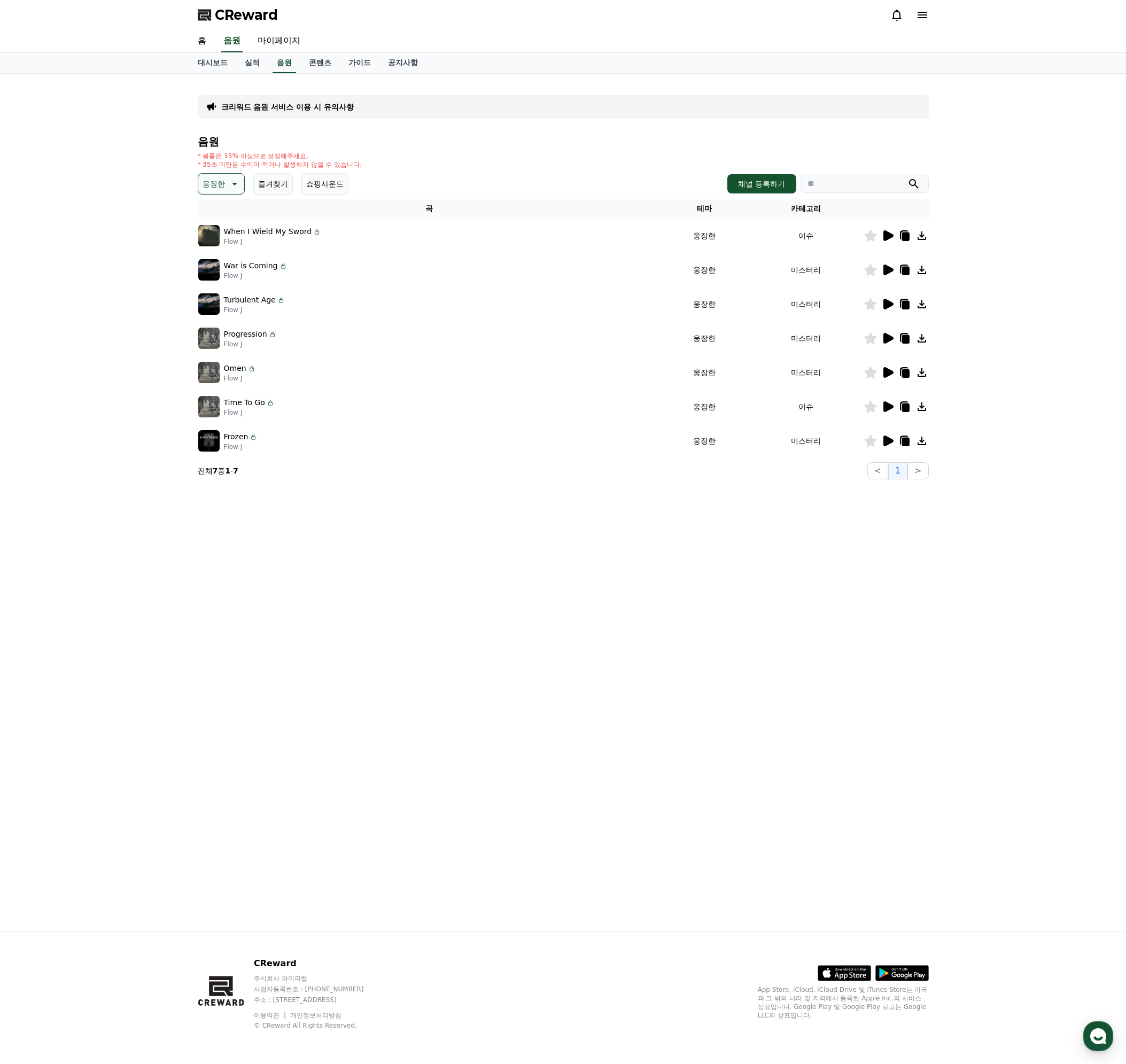
click at [329, 186] on button "쇼핑사운드" at bounding box center [325, 184] width 47 height 22
click at [289, 177] on button "즐겨찾기" at bounding box center [273, 184] width 40 height 22
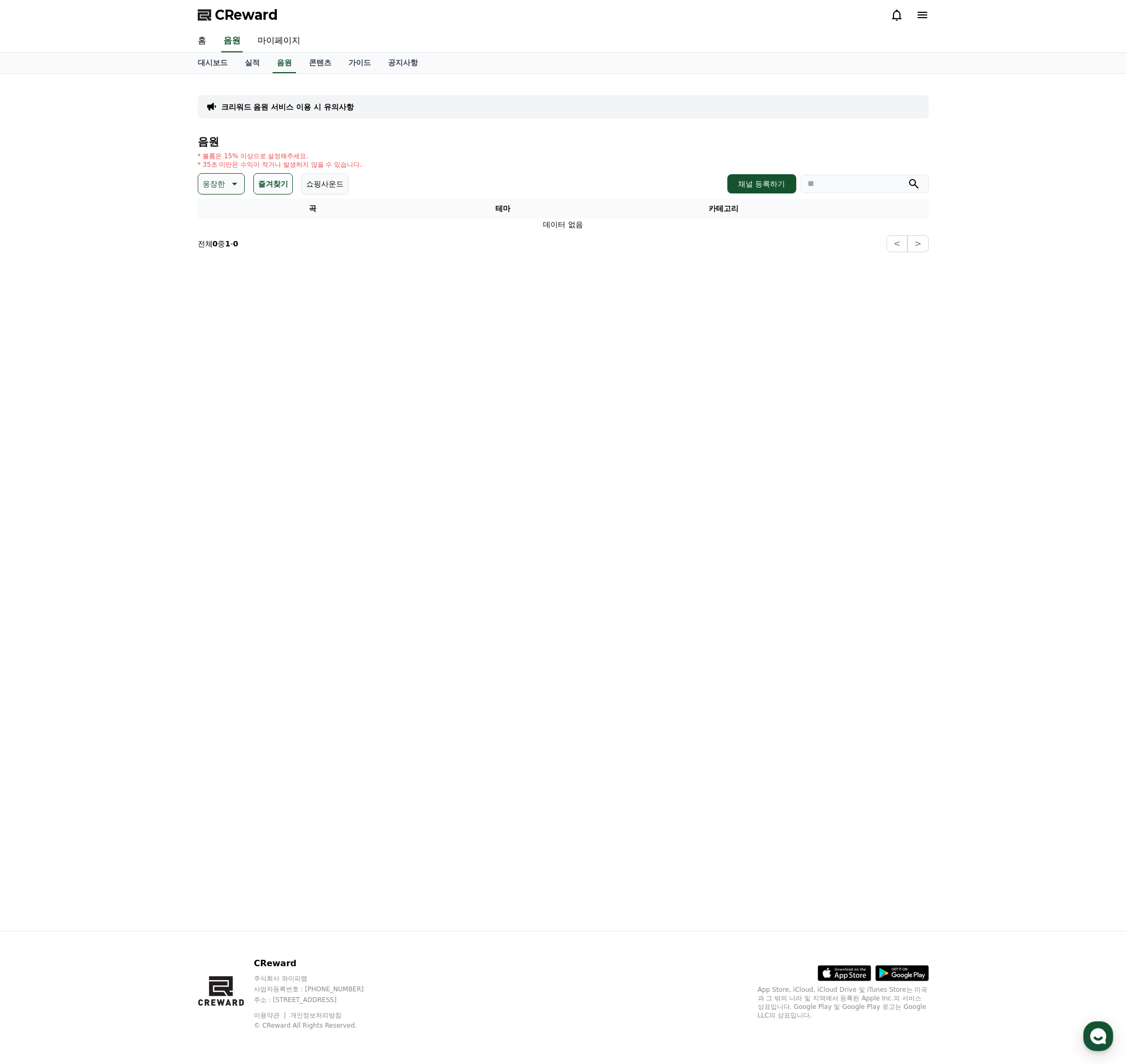
click at [330, 190] on button "쇼핑사운드" at bounding box center [325, 184] width 47 height 22
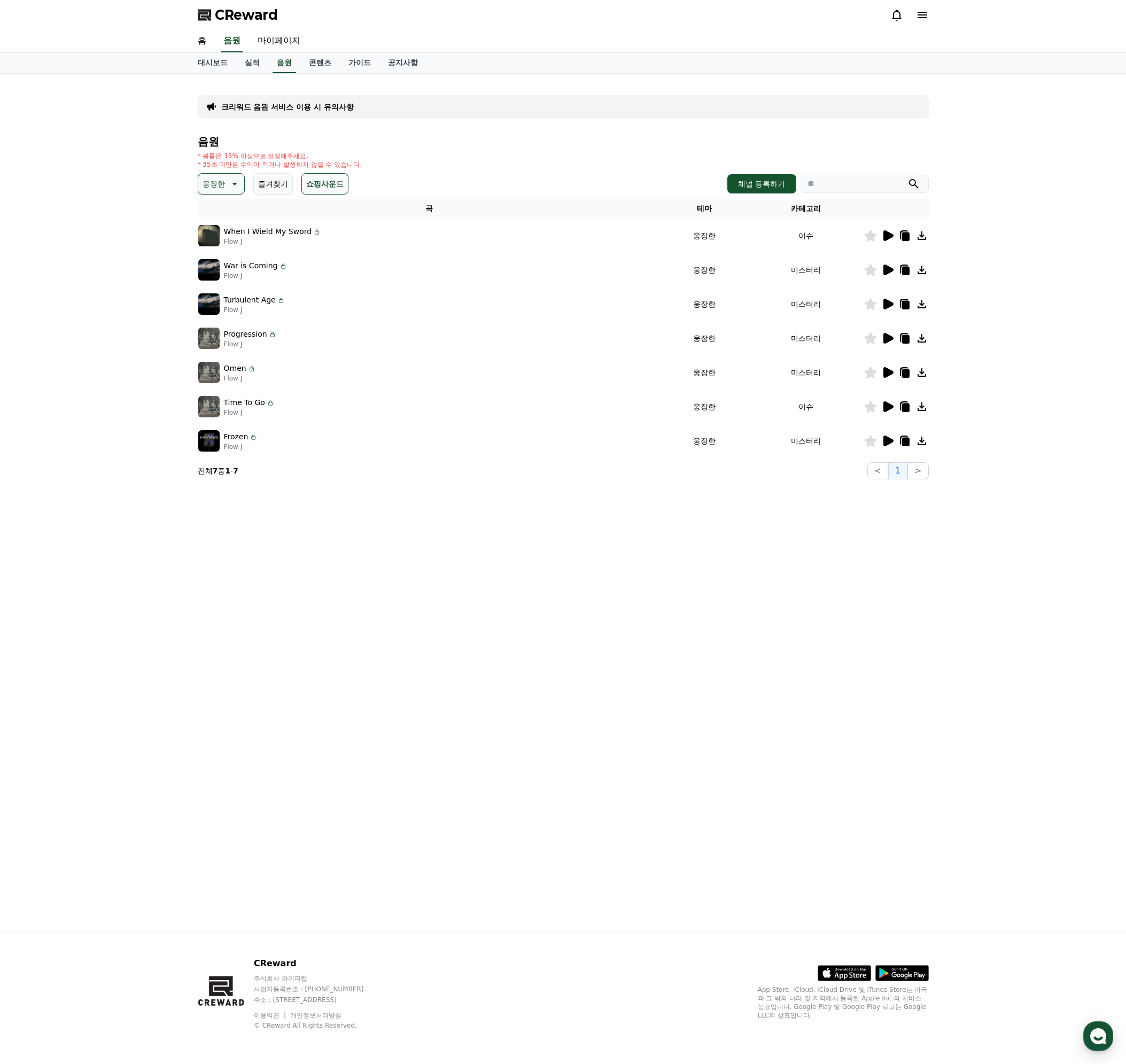
click at [888, 237] on icon at bounding box center [888, 235] width 10 height 10
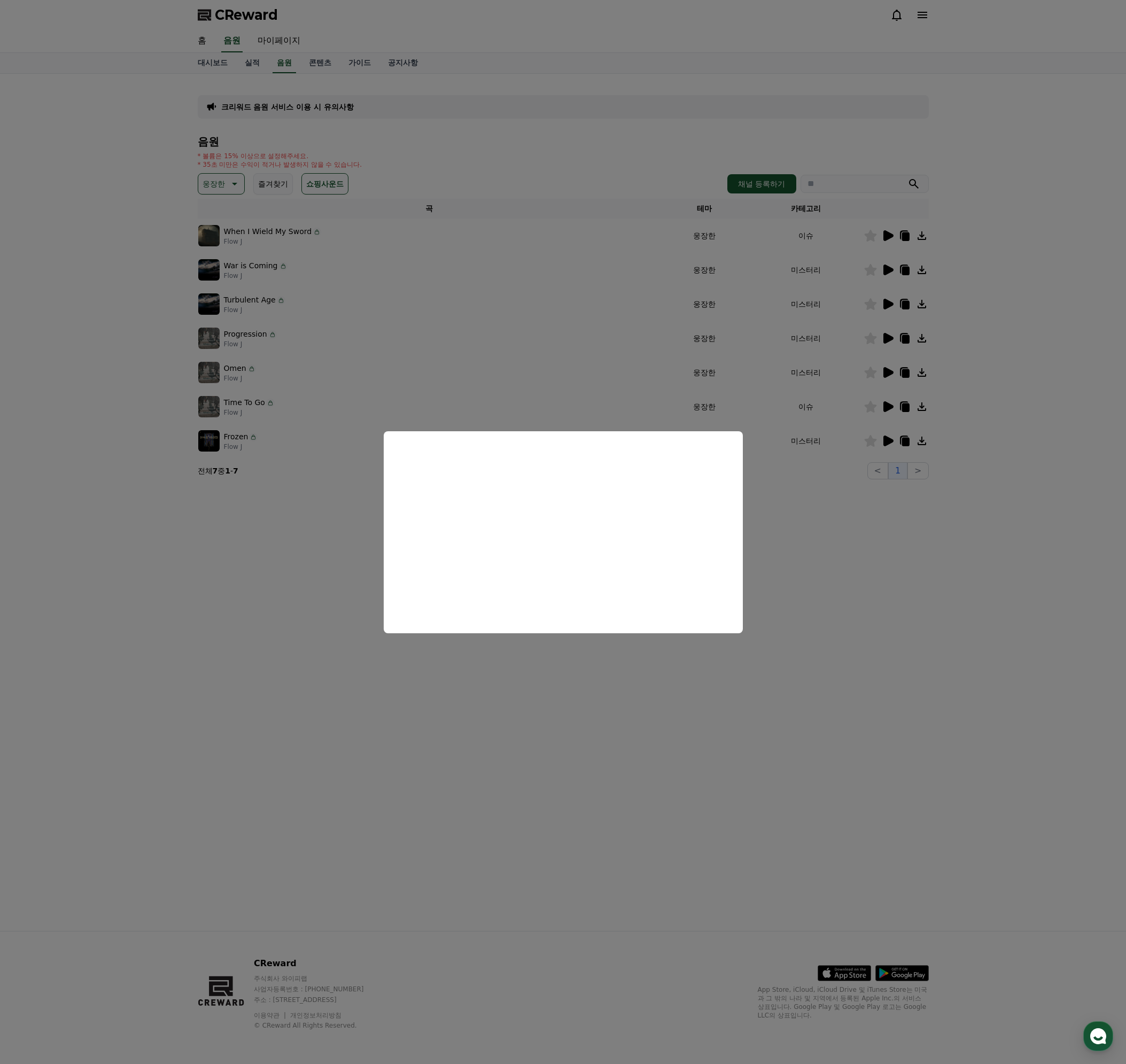
click at [813, 586] on button "close modal" at bounding box center [563, 532] width 1126 height 1064
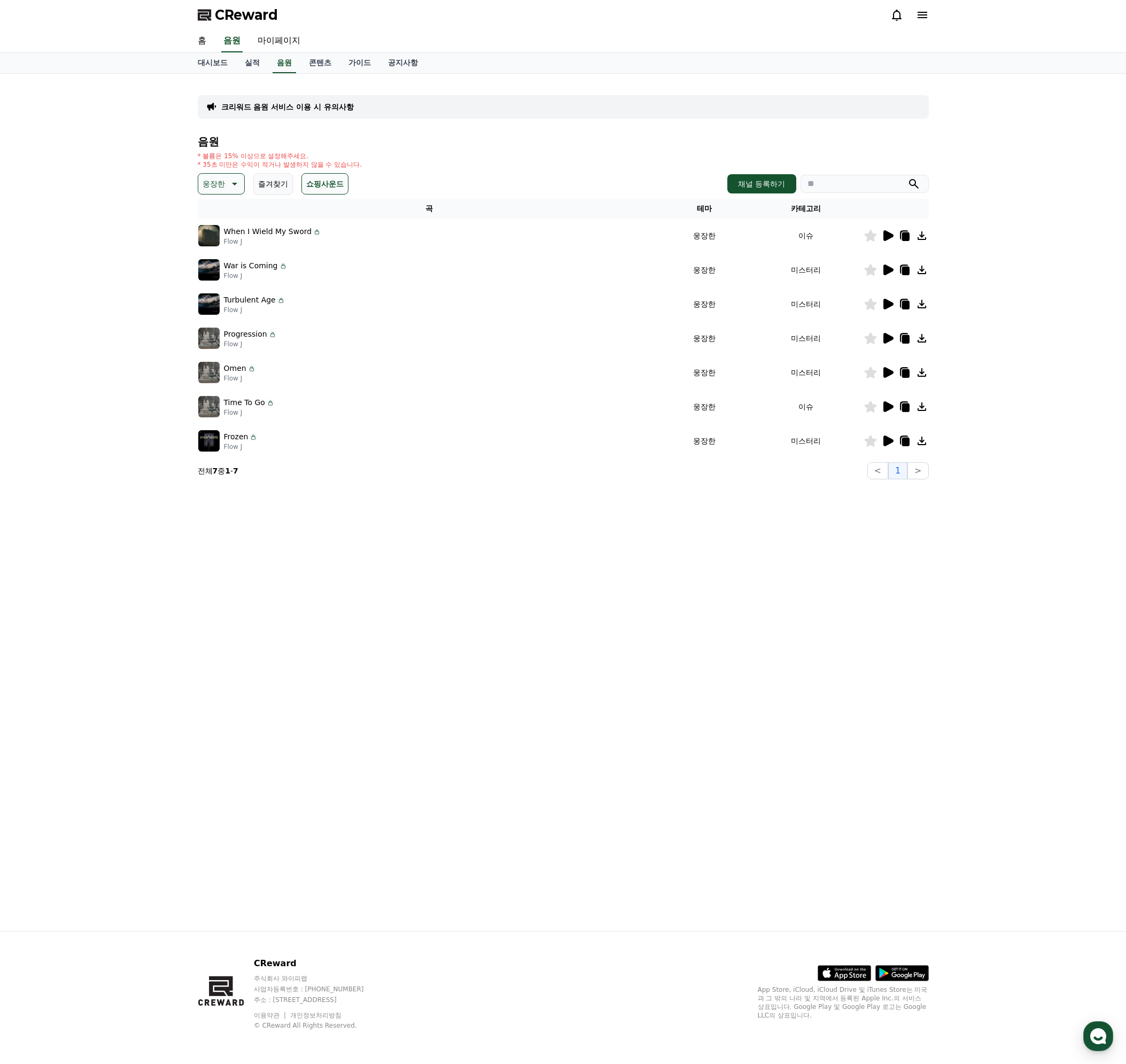
click at [861, 590] on div "크리워드 음원 서비스 이용 시 유의사항 음원 * 볼륨은 15% 이상으로 설정해주세요. * 35초 미만은 수익이 적거나 발생하지 않을 수 있습니…" at bounding box center [563, 502] width 748 height 857
